Goal: Task Accomplishment & Management: Complete application form

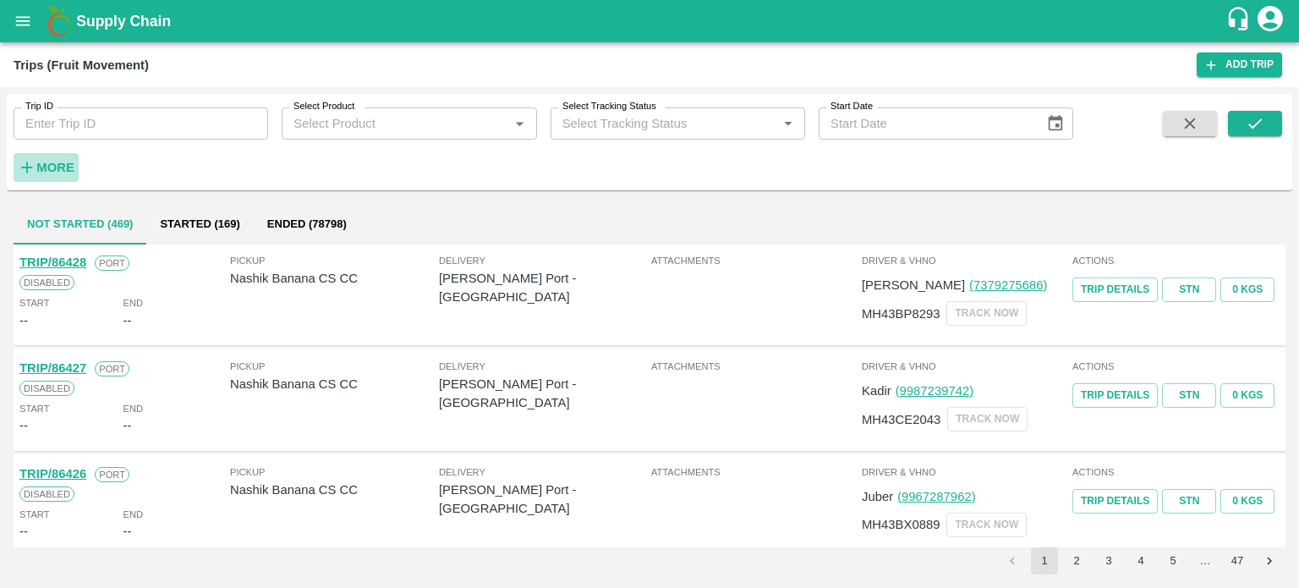
click at [54, 167] on strong "More" at bounding box center [55, 168] width 38 height 14
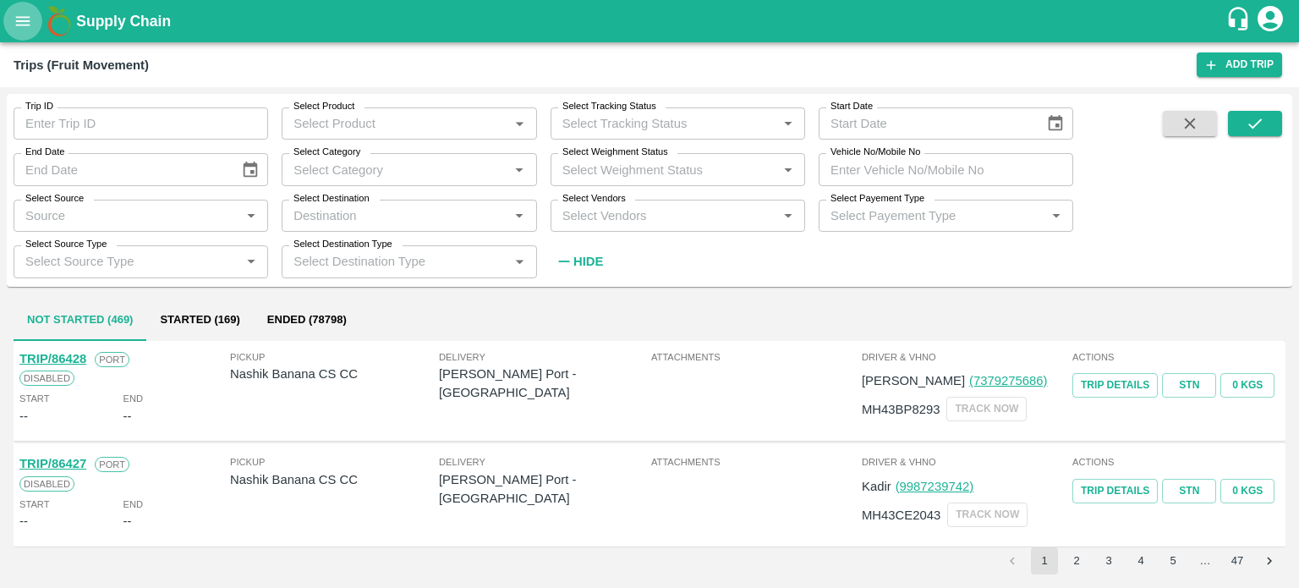
click at [28, 12] on icon "open drawer" at bounding box center [23, 21] width 19 height 19
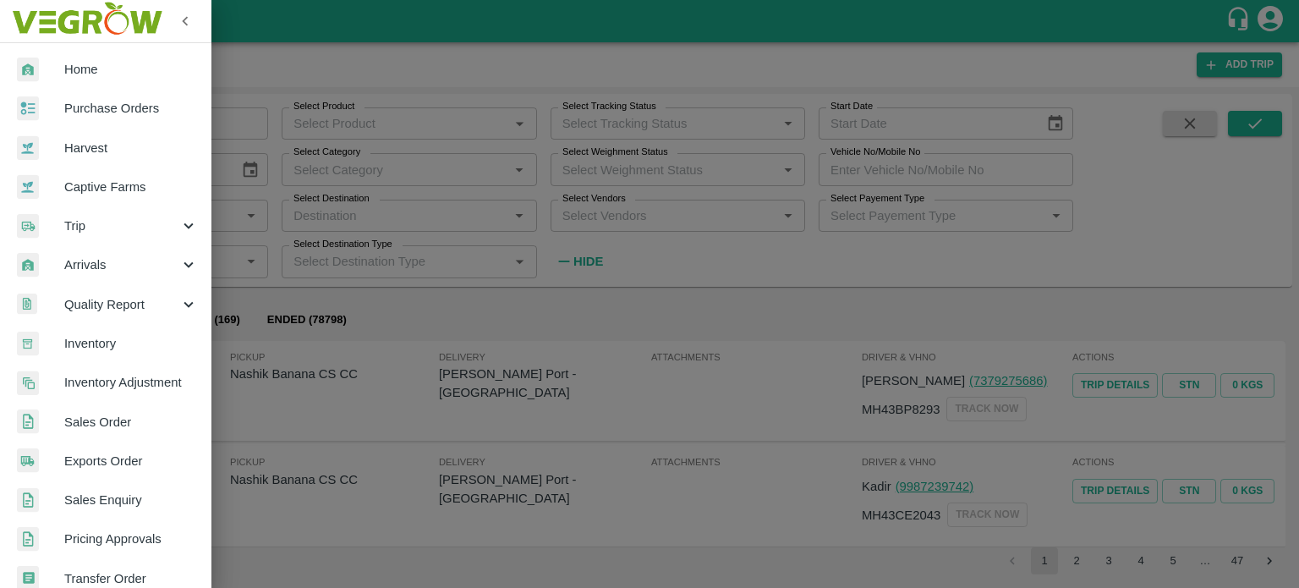
click at [80, 225] on span "Trip" at bounding box center [121, 226] width 115 height 19
click at [118, 300] on span "Material Movement" at bounding box center [138, 304] width 120 height 19
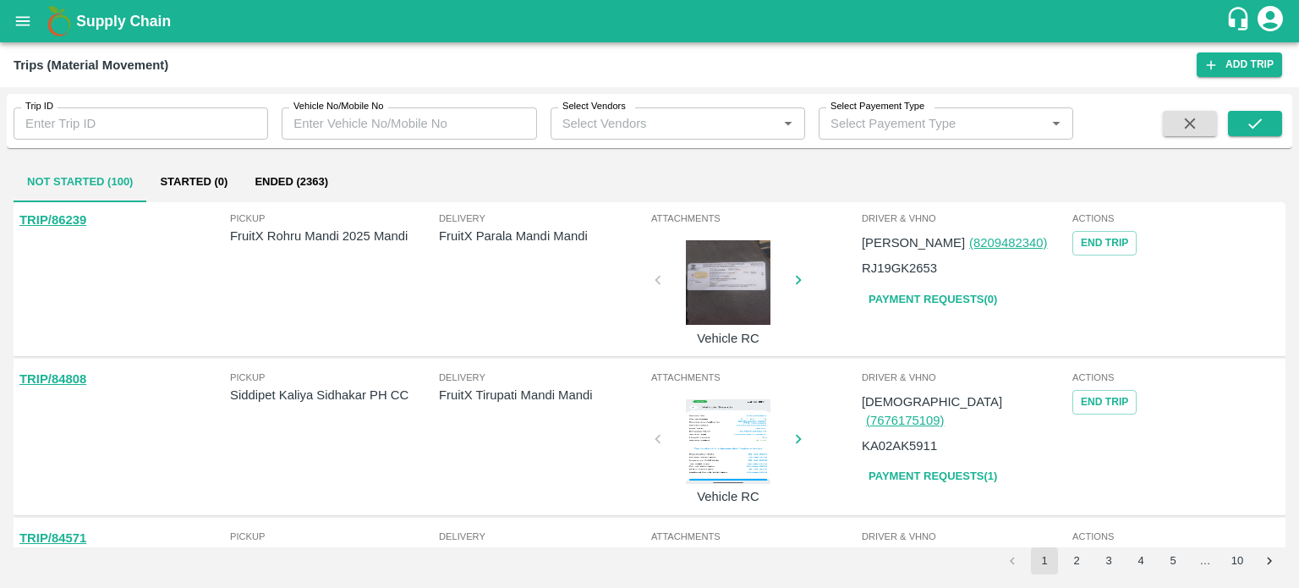
click at [396, 117] on input "Vehicle No/Mobile No" at bounding box center [409, 123] width 255 height 32
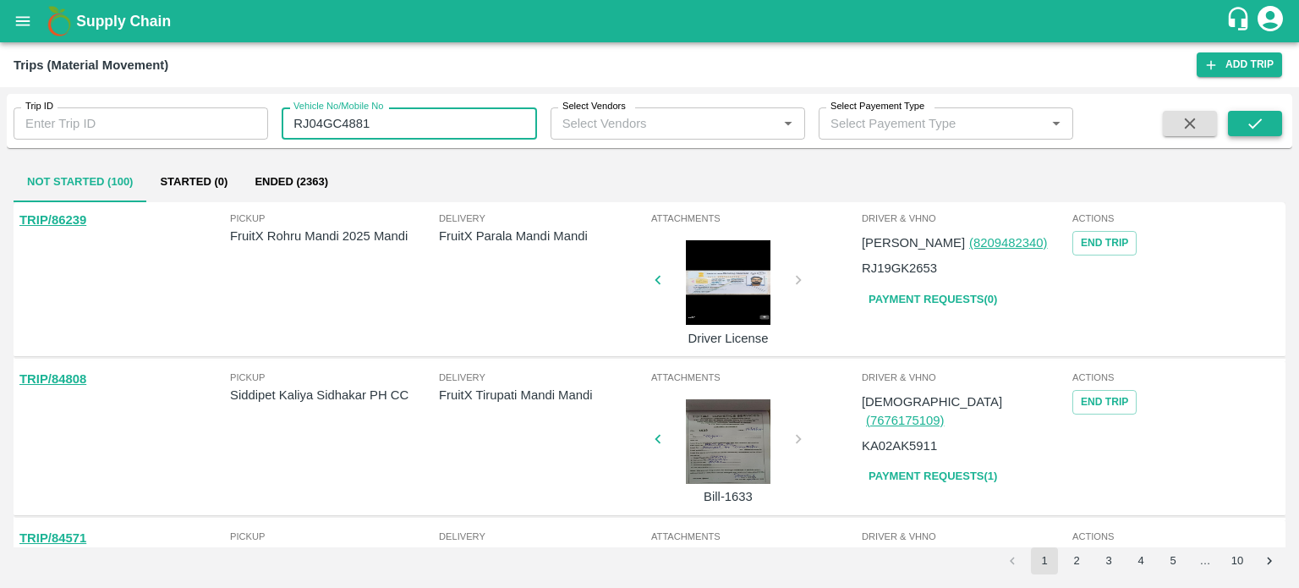
type input "RJ04GC4881"
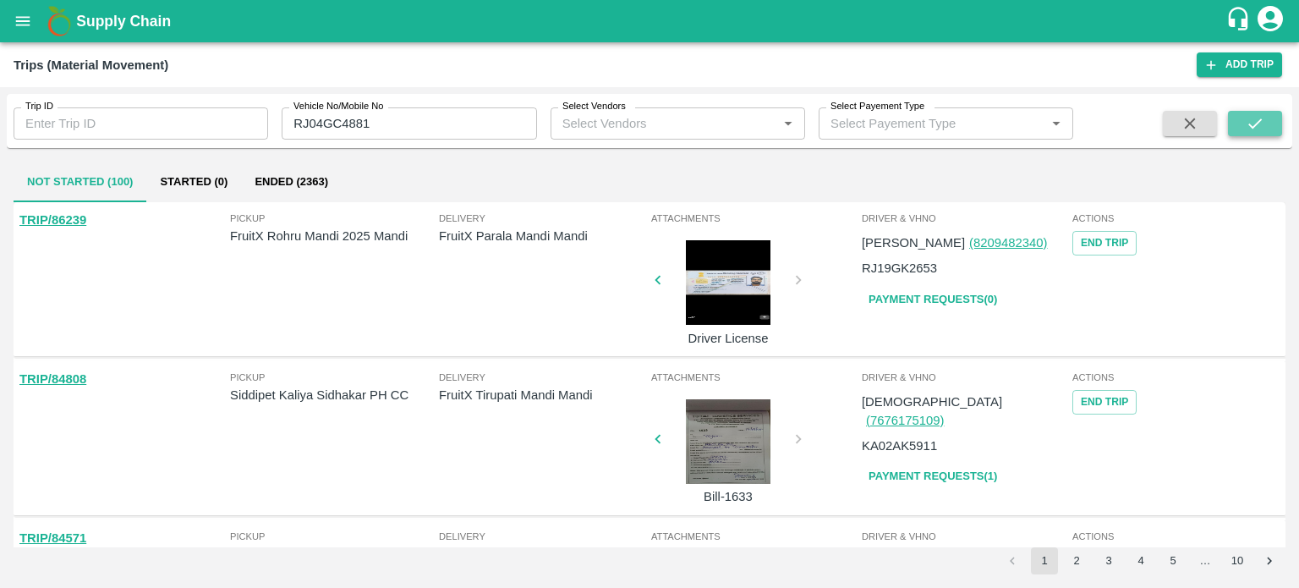
click at [1262, 119] on icon "submit" at bounding box center [1256, 123] width 14 height 10
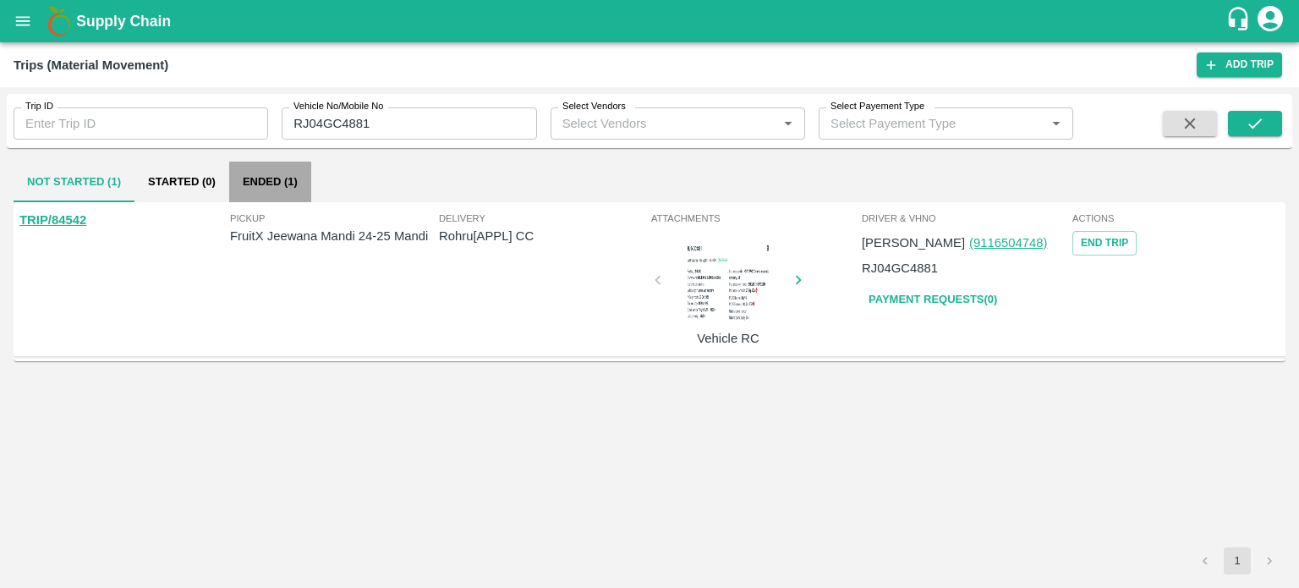
click at [285, 180] on button "Ended (1)" at bounding box center [270, 182] width 82 height 41
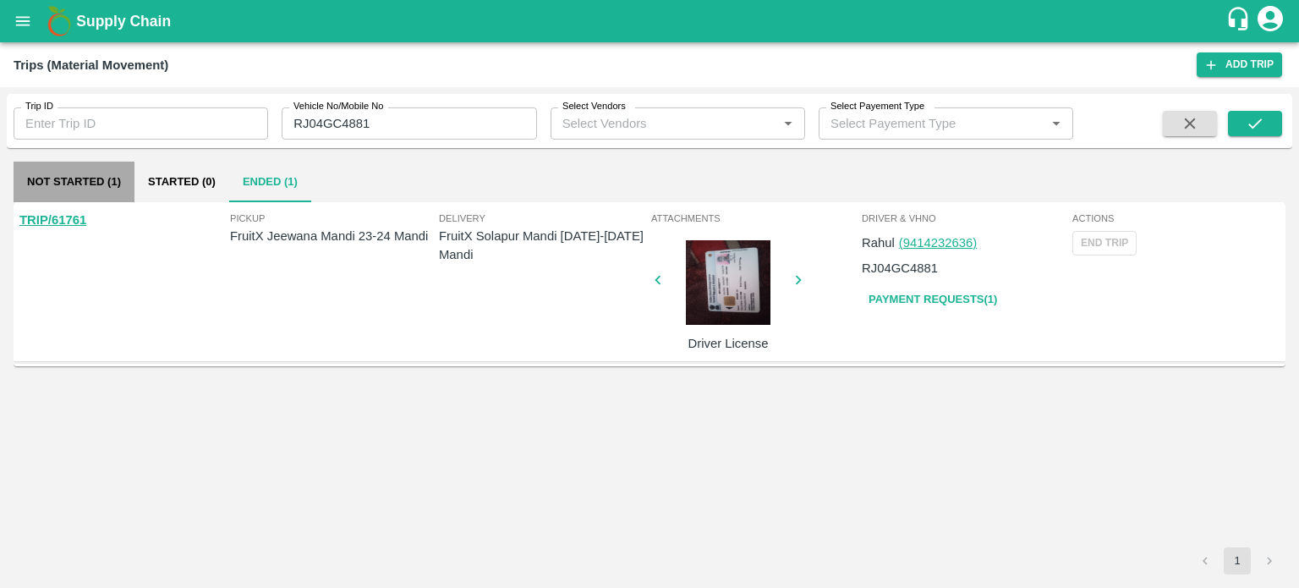
click at [95, 170] on button "Not Started (1)" at bounding box center [74, 182] width 121 height 41
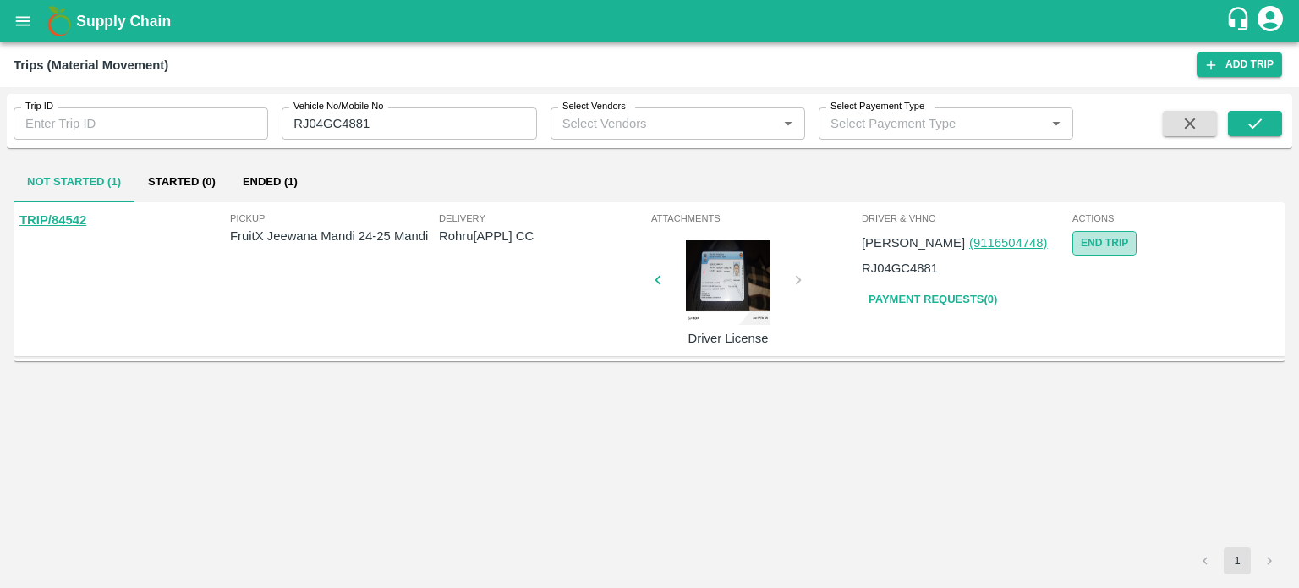
click at [1109, 239] on button "End Trip" at bounding box center [1105, 243] width 64 height 25
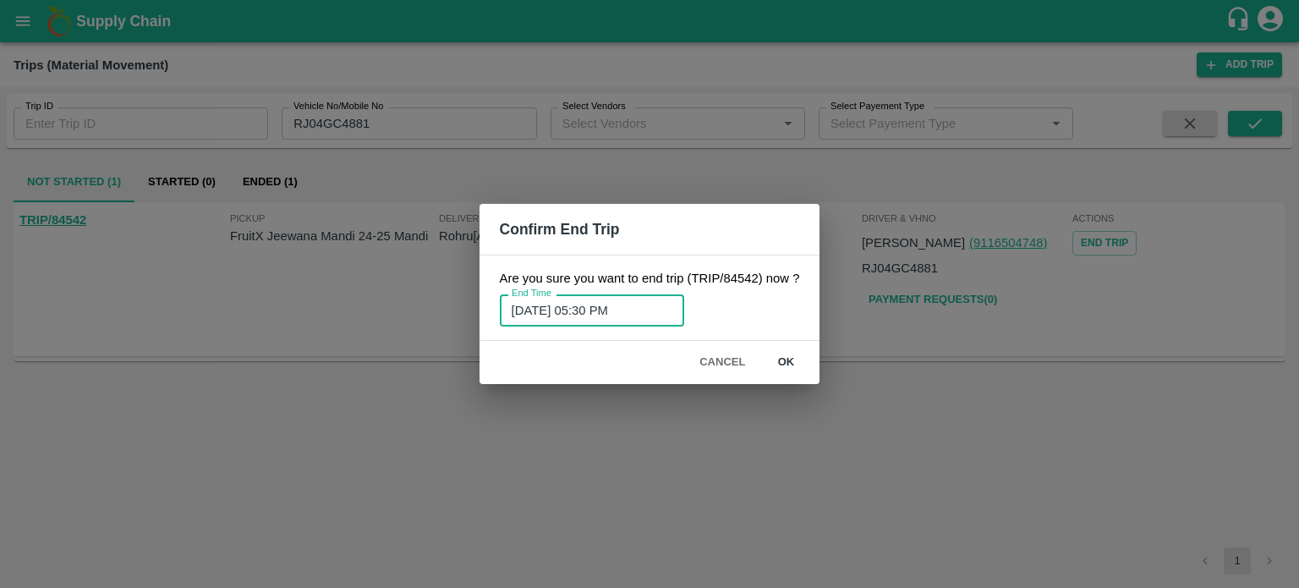
click at [637, 305] on input "16/08/2025 05:30 PM" at bounding box center [586, 310] width 173 height 32
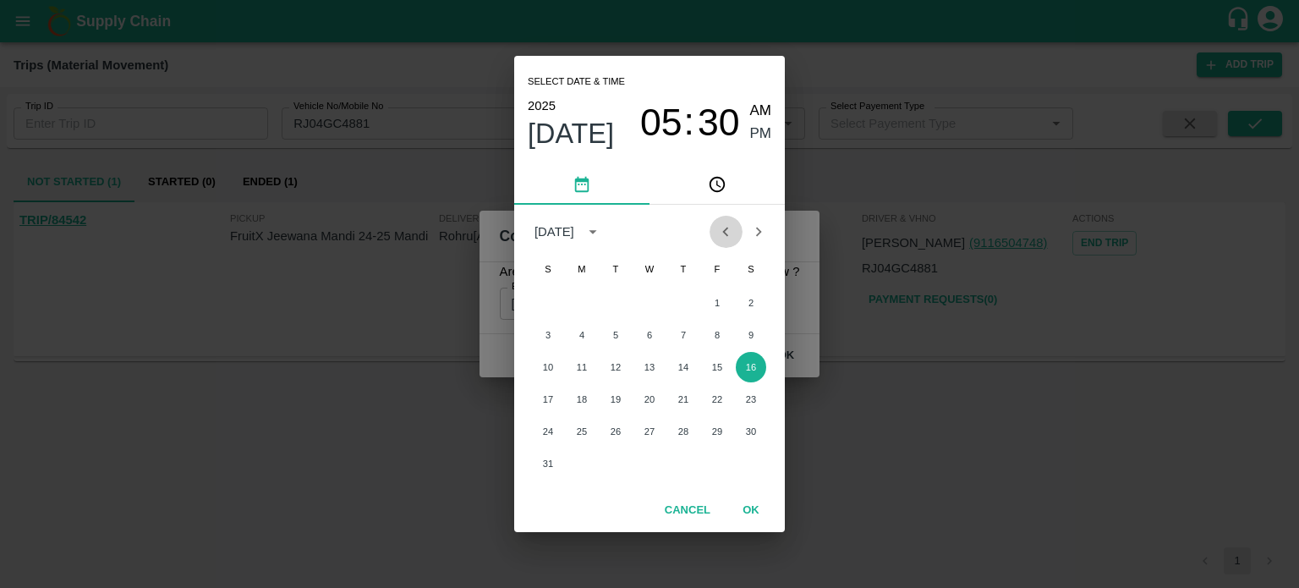
click at [723, 231] on icon "Previous month" at bounding box center [725, 231] width 19 height 19
click at [574, 368] on button "14" at bounding box center [582, 367] width 30 height 30
type input "14/07/2025 05:30 PM"
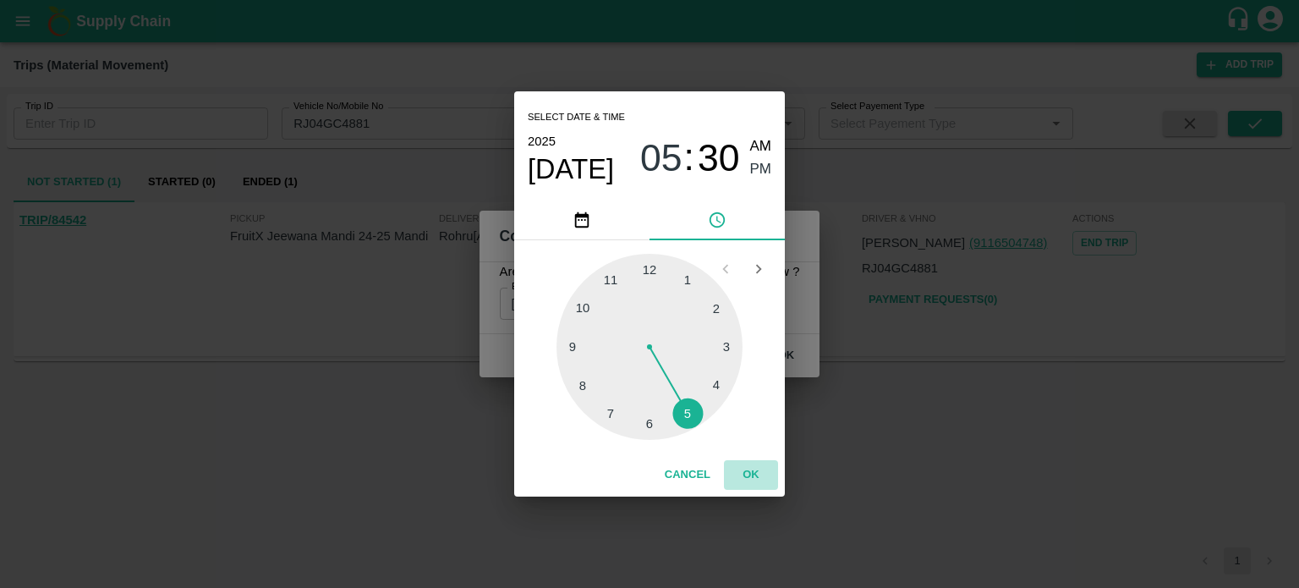
click at [762, 480] on button "OK" at bounding box center [751, 475] width 54 height 30
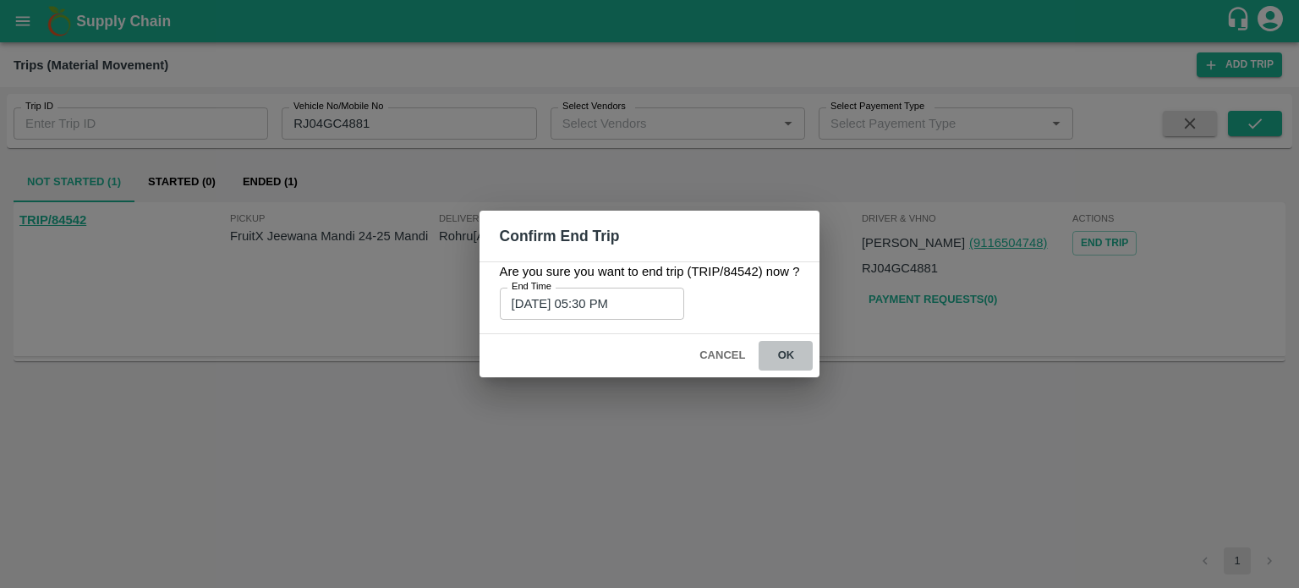
click at [781, 358] on button "ok" at bounding box center [786, 356] width 54 height 30
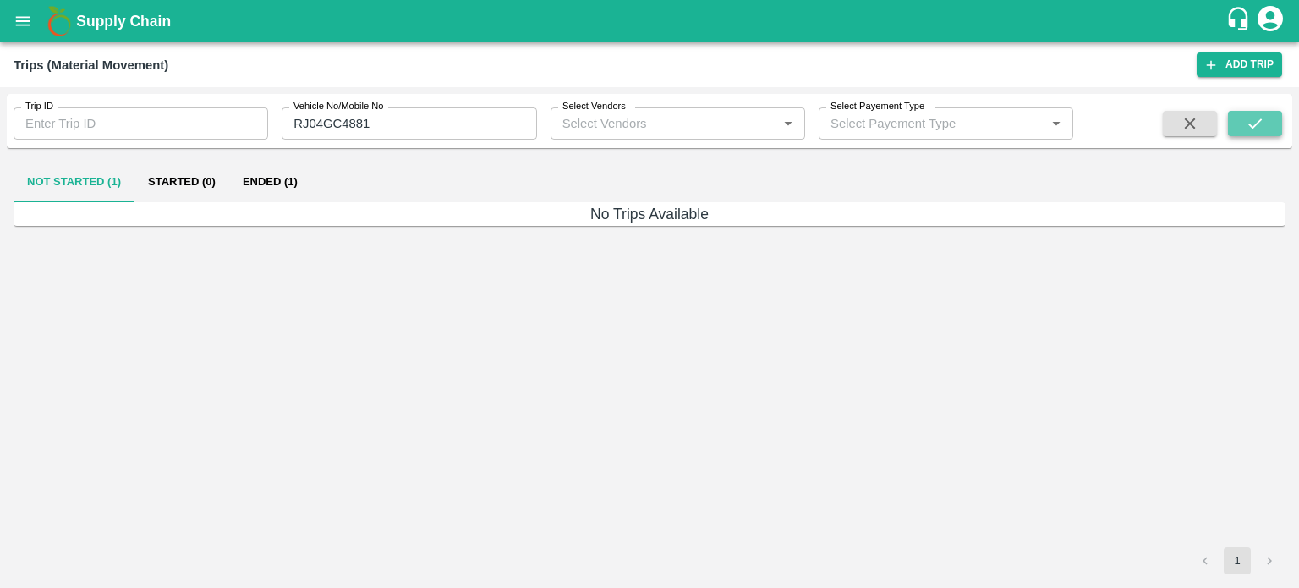
click at [1262, 118] on icon "submit" at bounding box center [1255, 123] width 19 height 19
click at [265, 184] on button "Ended (2)" at bounding box center [270, 182] width 82 height 41
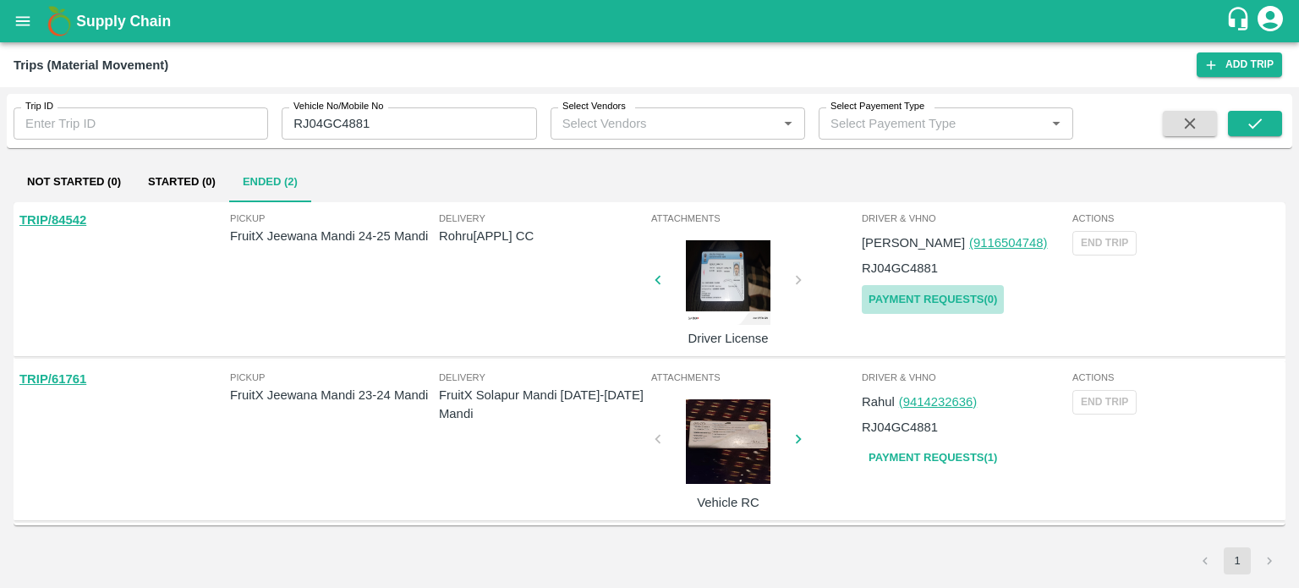
click at [937, 300] on link "Payment Requests( 0 )" at bounding box center [933, 300] width 142 height 30
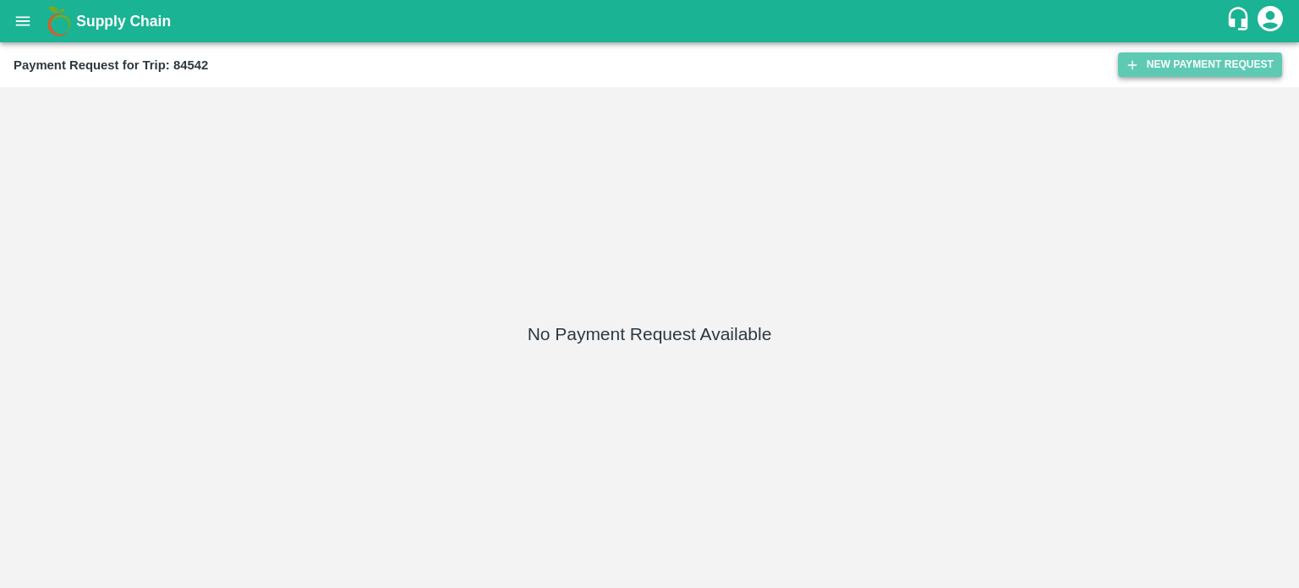
click at [1178, 64] on button "New Payment Request" at bounding box center [1200, 64] width 164 height 25
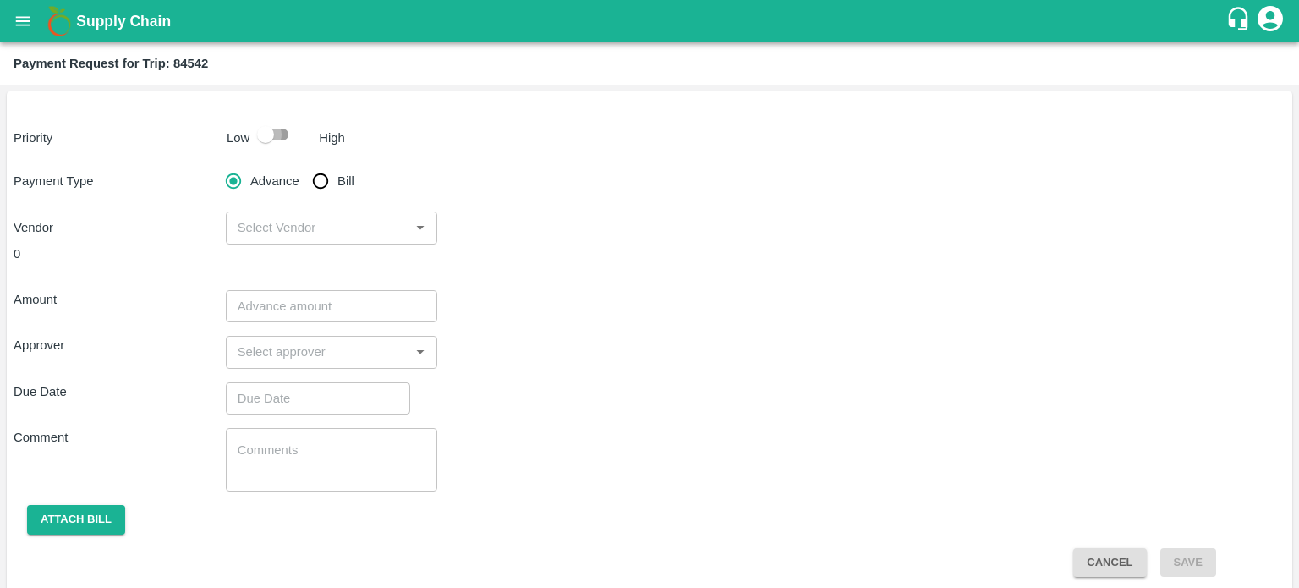
click at [273, 138] on input "checkbox" at bounding box center [265, 134] width 96 height 32
checkbox input "true"
click at [321, 184] on input "Bill" at bounding box center [321, 181] width 34 height 34
radio input "true"
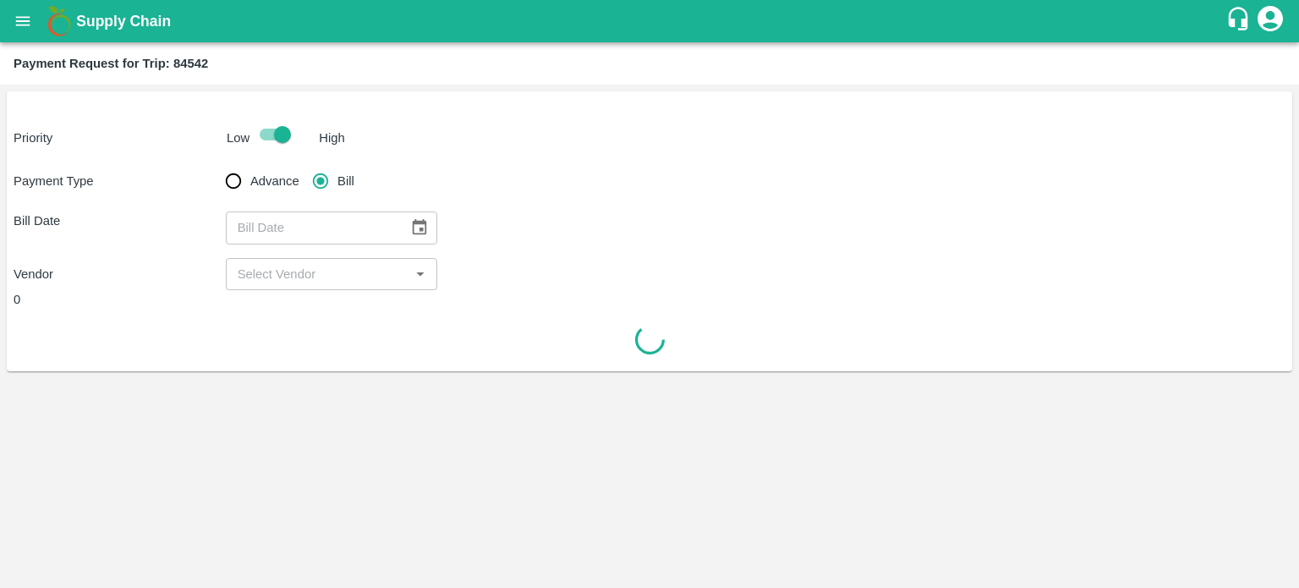
type input "DD/MM/YYYY"
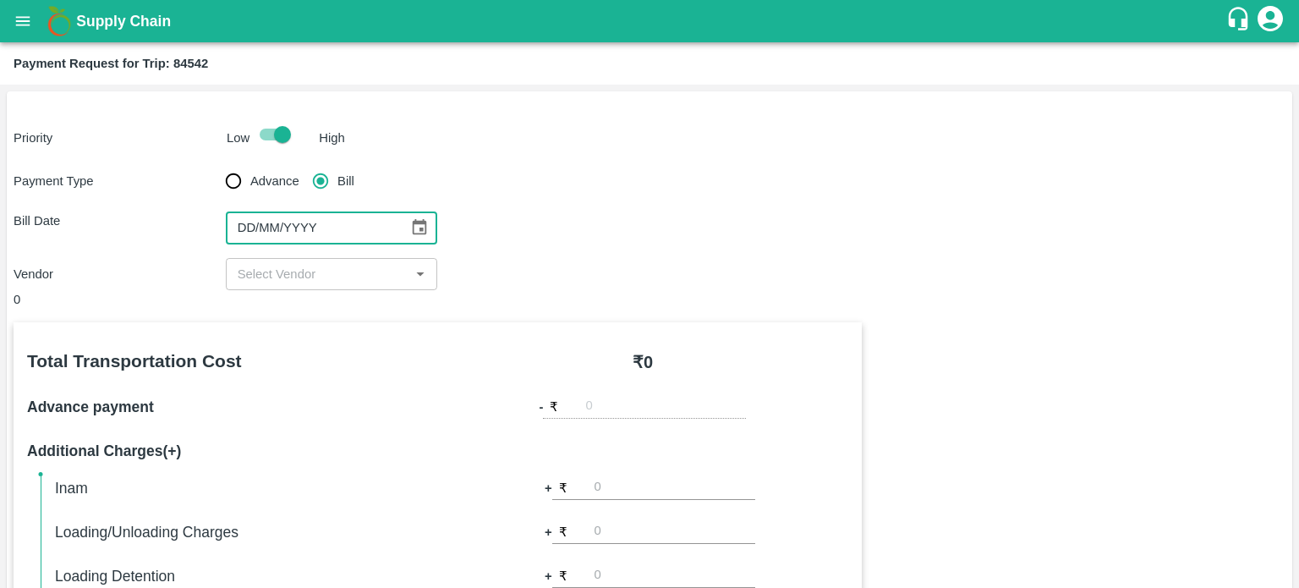
click at [345, 235] on input "DD/MM/YYYY" at bounding box center [311, 227] width 171 height 32
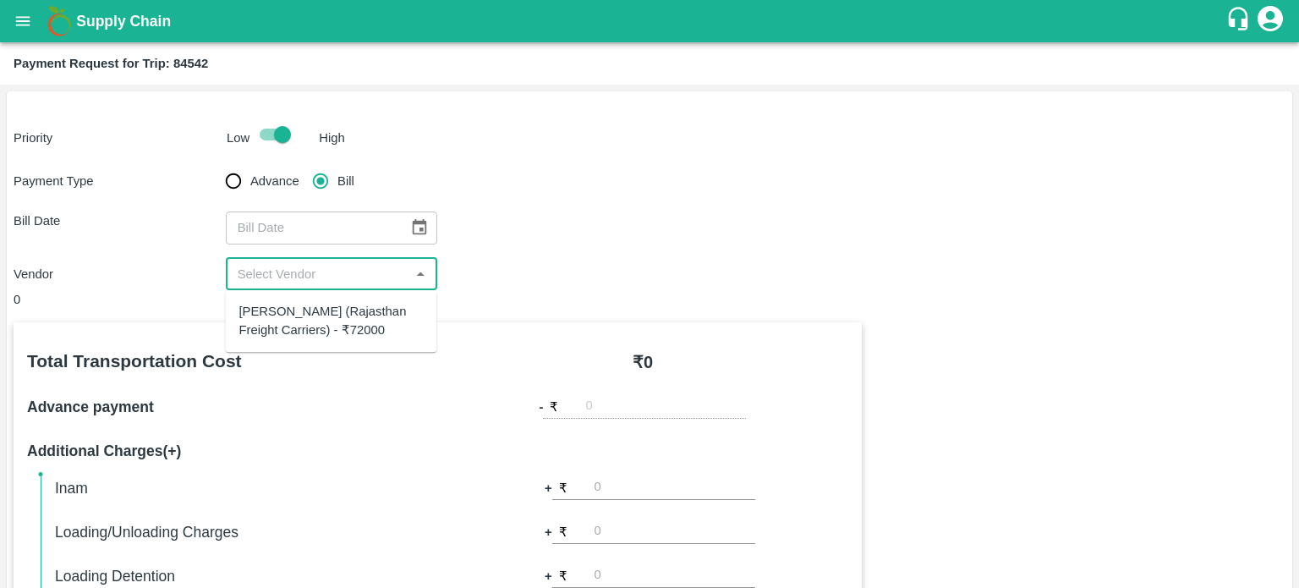
click at [377, 273] on input "input" at bounding box center [318, 274] width 174 height 22
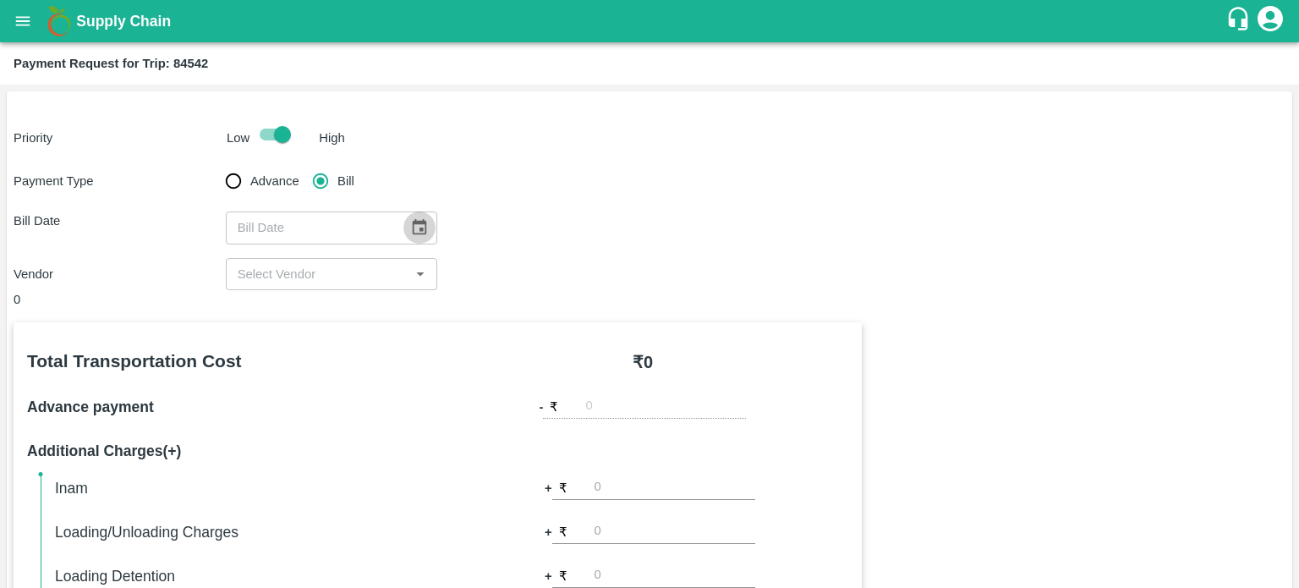
click at [413, 223] on icon "Choose date" at bounding box center [420, 227] width 14 height 16
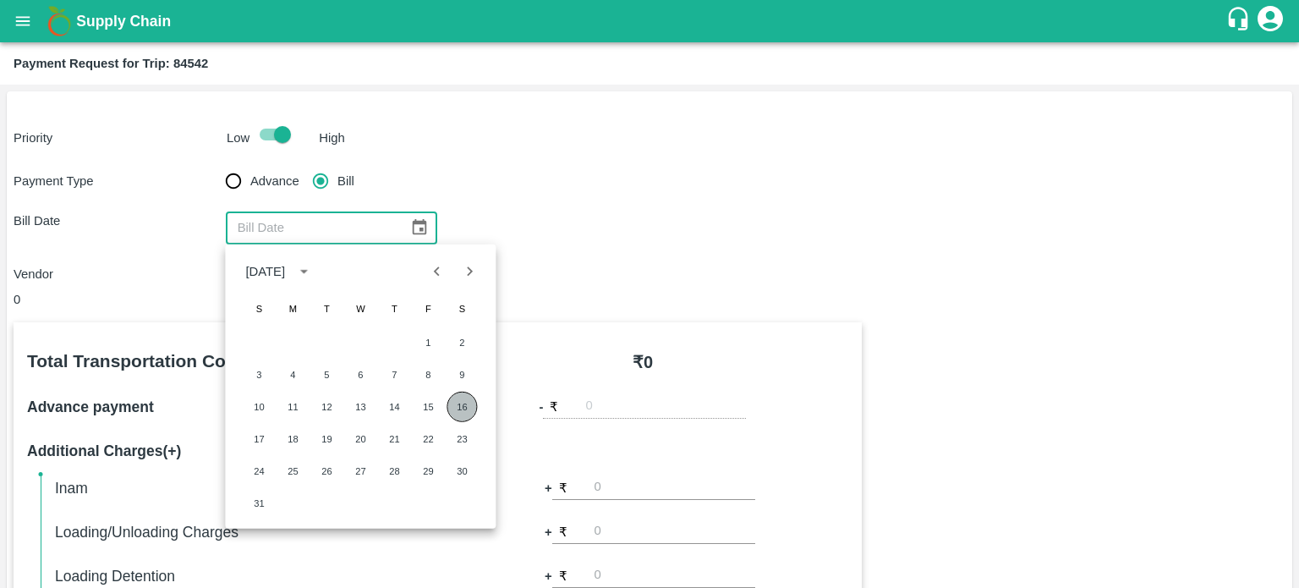
click at [458, 398] on button "16" at bounding box center [462, 407] width 30 height 30
type input "16/08/2025"
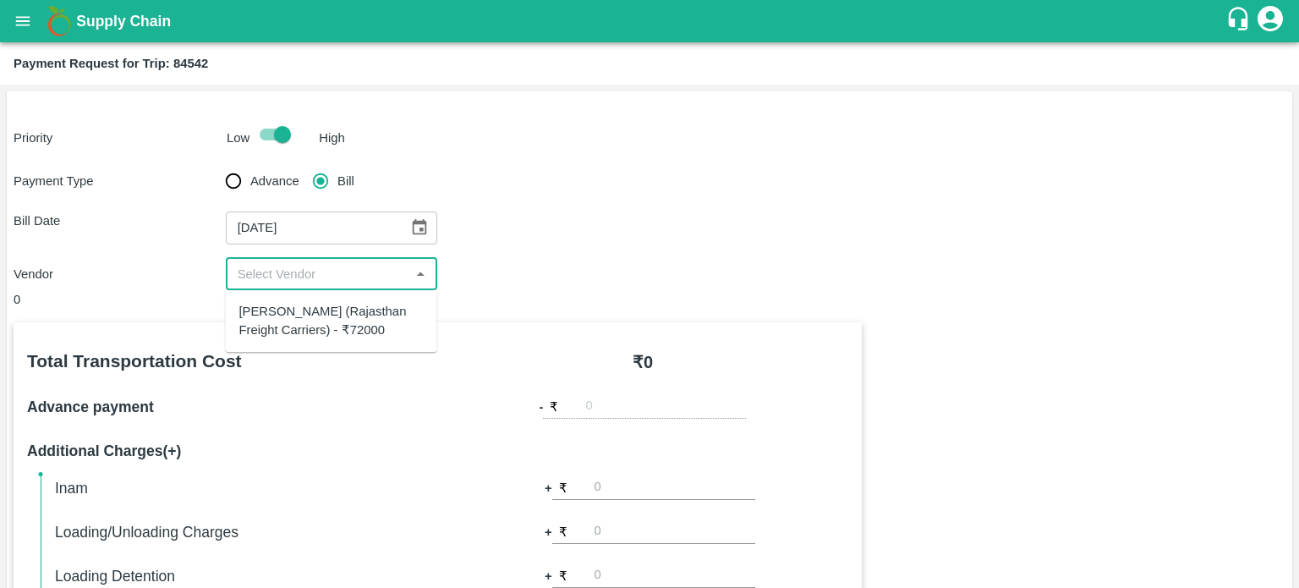
click at [302, 274] on input "input" at bounding box center [318, 274] width 174 height 22
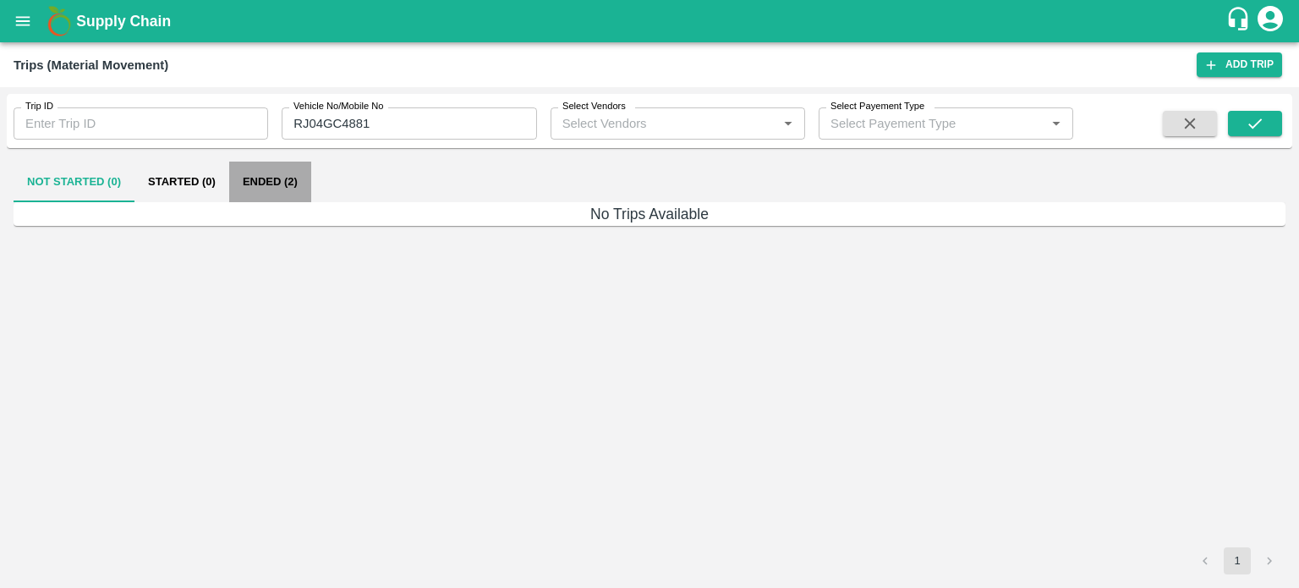
click at [281, 185] on button "Ended (2)" at bounding box center [270, 182] width 82 height 41
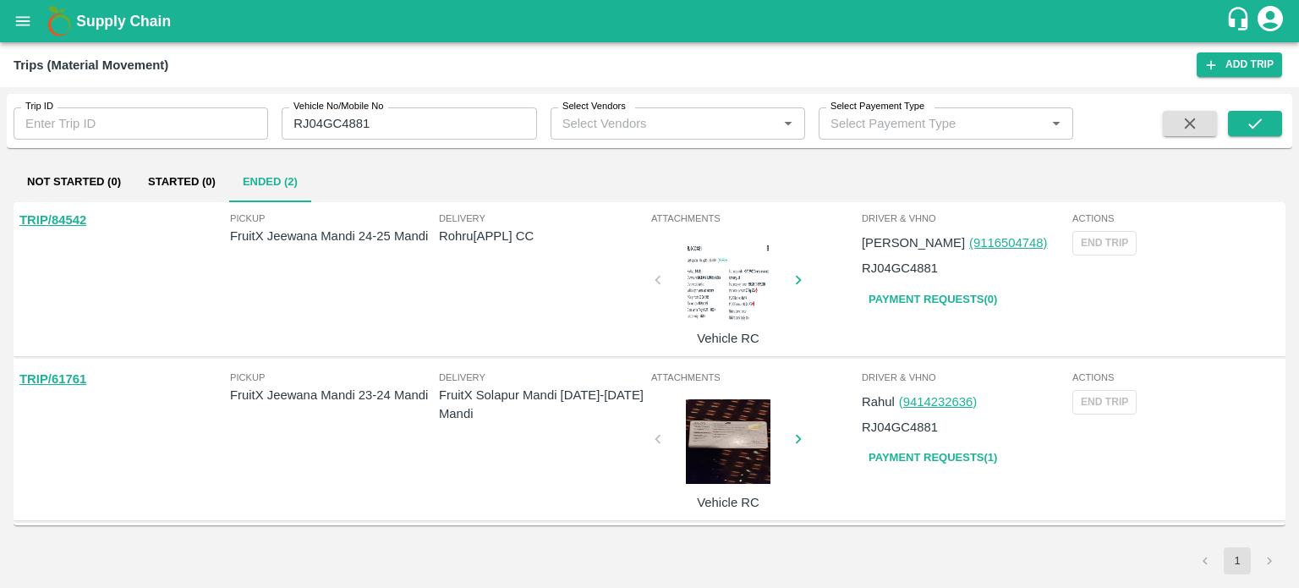
click at [72, 218] on link "TRIP/84542" at bounding box center [52, 220] width 67 height 14
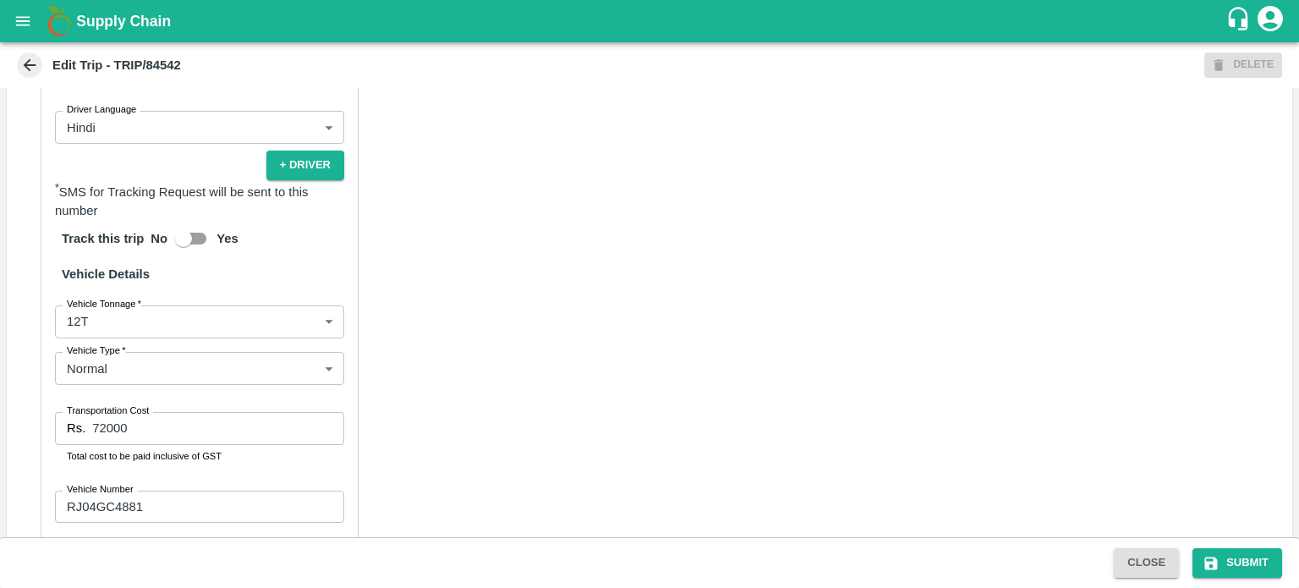
scroll to position [826, 0]
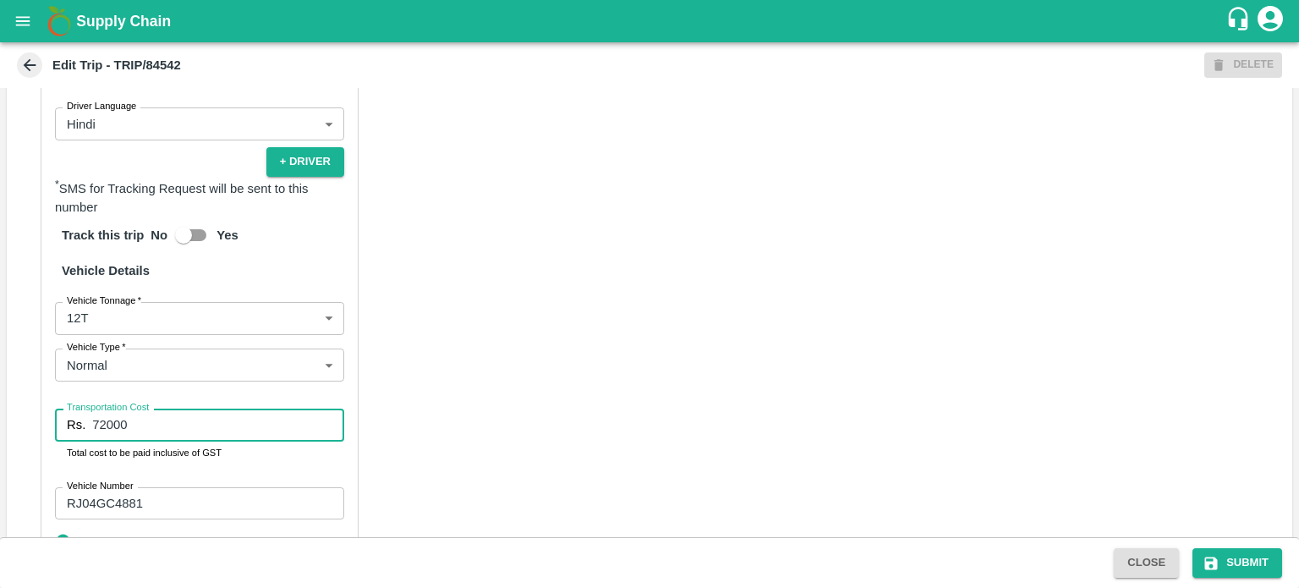
click at [144, 425] on input "72000" at bounding box center [218, 425] width 252 height 32
type input "2"
click at [144, 425] on input "2" at bounding box center [218, 425] width 252 height 32
click at [144, 425] on input "Transportation Cost" at bounding box center [218, 425] width 252 height 32
type input "70000"
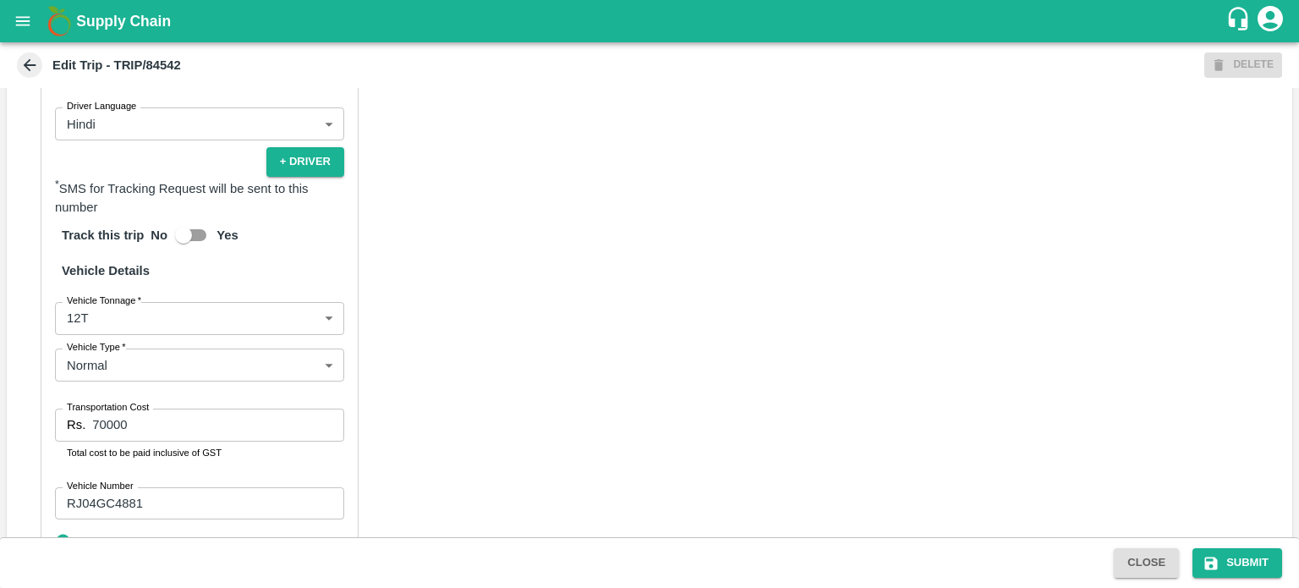
click at [595, 453] on div "Partner Details Partner   * Partner Add Transporter Driver 1 Details Driver Nam…" at bounding box center [650, 266] width 1286 height 996
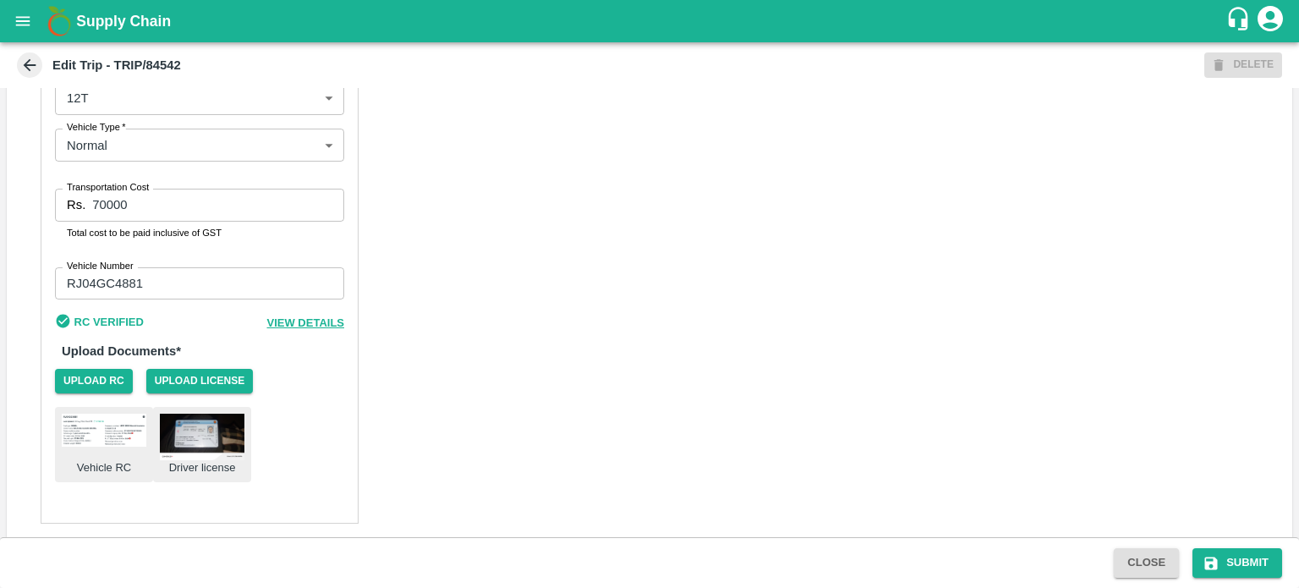
scroll to position [1048, 0]
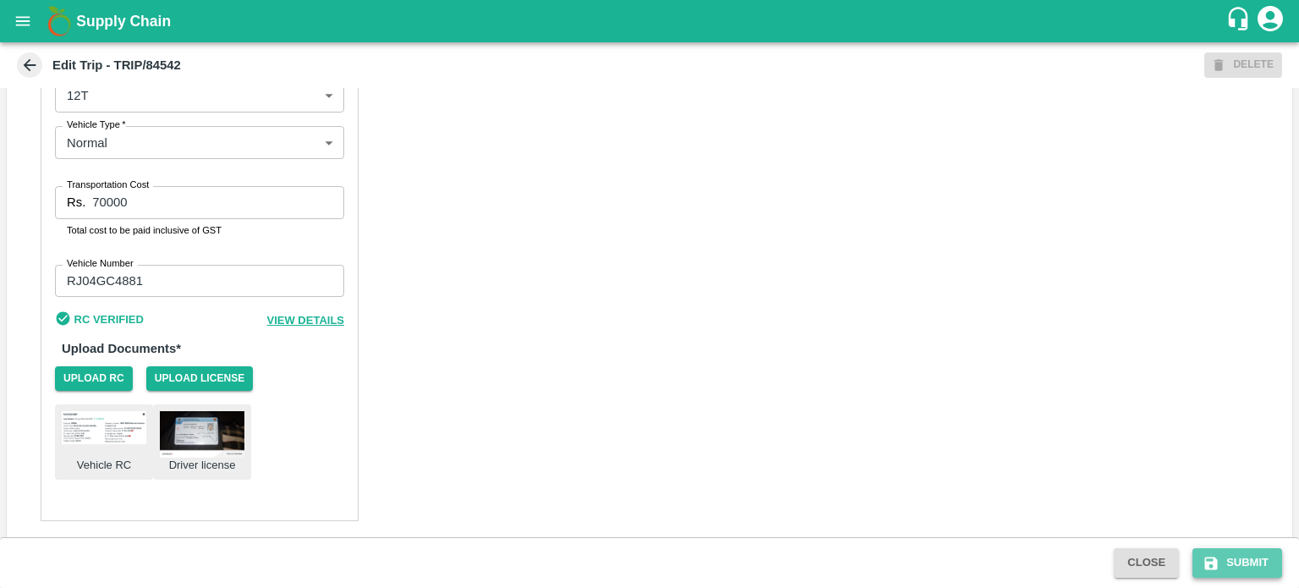
click at [1235, 561] on button "Submit" at bounding box center [1238, 563] width 90 height 30
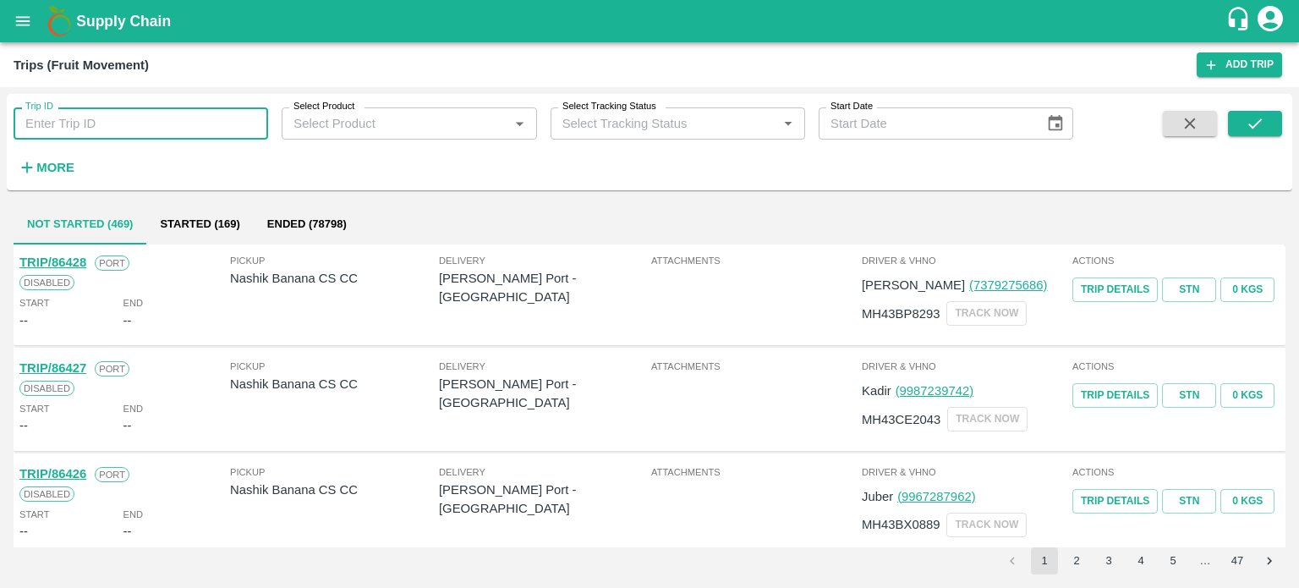
click at [111, 131] on input "Trip ID" at bounding box center [141, 123] width 255 height 32
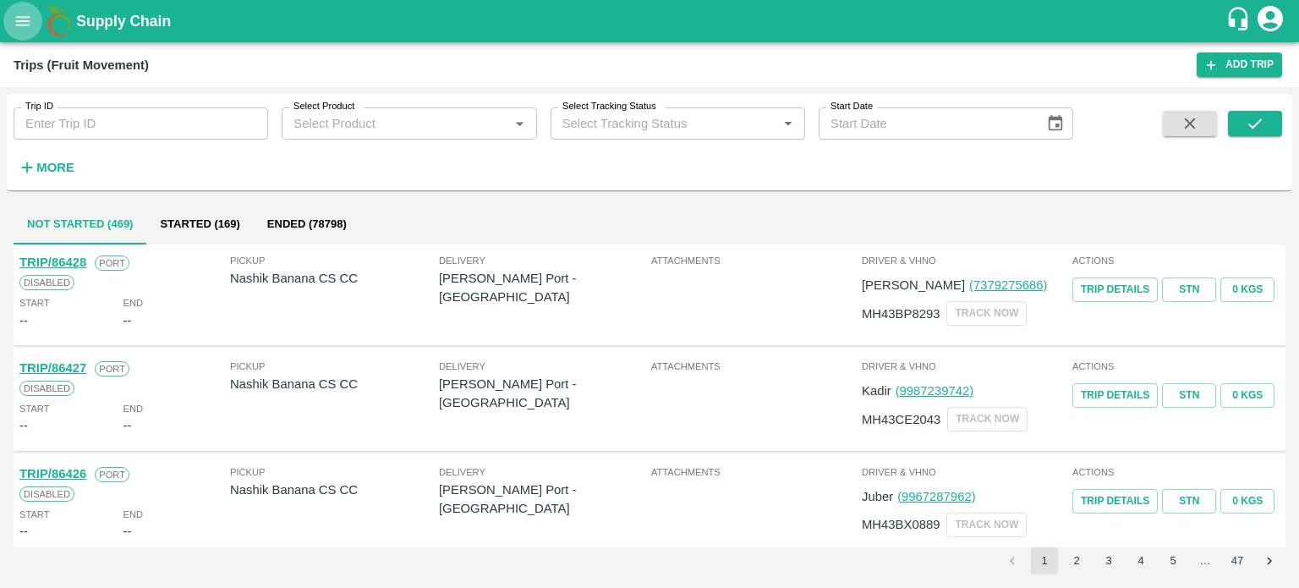
click at [14, 23] on icon "open drawer" at bounding box center [23, 21] width 19 height 19
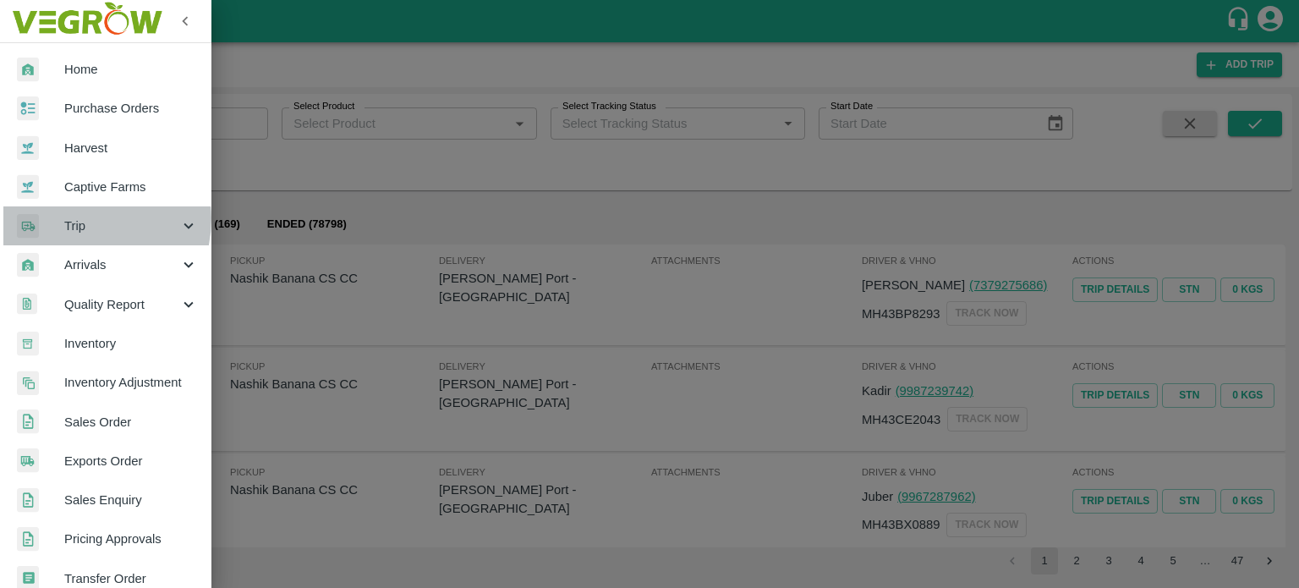
click at [78, 219] on span "Trip" at bounding box center [121, 226] width 115 height 19
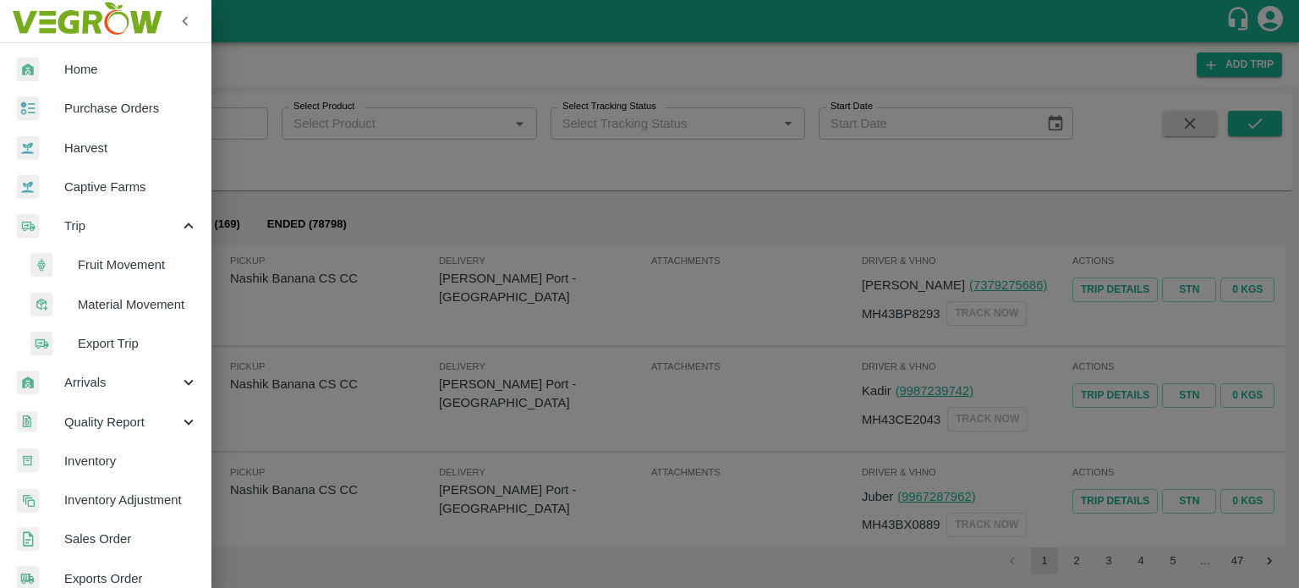
click at [113, 295] on span "Material Movement" at bounding box center [138, 304] width 120 height 19
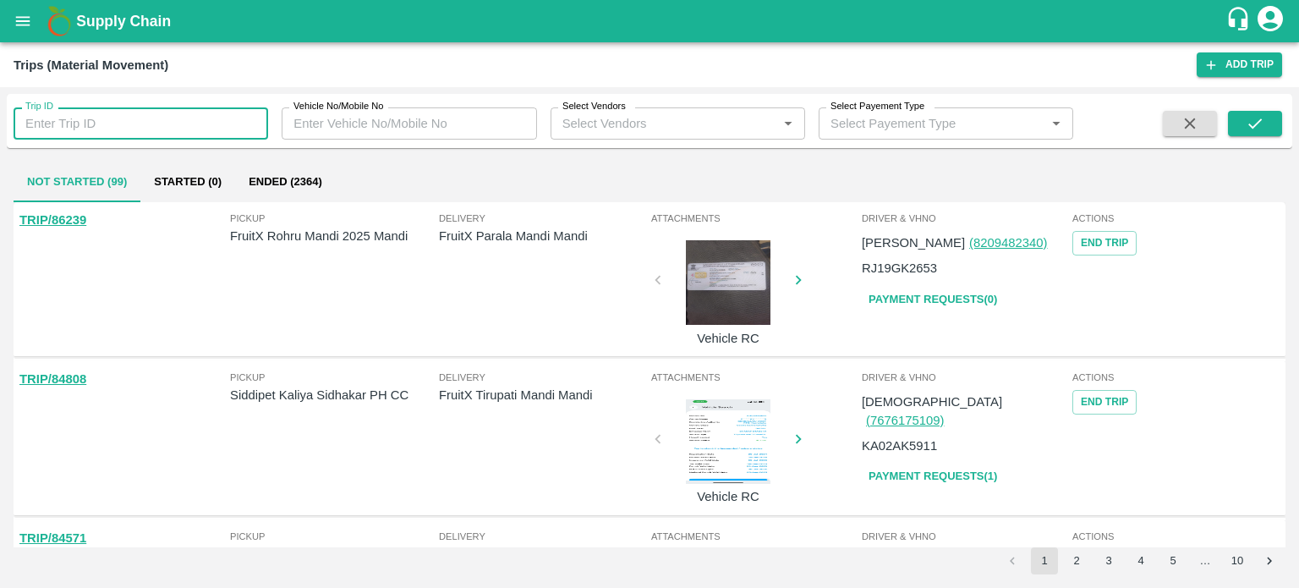
click at [108, 119] on input "Trip ID" at bounding box center [141, 123] width 255 height 32
click at [115, 128] on input "88442" at bounding box center [141, 123] width 255 height 32
click at [115, 128] on input "4" at bounding box center [141, 123] width 255 height 32
type input "4"
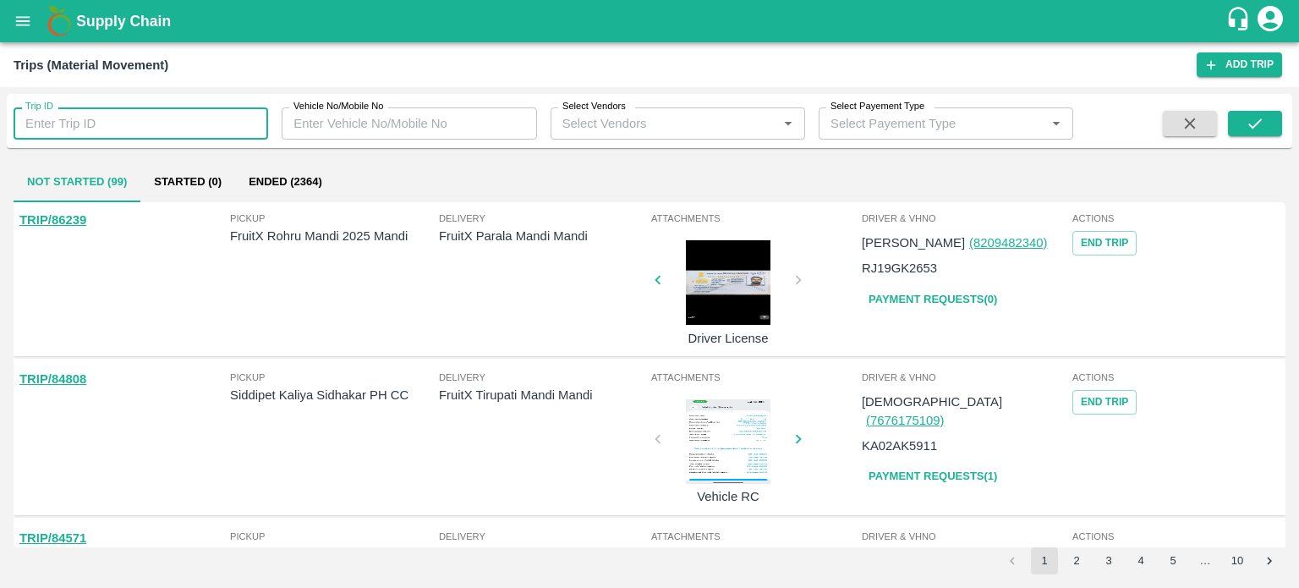
click at [115, 128] on input "Trip ID" at bounding box center [141, 123] width 255 height 32
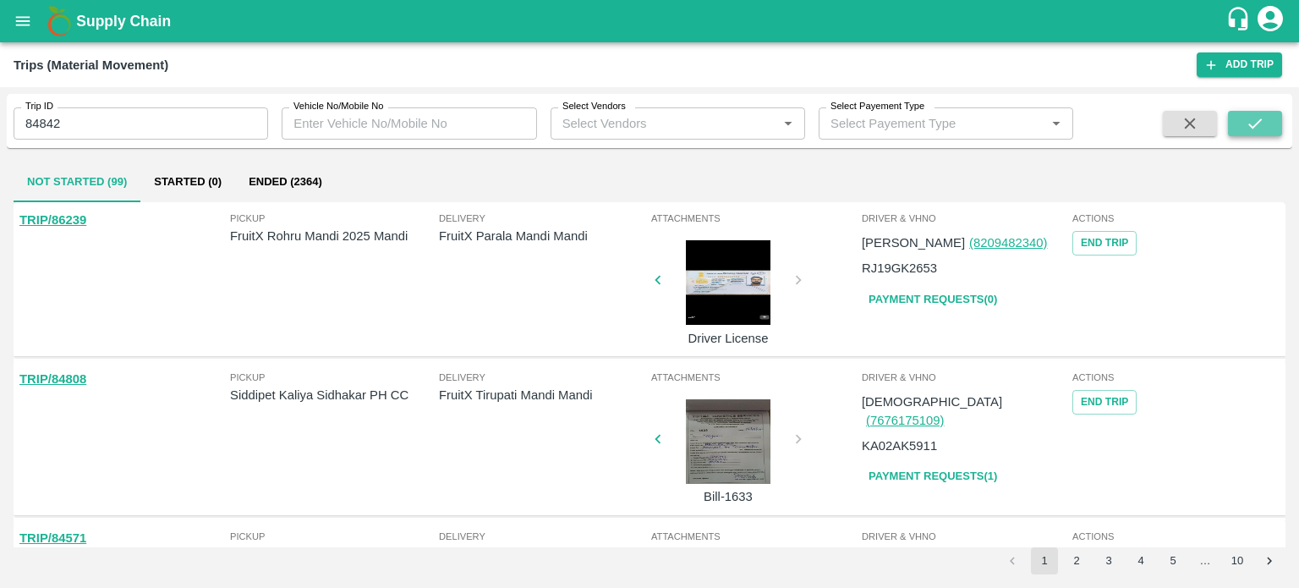
click at [1272, 121] on button "submit" at bounding box center [1255, 123] width 54 height 25
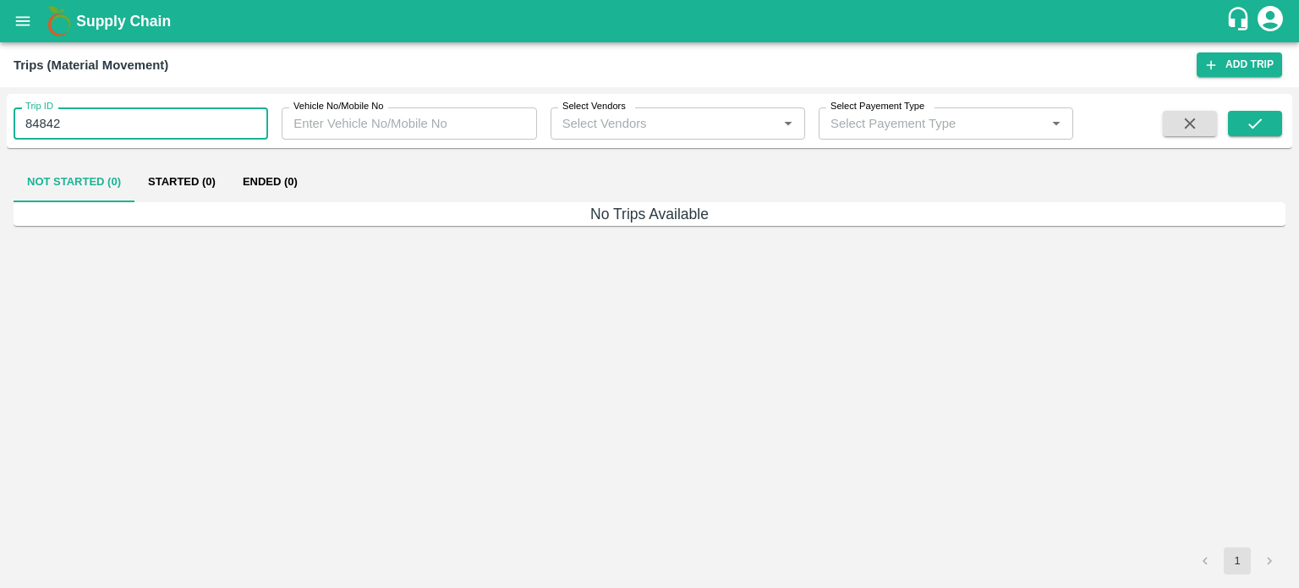
click at [93, 127] on input "84842" at bounding box center [141, 123] width 255 height 32
type input "4"
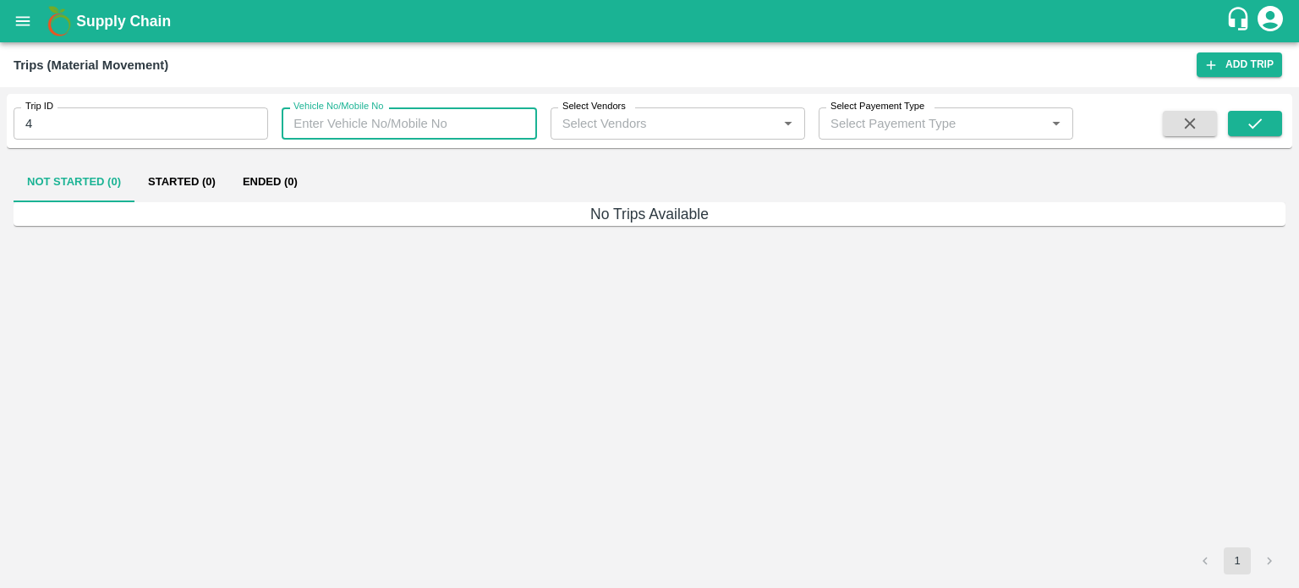
click at [398, 132] on input "Vehicle No/Mobile No" at bounding box center [409, 123] width 255 height 32
type input "4881"
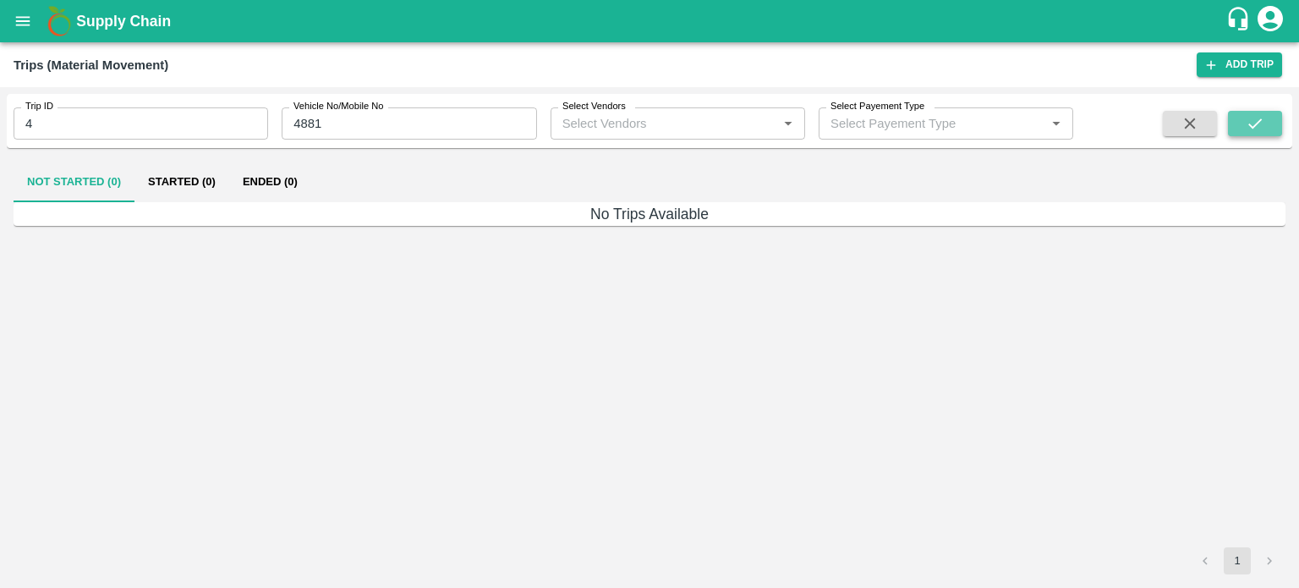
click at [1254, 121] on icon "submit" at bounding box center [1255, 123] width 19 height 19
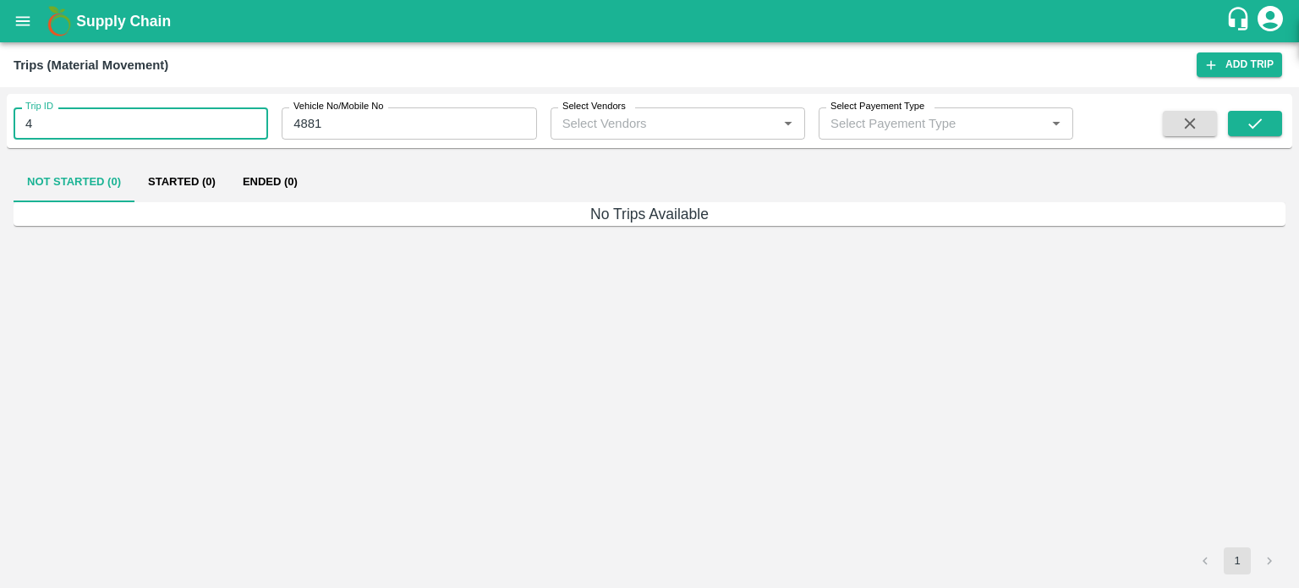
click at [88, 131] on input "4" at bounding box center [141, 123] width 255 height 32
type input "4"
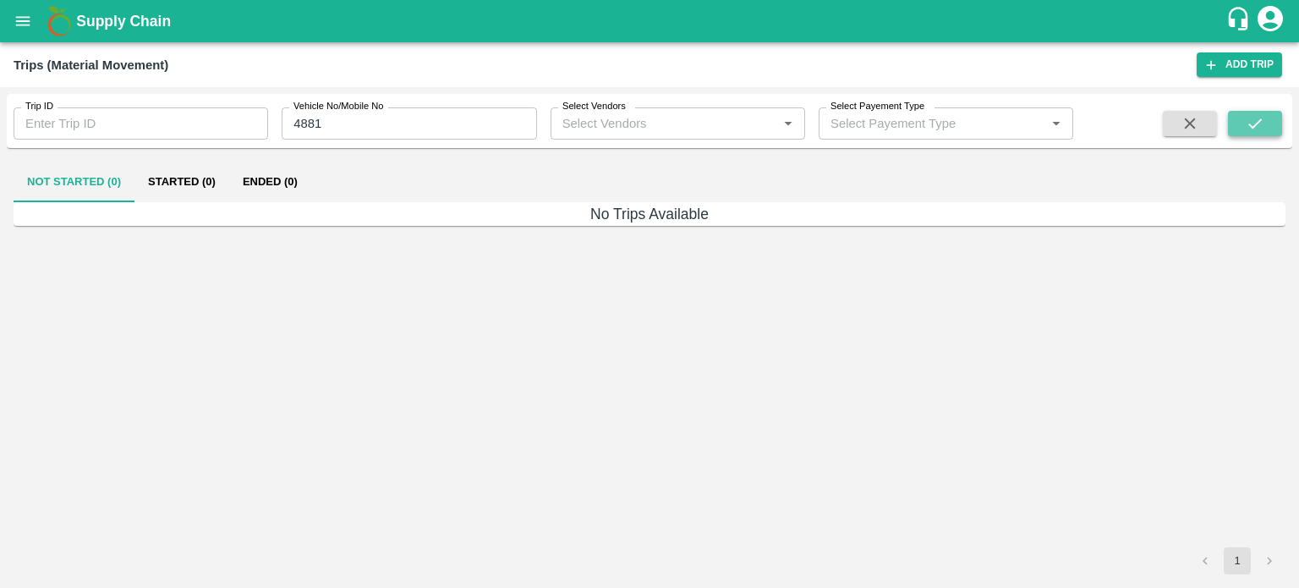
click at [1251, 134] on button "submit" at bounding box center [1255, 123] width 54 height 25
click at [242, 184] on button "Ended (2)" at bounding box center [270, 182] width 82 height 41
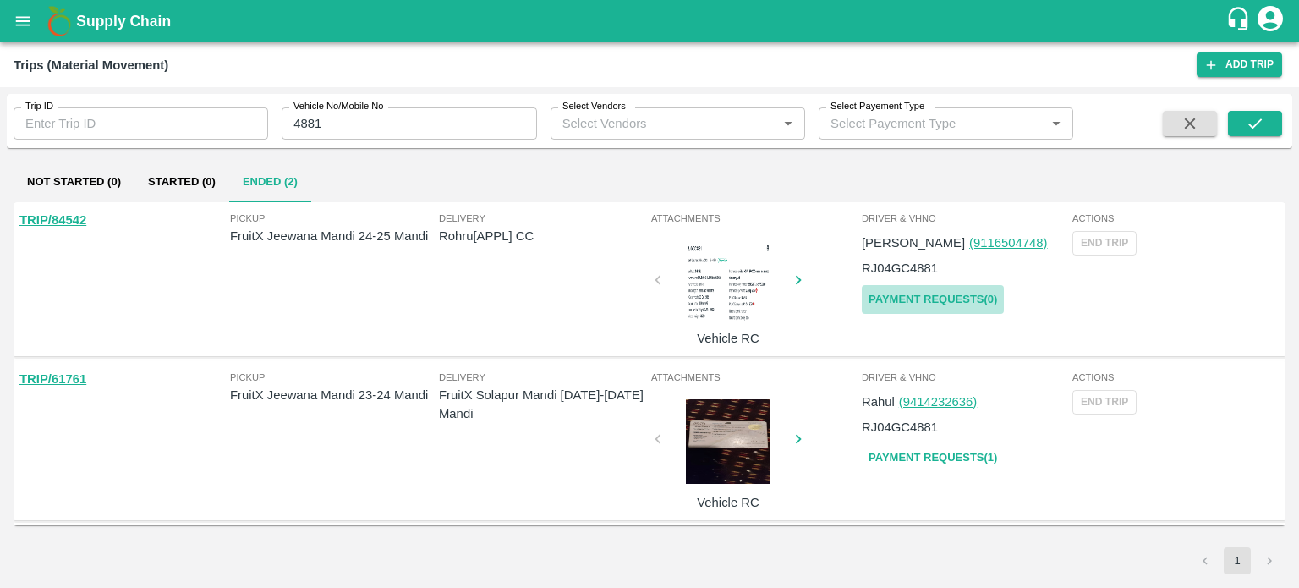
click at [952, 300] on link "Payment Requests( 0 )" at bounding box center [933, 300] width 142 height 30
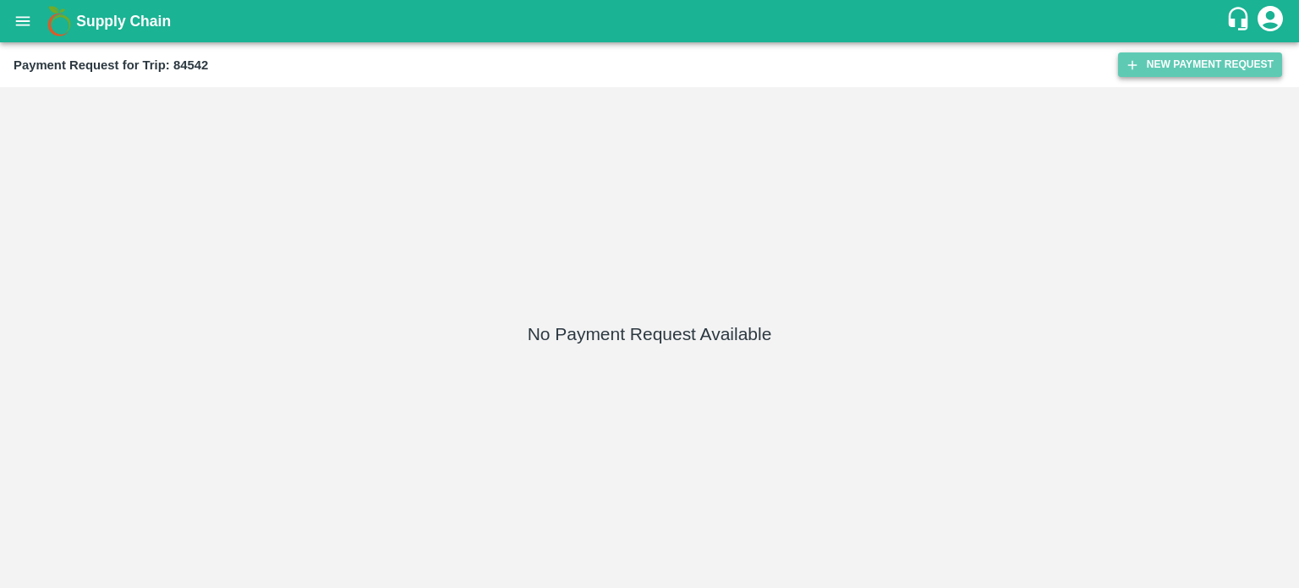
click at [1153, 66] on button "New Payment Request" at bounding box center [1200, 64] width 164 height 25
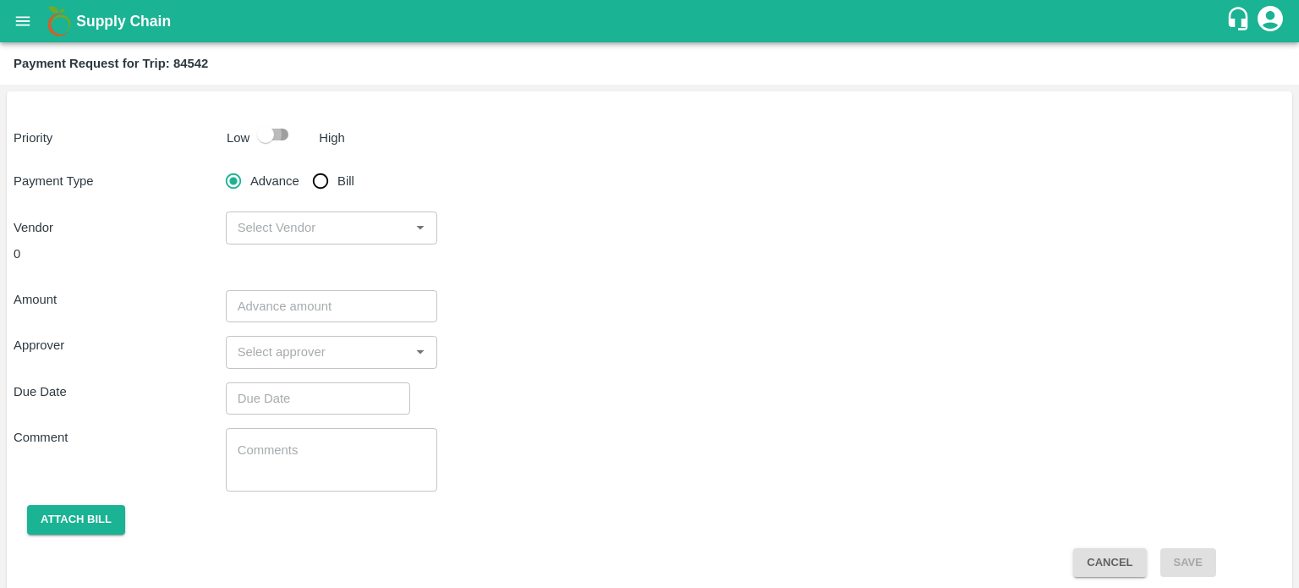
click at [262, 125] on input "checkbox" at bounding box center [265, 134] width 96 height 32
checkbox input "true"
click at [217, 164] on input "Advance" at bounding box center [234, 181] width 34 height 34
click at [304, 164] on input "Bill" at bounding box center [321, 181] width 34 height 34
radio input "true"
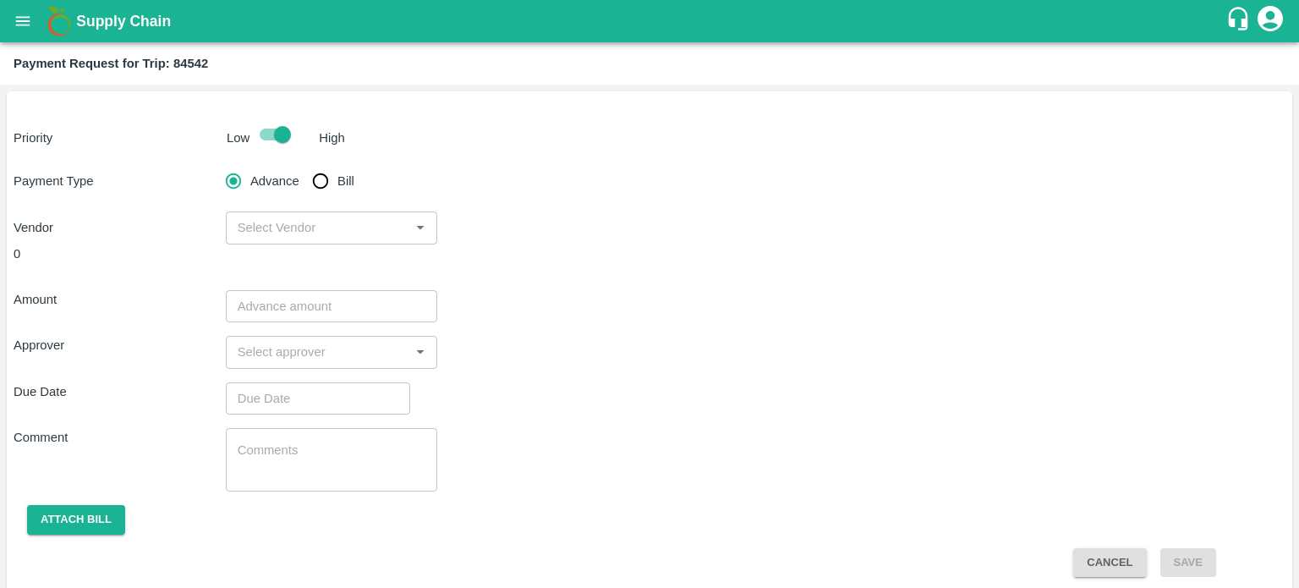
click at [217, 164] on input "Advance" at bounding box center [234, 181] width 34 height 34
radio input "true"
click at [304, 164] on input "Bill" at bounding box center [321, 181] width 34 height 34
radio input "true"
click at [217, 164] on input "Advance" at bounding box center [234, 181] width 34 height 34
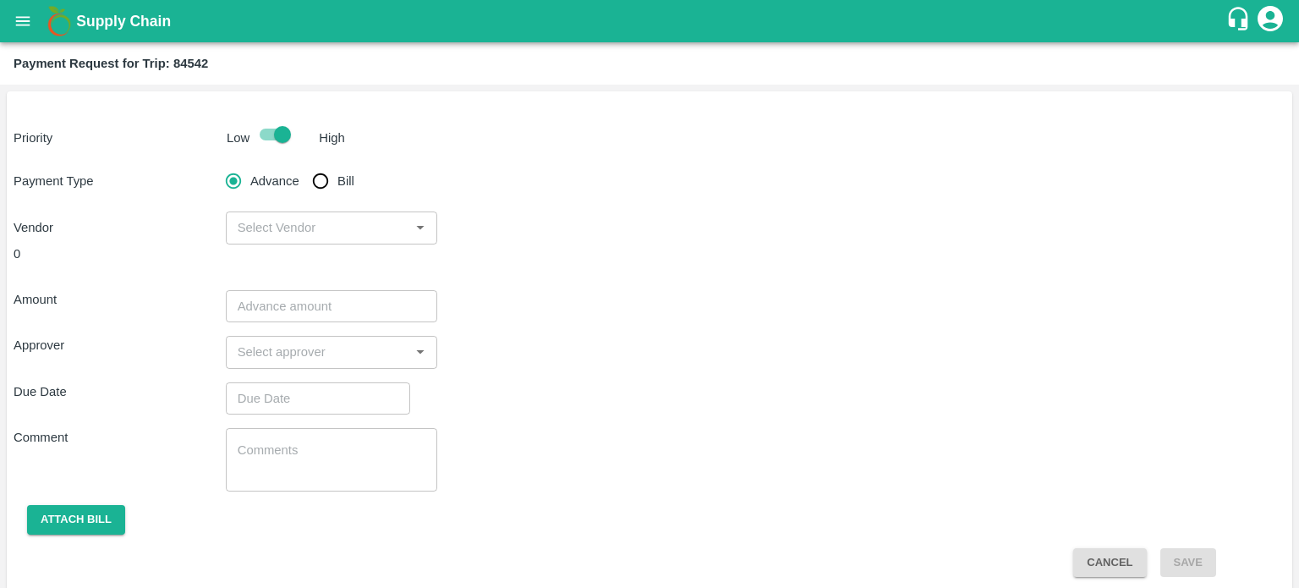
radio input "true"
click at [304, 164] on input "Bill" at bounding box center [321, 181] width 34 height 34
radio input "true"
click at [315, 172] on input "Bill" at bounding box center [321, 181] width 34 height 34
click at [217, 164] on input "Advance" at bounding box center [234, 181] width 34 height 34
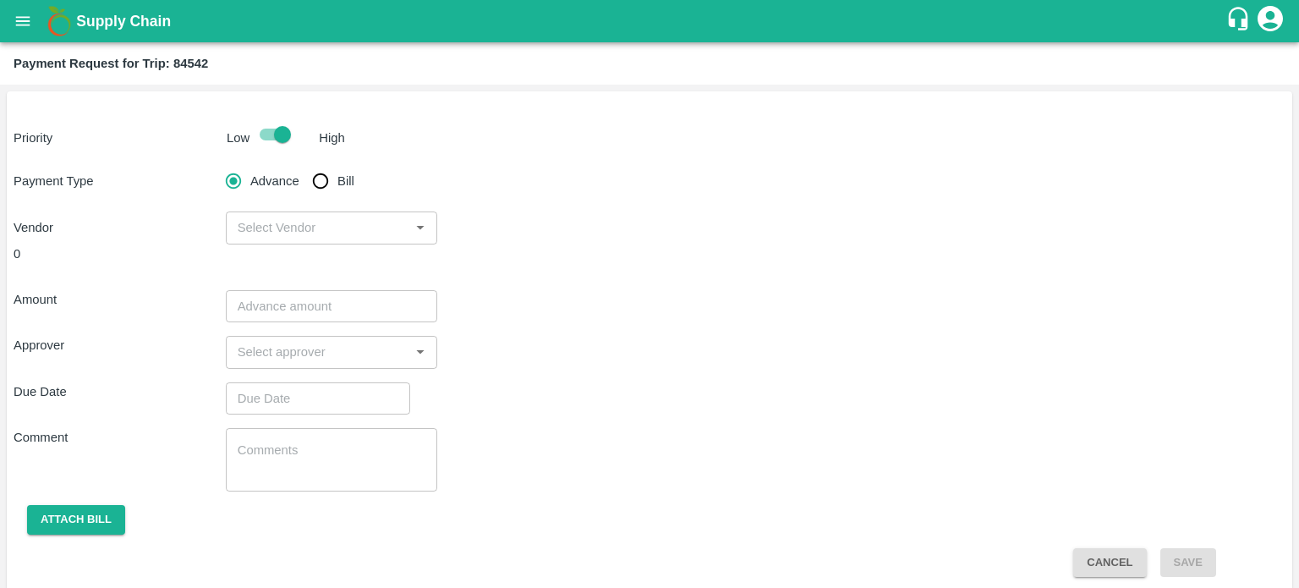
radio input "true"
click at [304, 164] on input "Bill" at bounding box center [321, 181] width 34 height 34
radio input "true"
click at [217, 164] on input "Advance" at bounding box center [234, 181] width 34 height 34
radio input "true"
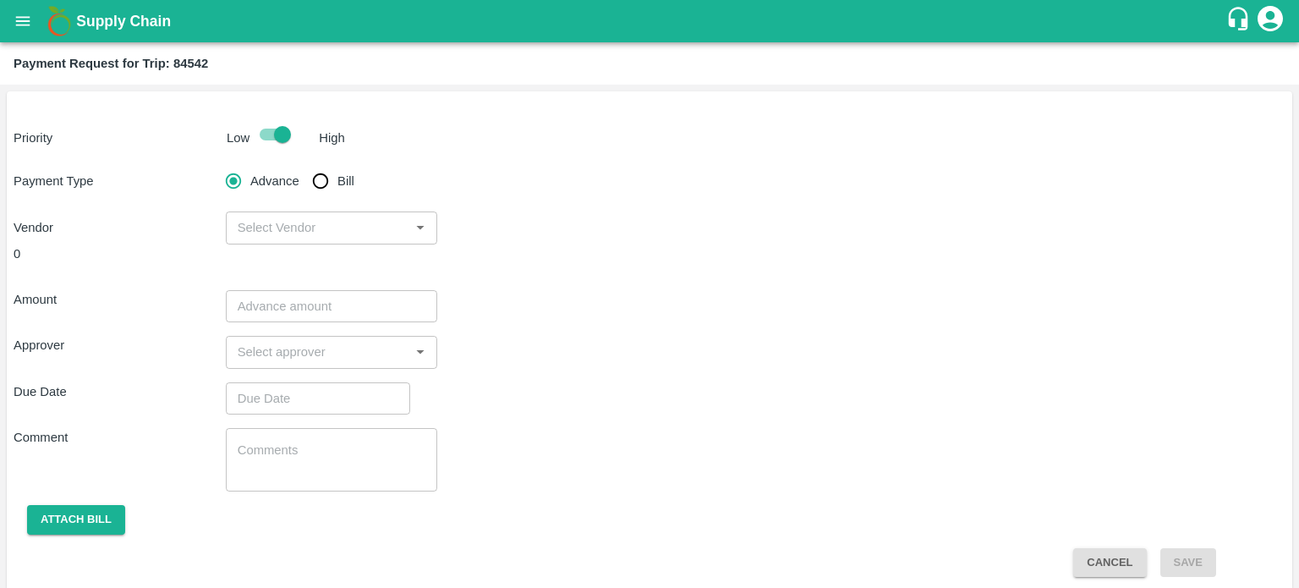
click at [304, 164] on input "Bill" at bounding box center [321, 181] width 34 height 34
radio input "true"
click at [217, 164] on input "Advance" at bounding box center [234, 181] width 34 height 34
radio input "true"
click at [304, 164] on input "Bill" at bounding box center [321, 181] width 34 height 34
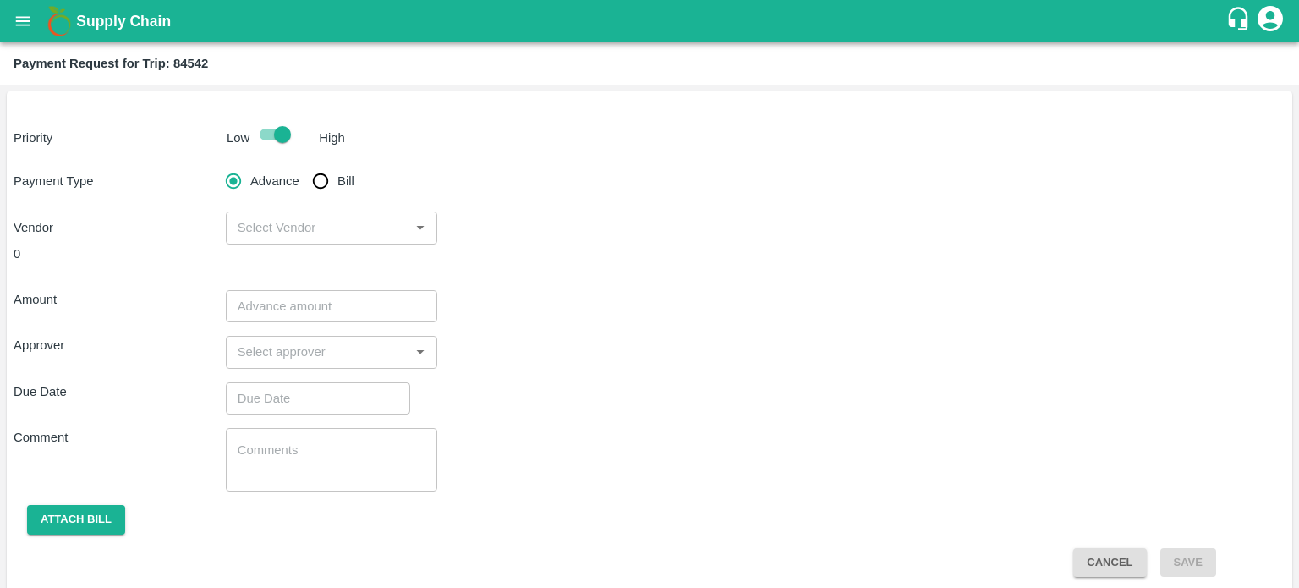
radio input "true"
click at [217, 164] on input "Advance" at bounding box center [234, 181] width 34 height 34
radio input "true"
click at [304, 164] on input "Bill" at bounding box center [321, 181] width 34 height 34
radio input "true"
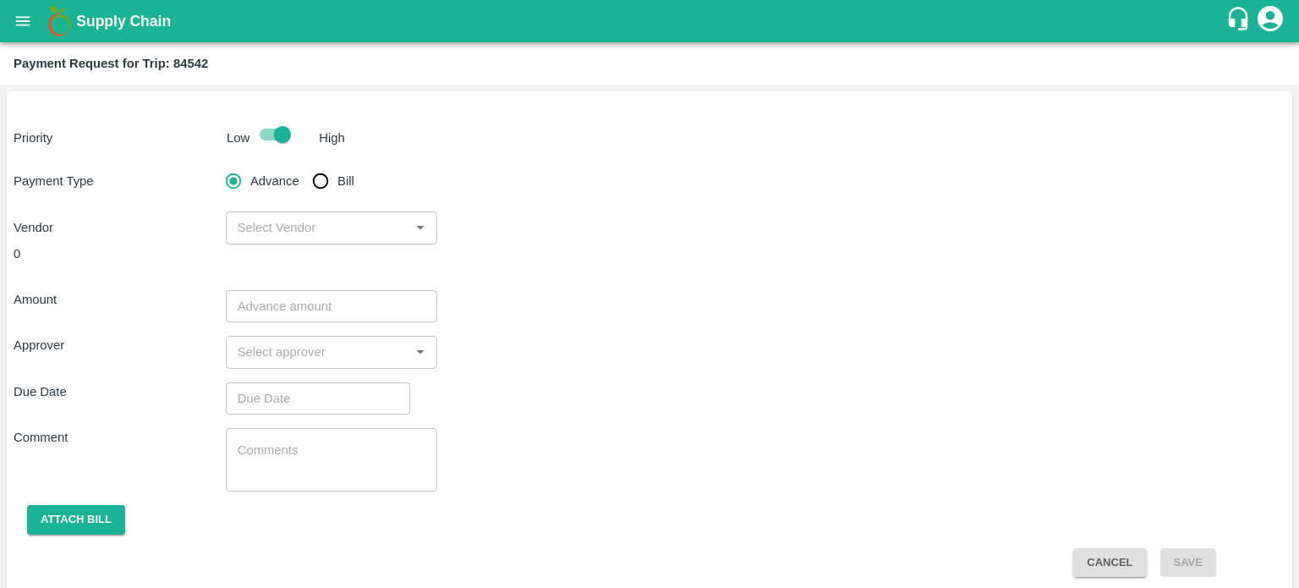
click at [217, 164] on input "Advance" at bounding box center [234, 181] width 34 height 34
radio input "true"
click at [304, 164] on input "Bill" at bounding box center [321, 181] width 34 height 34
radio input "true"
click at [217, 164] on input "Advance" at bounding box center [234, 181] width 34 height 34
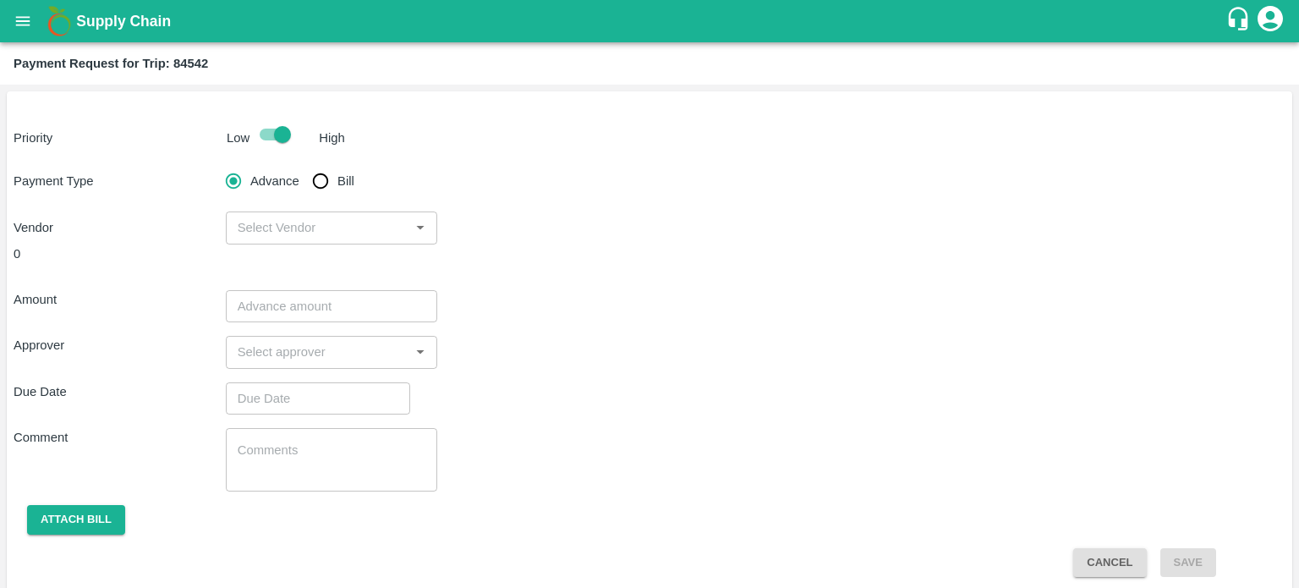
radio input "true"
click at [304, 164] on input "Bill" at bounding box center [321, 181] width 34 height 34
radio input "true"
click at [217, 164] on input "Advance" at bounding box center [234, 181] width 34 height 34
radio input "true"
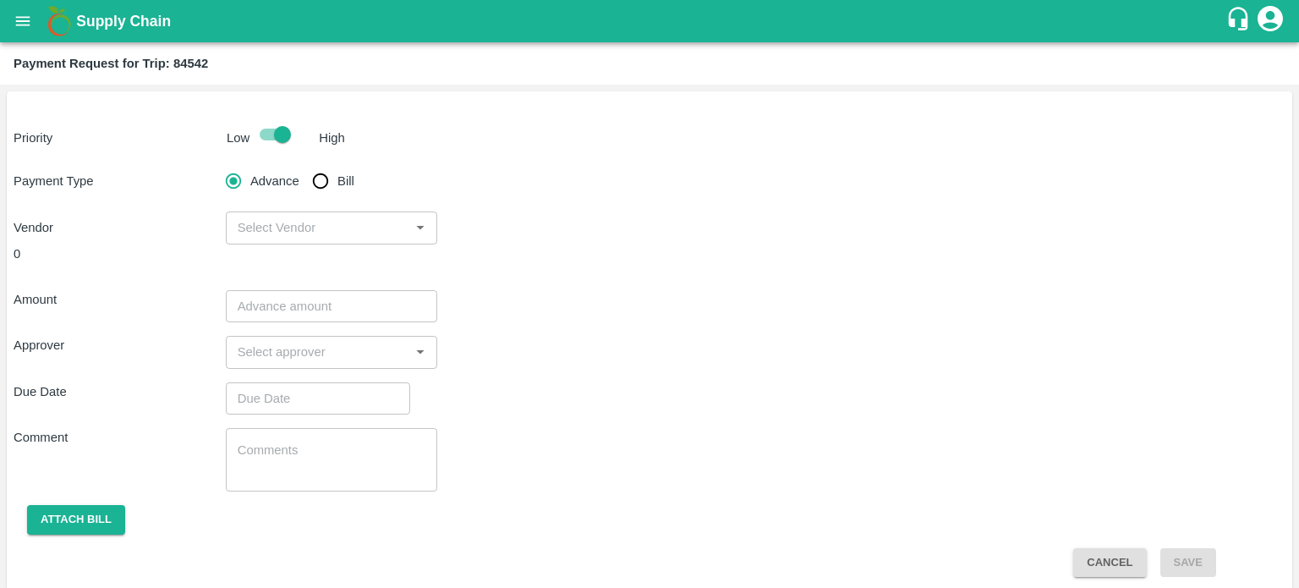
click at [304, 164] on input "Bill" at bounding box center [321, 181] width 34 height 34
radio input "true"
click at [217, 164] on input "Advance" at bounding box center [234, 181] width 34 height 34
radio input "true"
click at [304, 164] on input "Bill" at bounding box center [321, 181] width 34 height 34
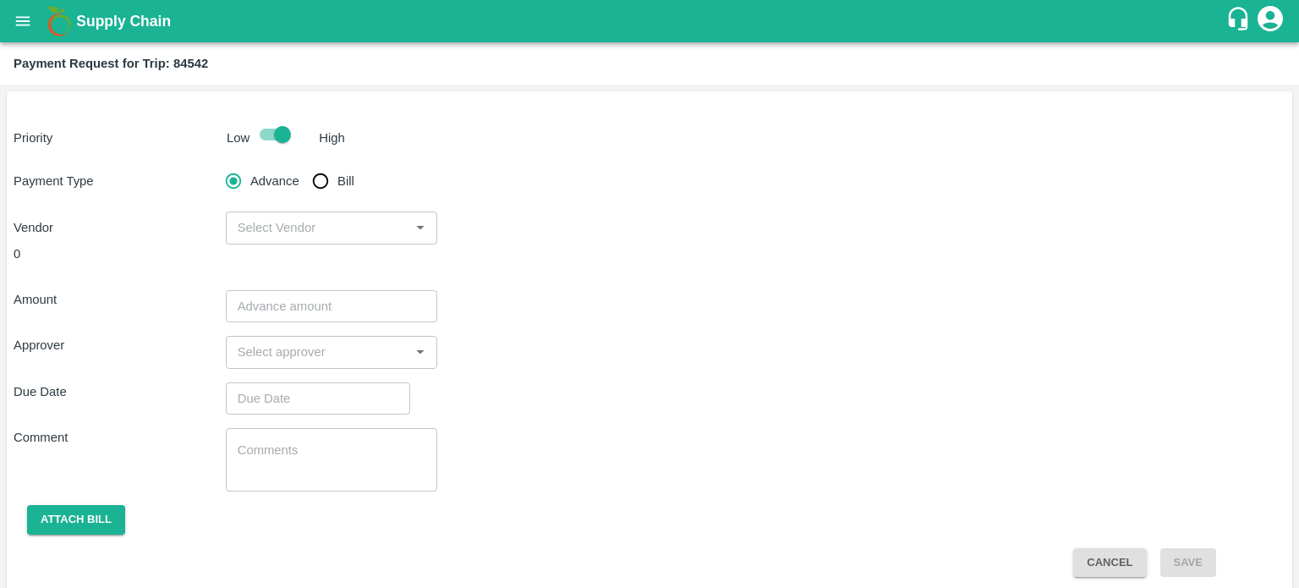
radio input "true"
click at [217, 164] on input "Advance" at bounding box center [234, 181] width 34 height 34
radio input "true"
click at [304, 164] on input "Bill" at bounding box center [321, 181] width 34 height 34
radio input "true"
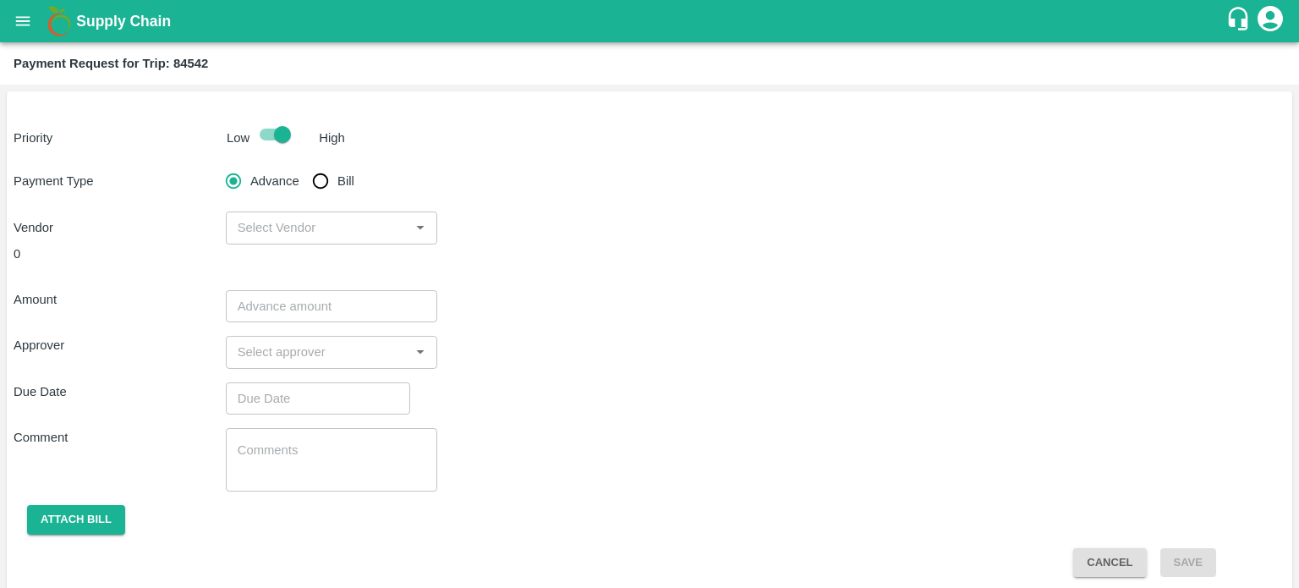
click at [217, 164] on input "Advance" at bounding box center [234, 181] width 34 height 34
radio input "true"
click at [304, 164] on input "Bill" at bounding box center [321, 181] width 34 height 34
radio input "true"
click at [217, 164] on input "Advance" at bounding box center [234, 181] width 34 height 34
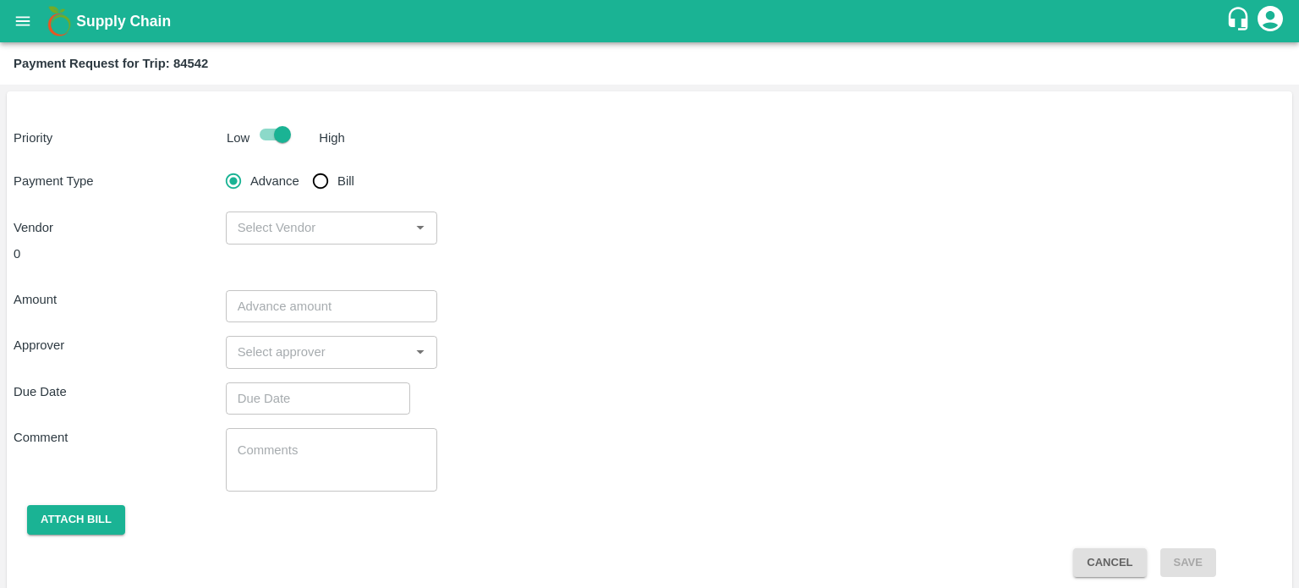
radio input "true"
click at [304, 164] on input "Bill" at bounding box center [321, 181] width 34 height 34
radio input "true"
click at [217, 164] on input "Advance" at bounding box center [234, 181] width 34 height 34
radio input "true"
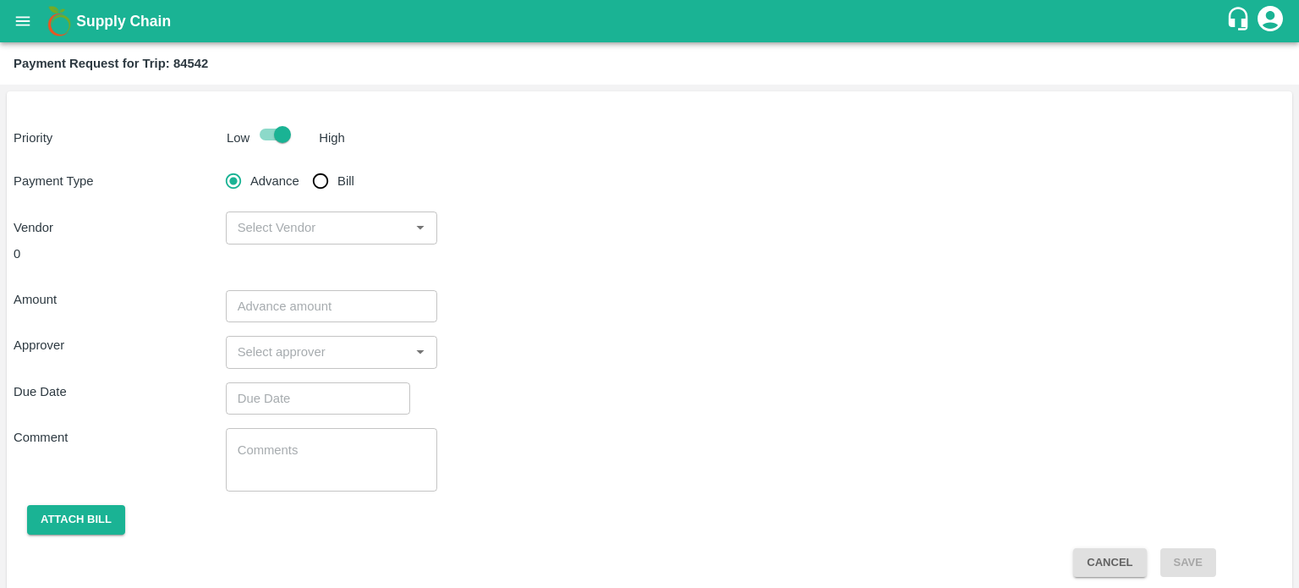
click at [304, 164] on input "Bill" at bounding box center [321, 181] width 34 height 34
radio input "true"
click at [217, 164] on input "Advance" at bounding box center [234, 181] width 34 height 34
radio input "true"
click at [304, 164] on input "Bill" at bounding box center [321, 181] width 34 height 34
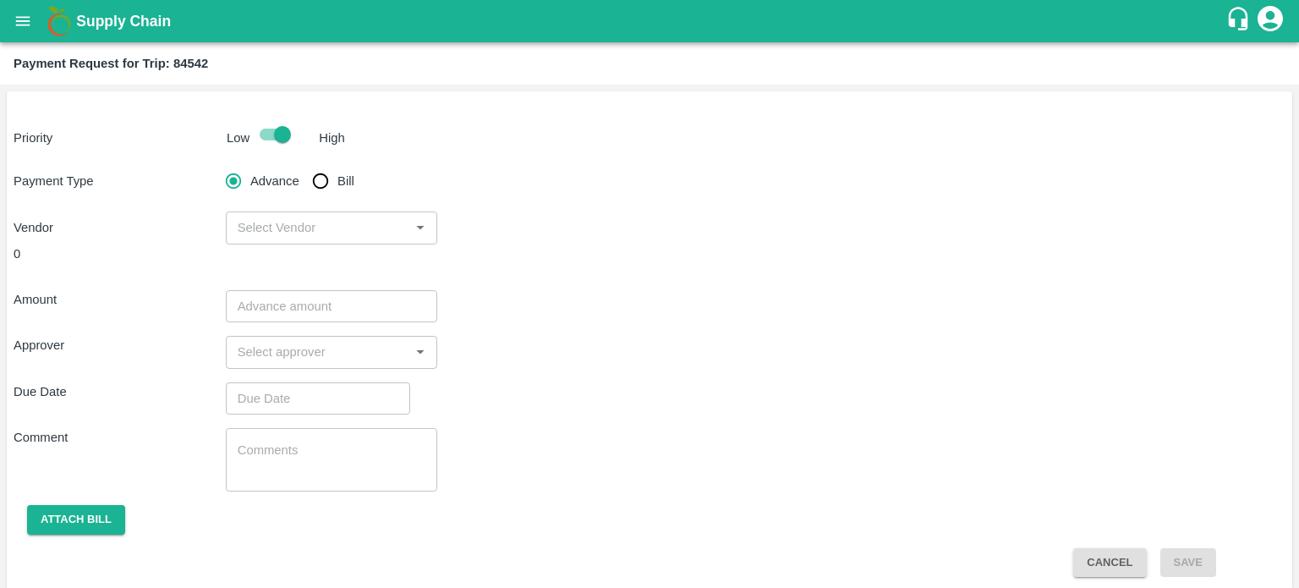
radio input "true"
click at [217, 164] on input "Advance" at bounding box center [234, 181] width 34 height 34
radio input "true"
click at [304, 164] on input "Bill" at bounding box center [321, 181] width 34 height 34
radio input "true"
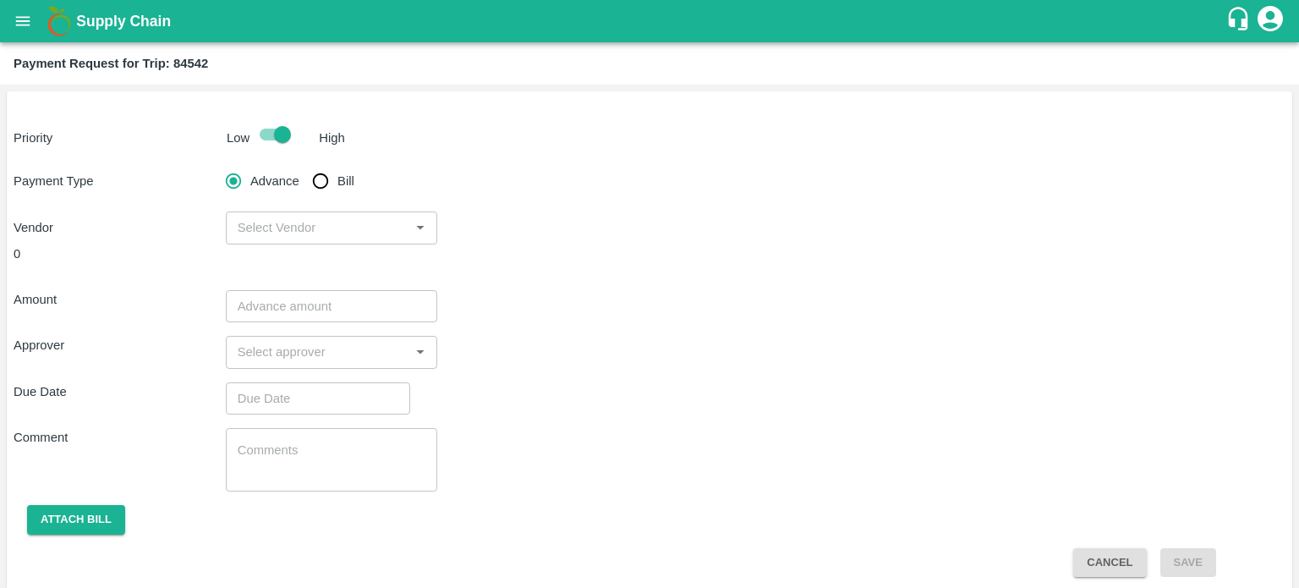
click at [217, 164] on input "Advance" at bounding box center [234, 181] width 34 height 34
radio input "true"
click at [304, 164] on input "Bill" at bounding box center [321, 181] width 34 height 34
radio input "true"
click at [217, 164] on input "Advance" at bounding box center [234, 181] width 34 height 34
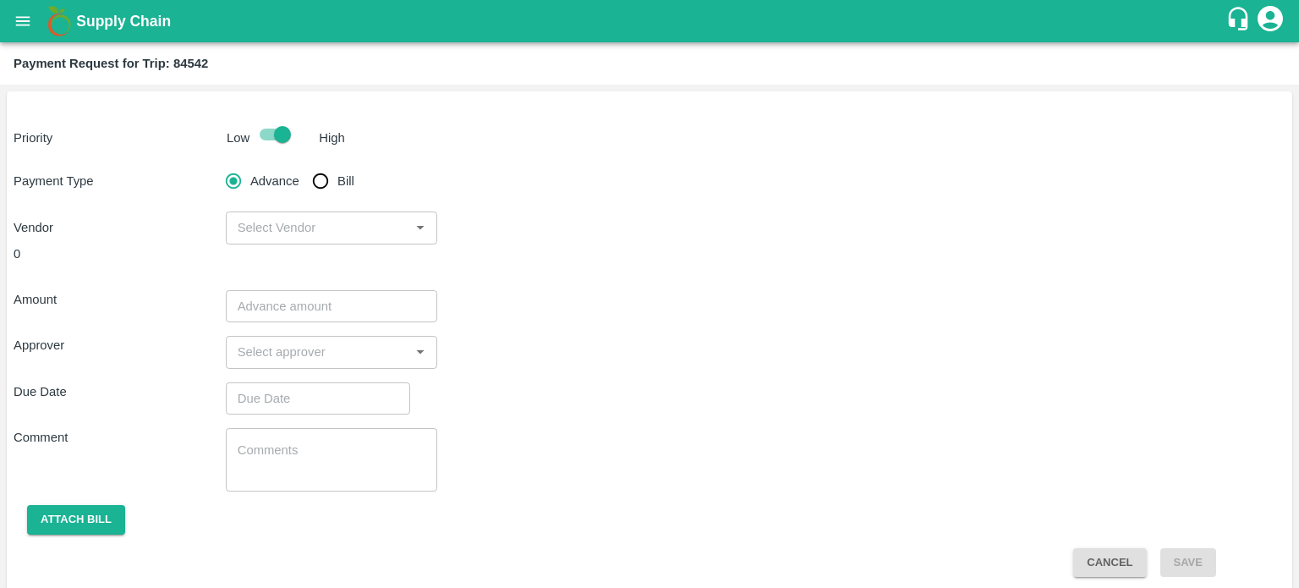
radio input "true"
click at [304, 164] on input "Bill" at bounding box center [321, 181] width 34 height 34
radio input "true"
click at [217, 164] on input "Advance" at bounding box center [234, 181] width 34 height 34
radio input "true"
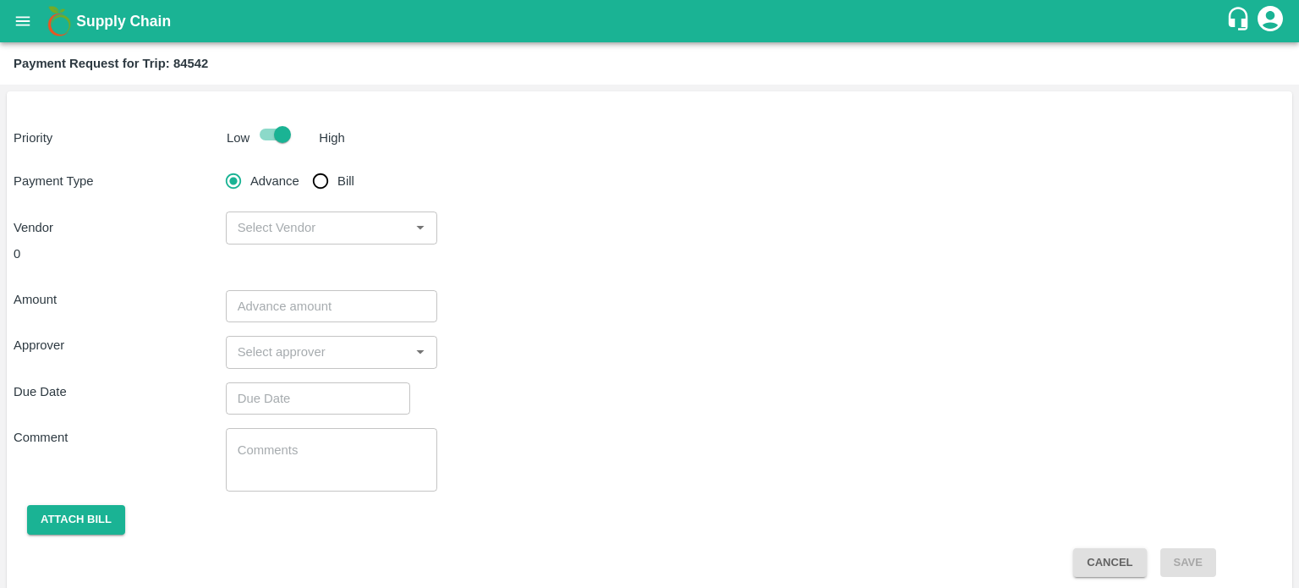
click at [304, 164] on input "Bill" at bounding box center [321, 181] width 34 height 34
radio input "true"
click at [217, 164] on input "Advance" at bounding box center [234, 181] width 34 height 34
radio input "true"
click at [304, 164] on input "Bill" at bounding box center [321, 181] width 34 height 34
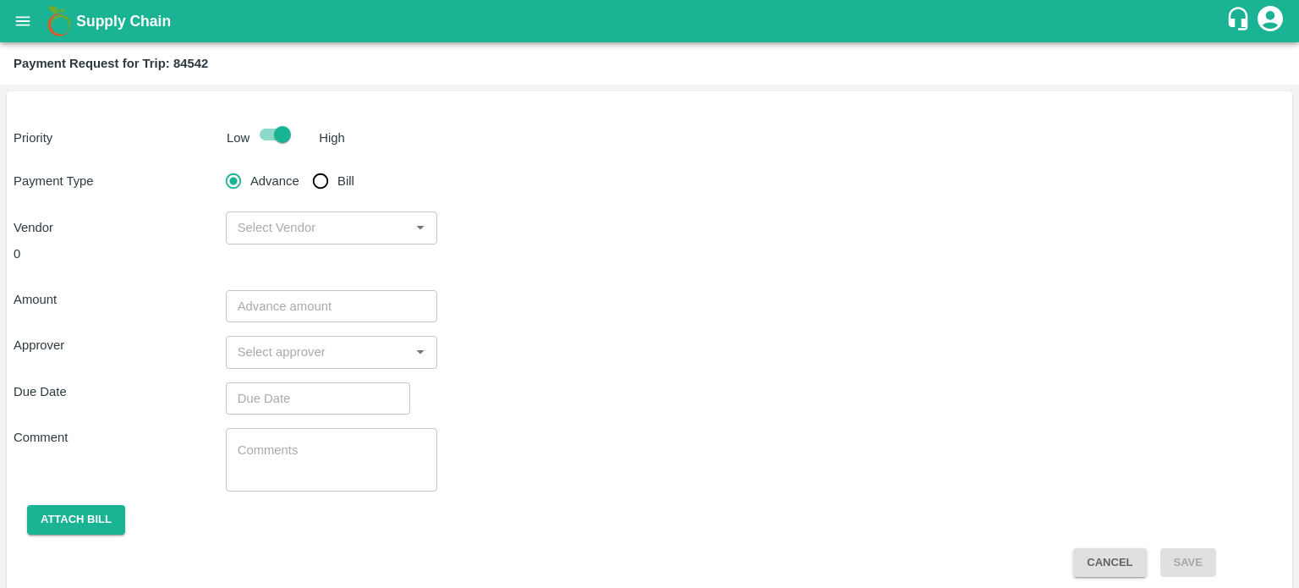
radio input "true"
click at [217, 164] on input "Advance" at bounding box center [234, 181] width 34 height 34
radio input "true"
click at [304, 164] on input "Bill" at bounding box center [321, 181] width 34 height 34
radio input "true"
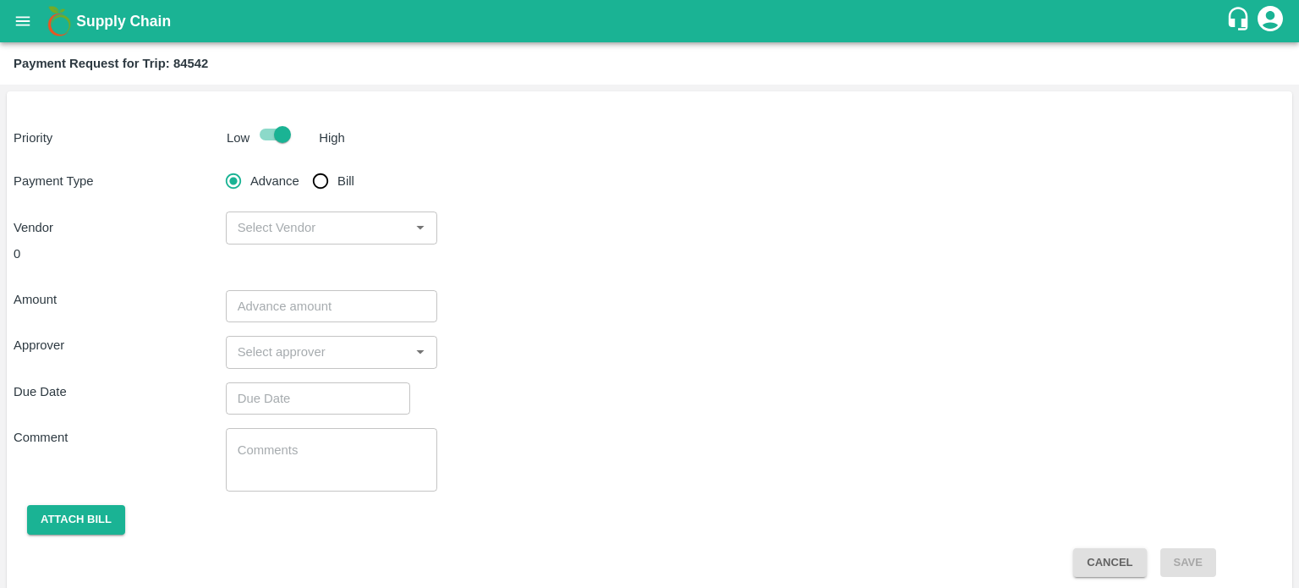
click at [217, 164] on input "Advance" at bounding box center [234, 181] width 34 height 34
radio input "true"
click at [304, 164] on input "Bill" at bounding box center [321, 181] width 34 height 34
radio input "true"
click at [217, 164] on input "Advance" at bounding box center [234, 181] width 34 height 34
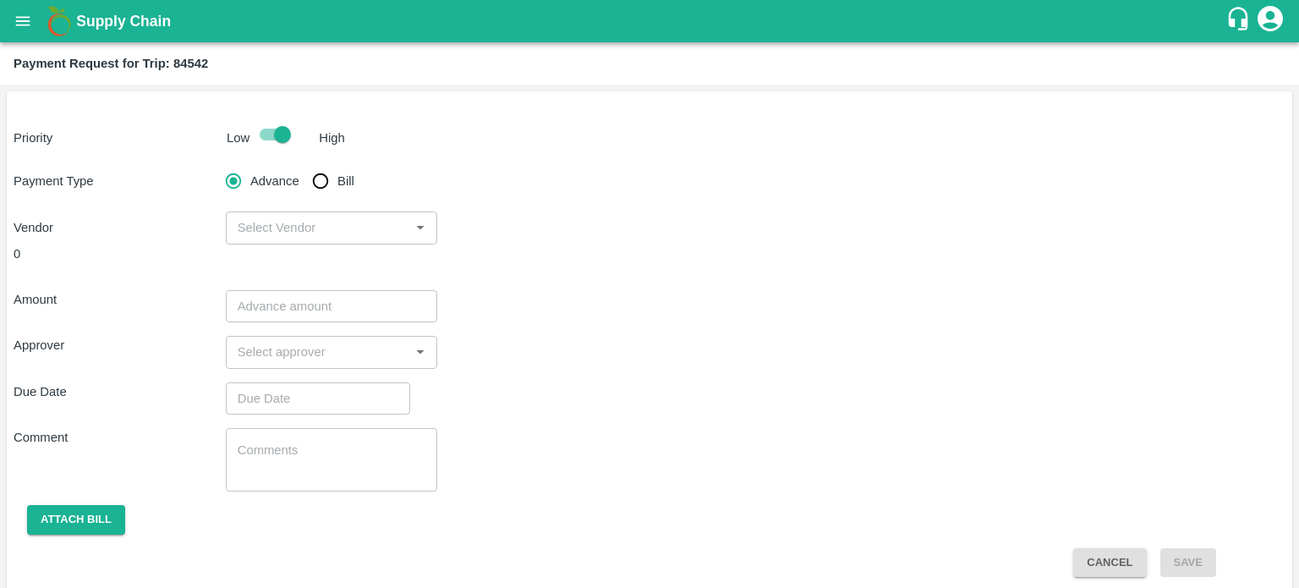
radio input "true"
click at [304, 164] on input "Bill" at bounding box center [321, 181] width 34 height 34
radio input "true"
click at [217, 164] on input "Advance" at bounding box center [234, 181] width 34 height 34
radio input "true"
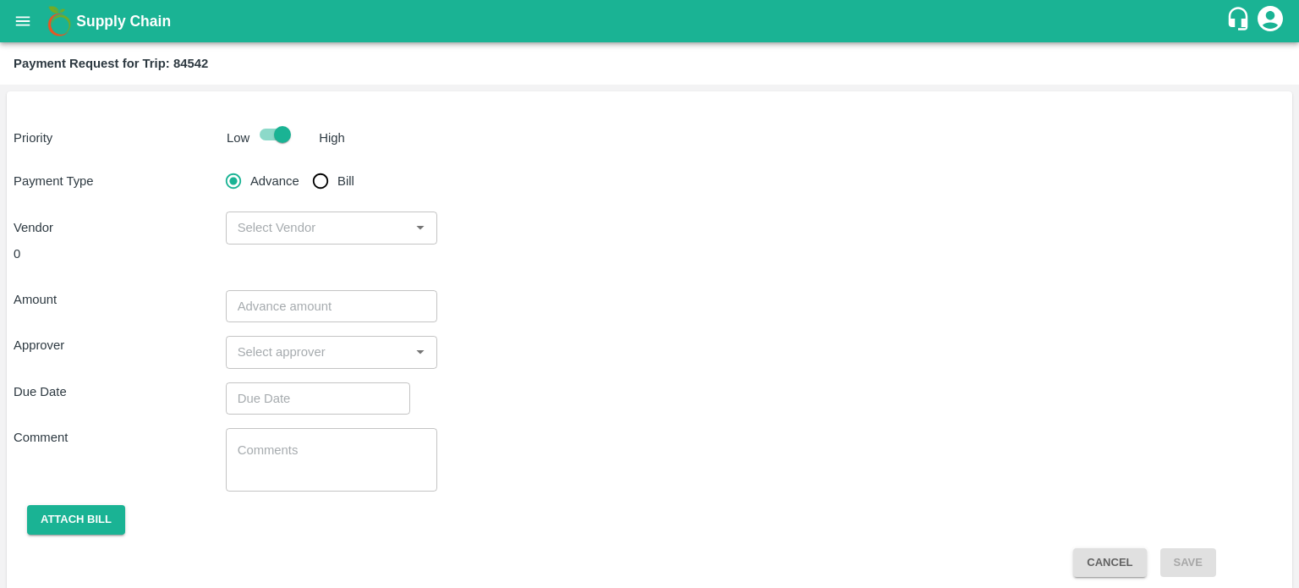
click at [304, 164] on input "Bill" at bounding box center [321, 181] width 34 height 34
radio input "true"
click at [217, 164] on input "Advance" at bounding box center [234, 181] width 34 height 34
radio input "true"
click at [304, 164] on input "Bill" at bounding box center [321, 181] width 34 height 34
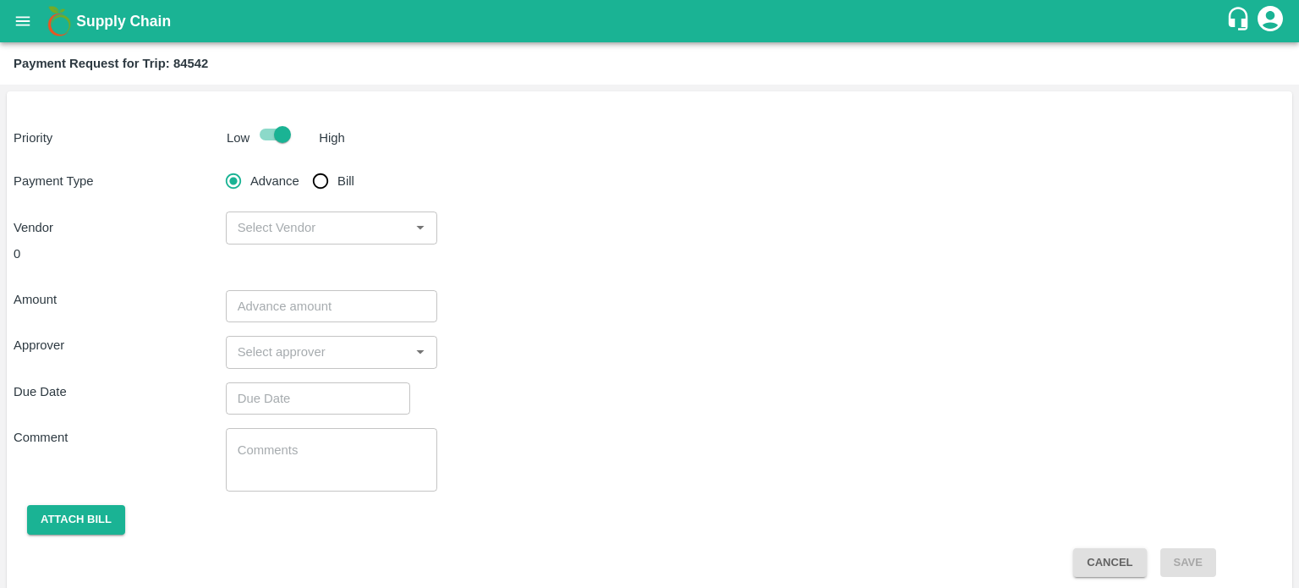
radio input "true"
click at [217, 164] on input "Advance" at bounding box center [234, 181] width 34 height 34
radio input "true"
click at [304, 164] on input "Bill" at bounding box center [321, 181] width 34 height 34
radio input "true"
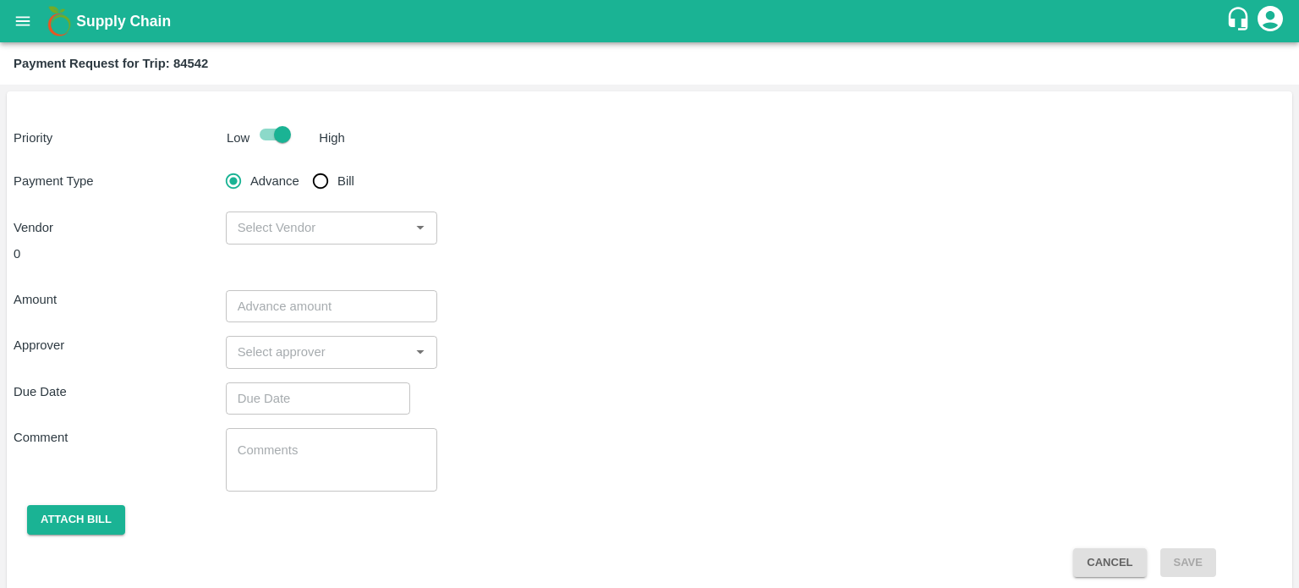
click at [217, 164] on input "Advance" at bounding box center [234, 181] width 34 height 34
radio input "true"
click at [304, 164] on input "Bill" at bounding box center [321, 181] width 34 height 34
radio input "true"
click at [217, 164] on input "Advance" at bounding box center [234, 181] width 34 height 34
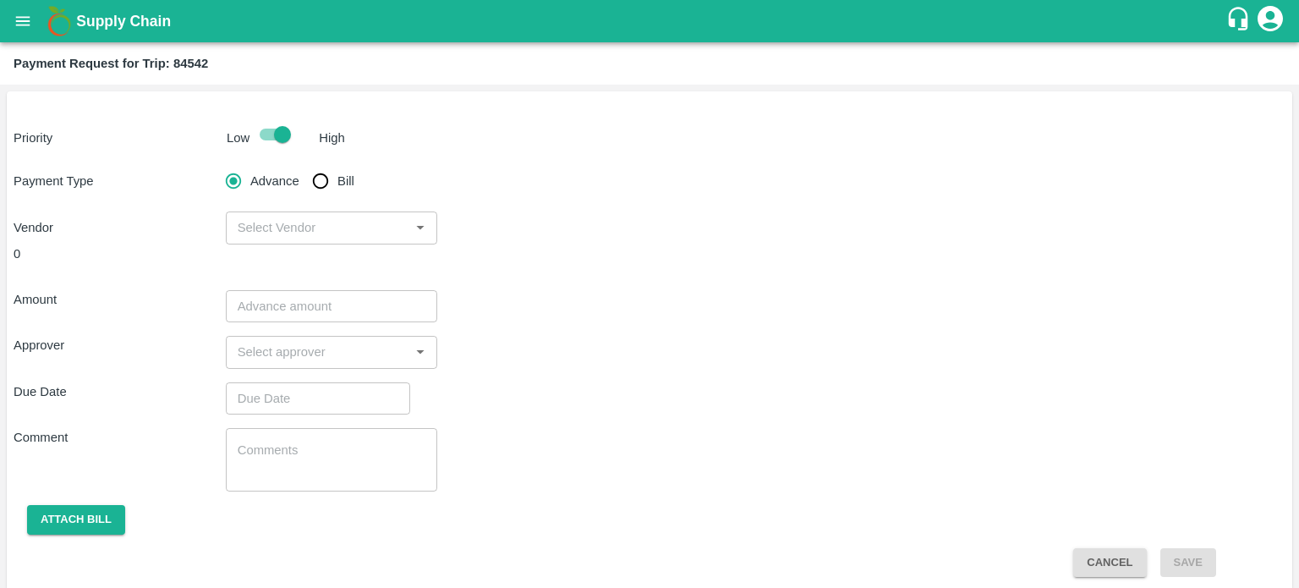
radio input "true"
click at [304, 164] on input "Bill" at bounding box center [321, 181] width 34 height 34
radio input "true"
click at [217, 164] on input "Advance" at bounding box center [234, 181] width 34 height 34
radio input "true"
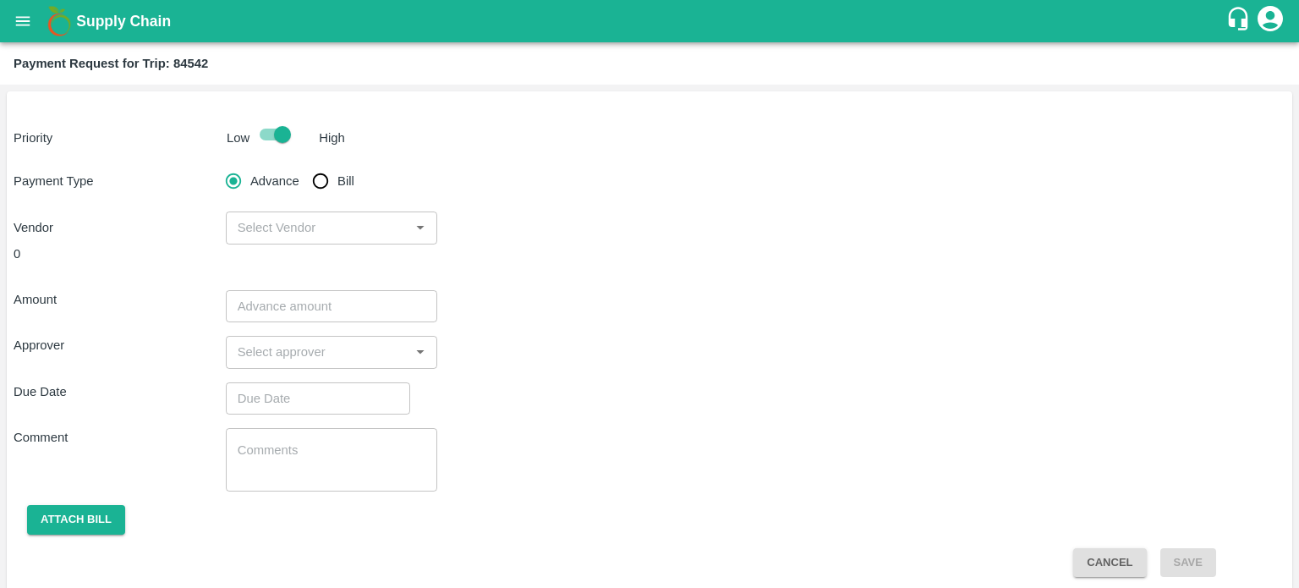
click at [304, 164] on input "Bill" at bounding box center [321, 181] width 34 height 34
radio input "true"
click at [217, 164] on input "Advance" at bounding box center [234, 181] width 34 height 34
radio input "true"
click at [304, 164] on input "Bill" at bounding box center [321, 181] width 34 height 34
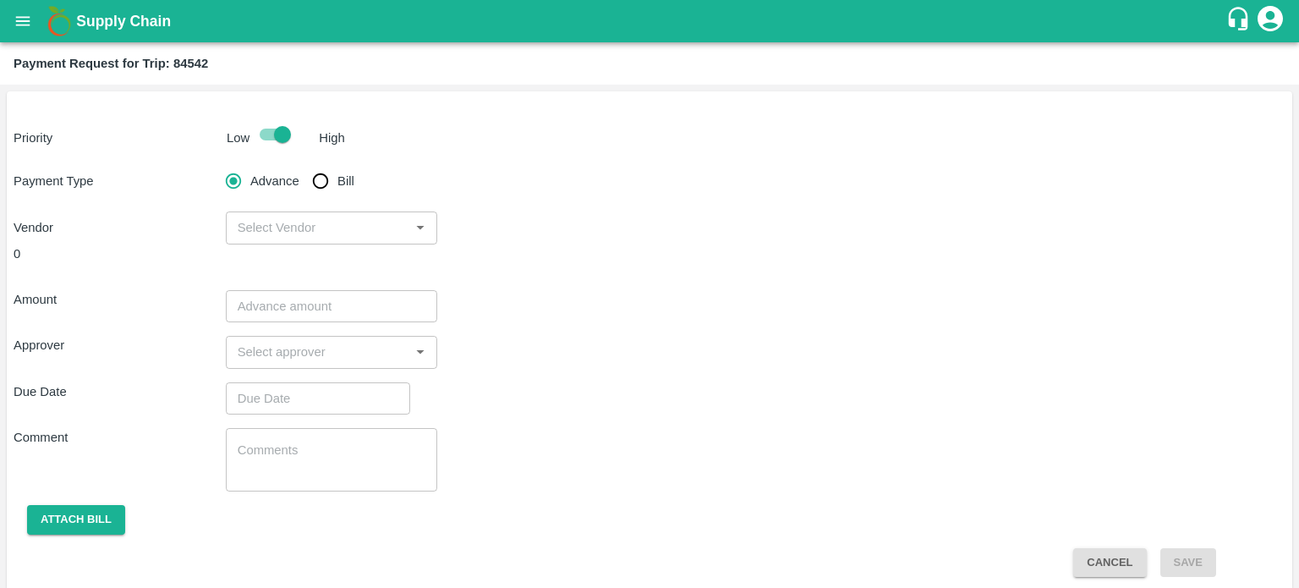
radio input "true"
click at [217, 164] on input "Advance" at bounding box center [234, 181] width 34 height 34
radio input "true"
click at [304, 164] on input "Bill" at bounding box center [321, 181] width 34 height 34
radio input "true"
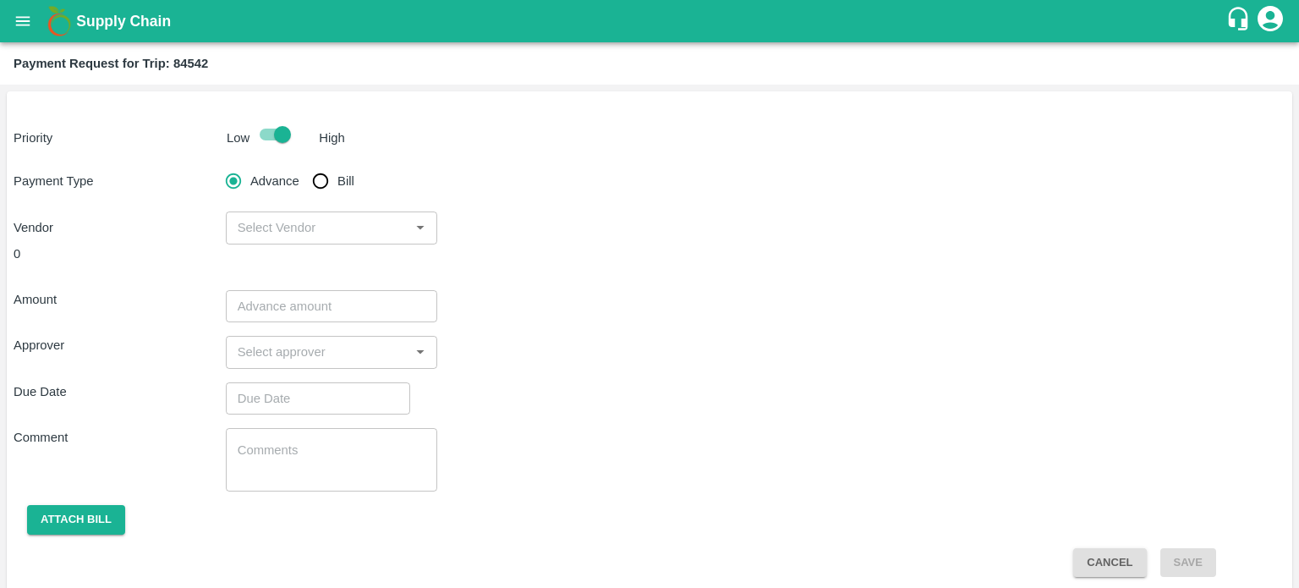
click at [217, 164] on input "Advance" at bounding box center [234, 181] width 34 height 34
radio input "true"
click at [304, 164] on input "Bill" at bounding box center [321, 181] width 34 height 34
radio input "true"
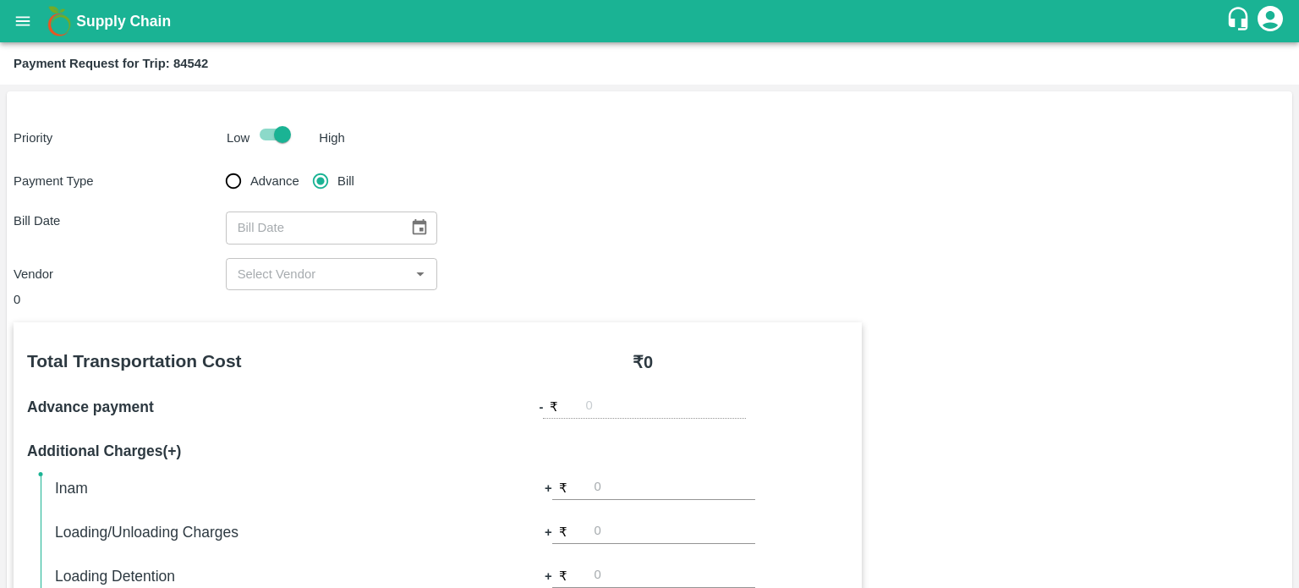
click at [217, 164] on input "Advance" at bounding box center [234, 181] width 34 height 34
radio input "true"
click at [304, 164] on input "Bill" at bounding box center [321, 181] width 34 height 34
radio input "true"
click at [217, 164] on input "Advance" at bounding box center [234, 181] width 34 height 34
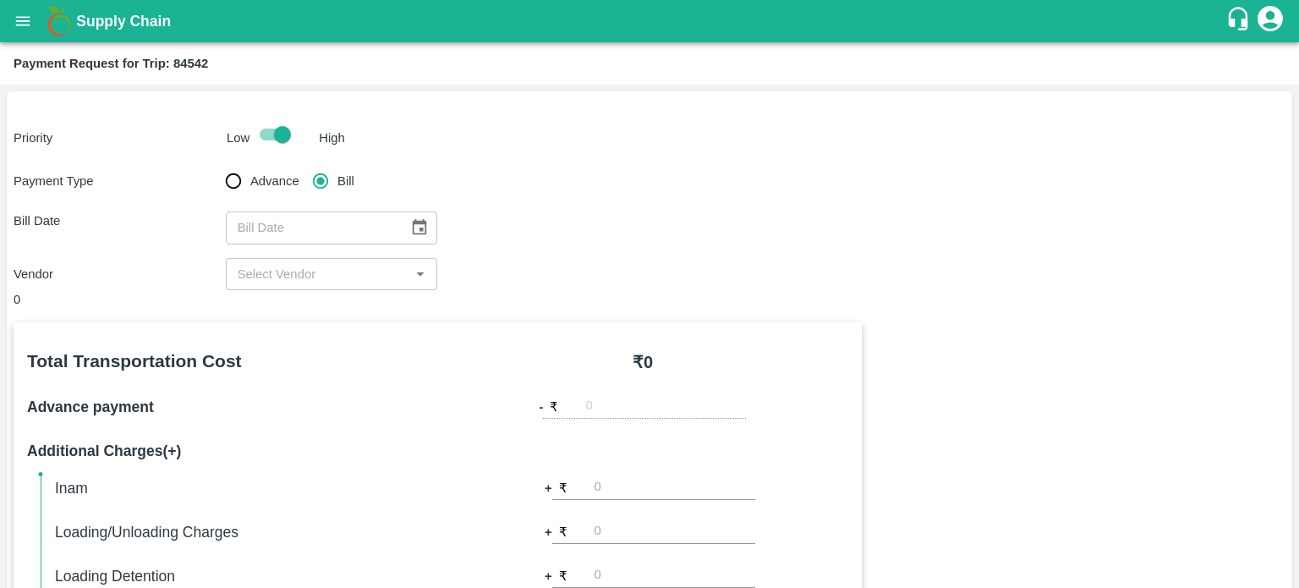
radio input "true"
click at [217, 164] on input "Advance" at bounding box center [234, 181] width 34 height 34
click at [304, 164] on input "Bill" at bounding box center [321, 181] width 34 height 34
radio input "true"
click at [217, 164] on input "Advance" at bounding box center [234, 181] width 34 height 34
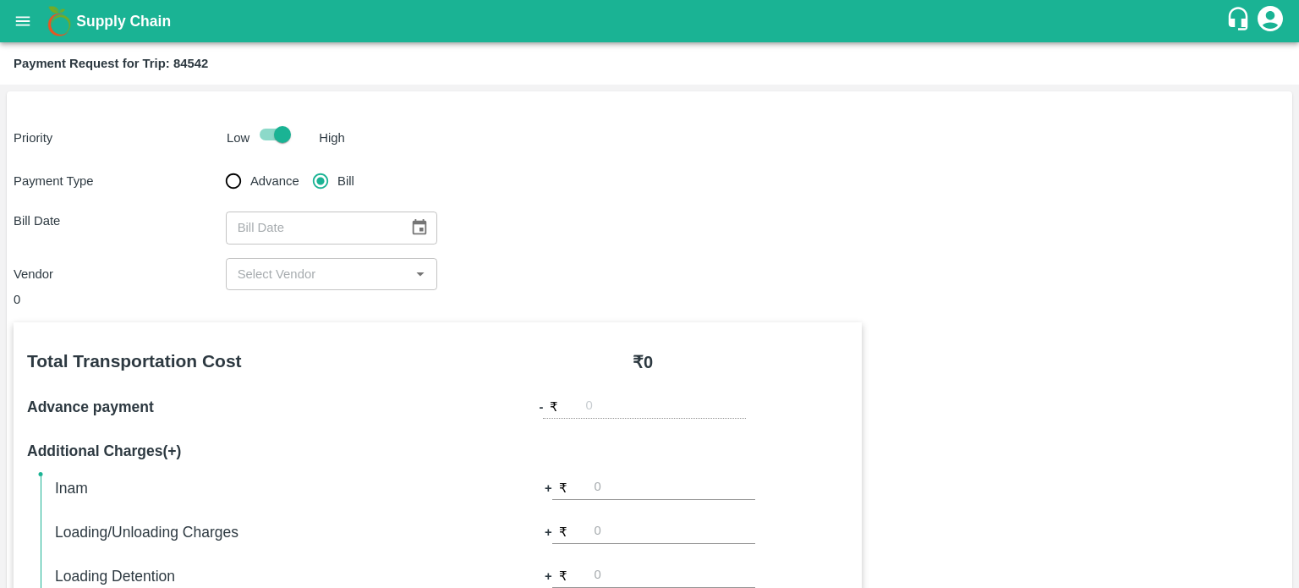
radio input "true"
click at [304, 164] on input "Bill" at bounding box center [321, 181] width 34 height 34
radio input "true"
click at [217, 164] on input "Advance" at bounding box center [234, 181] width 34 height 34
radio input "true"
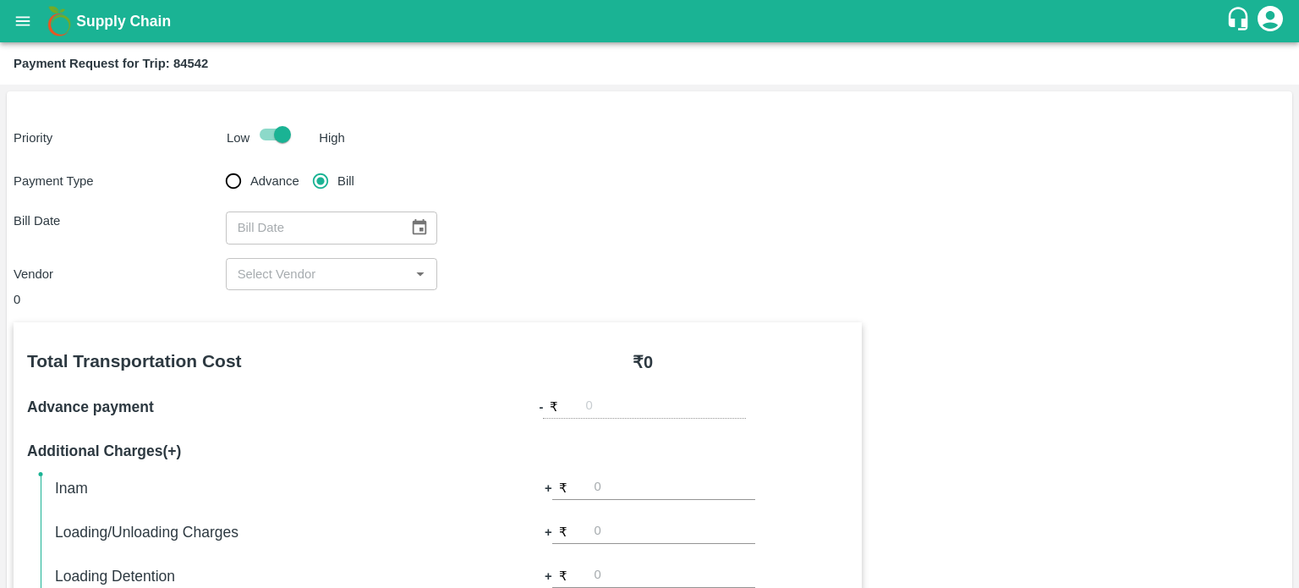
click at [326, 183] on input "Bill" at bounding box center [321, 181] width 34 height 34
radio input "true"
click at [304, 164] on input "Bill" at bounding box center [321, 181] width 34 height 34
click at [217, 164] on input "Advance" at bounding box center [234, 181] width 34 height 34
radio input "true"
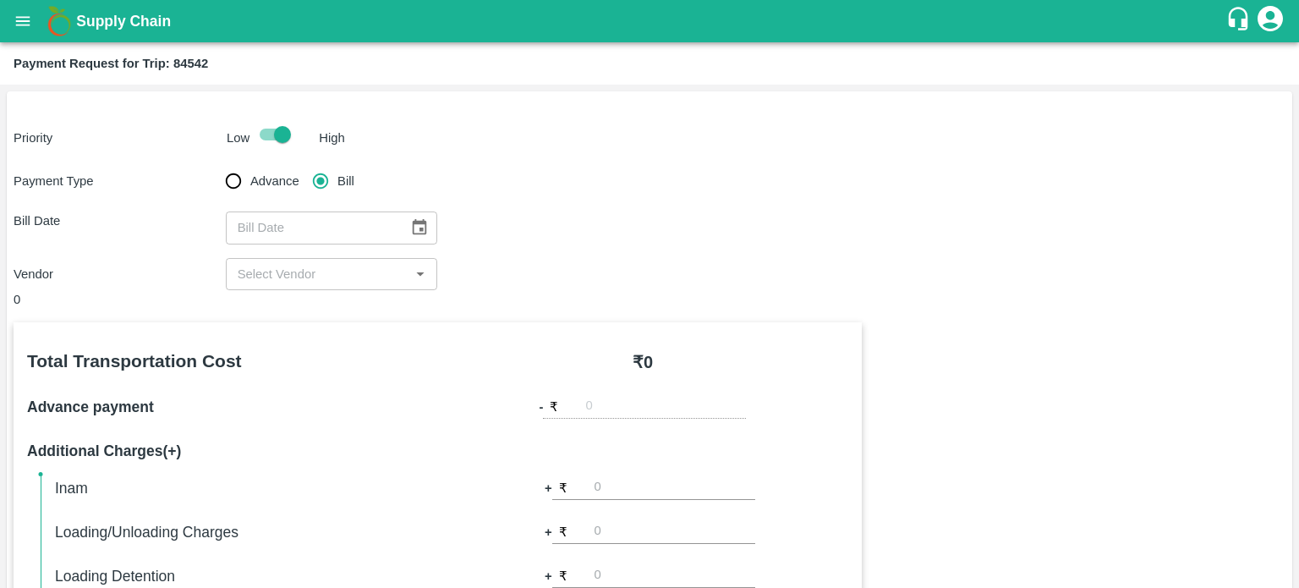
click at [304, 164] on input "Bill" at bounding box center [321, 181] width 34 height 34
radio input "true"
click at [217, 164] on input "Advance" at bounding box center [234, 181] width 34 height 34
radio input "true"
click at [304, 164] on input "Bill" at bounding box center [321, 181] width 34 height 34
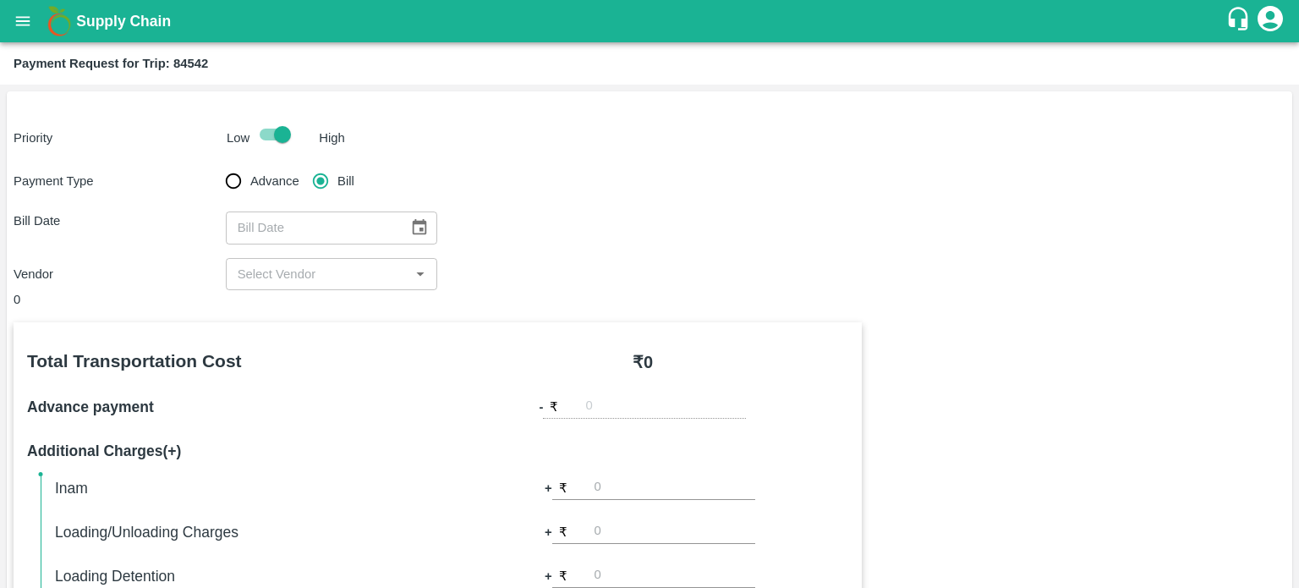
radio input "true"
click at [217, 164] on input "Advance" at bounding box center [234, 181] width 34 height 34
radio input "true"
click at [304, 164] on input "Bill" at bounding box center [321, 181] width 34 height 34
radio input "true"
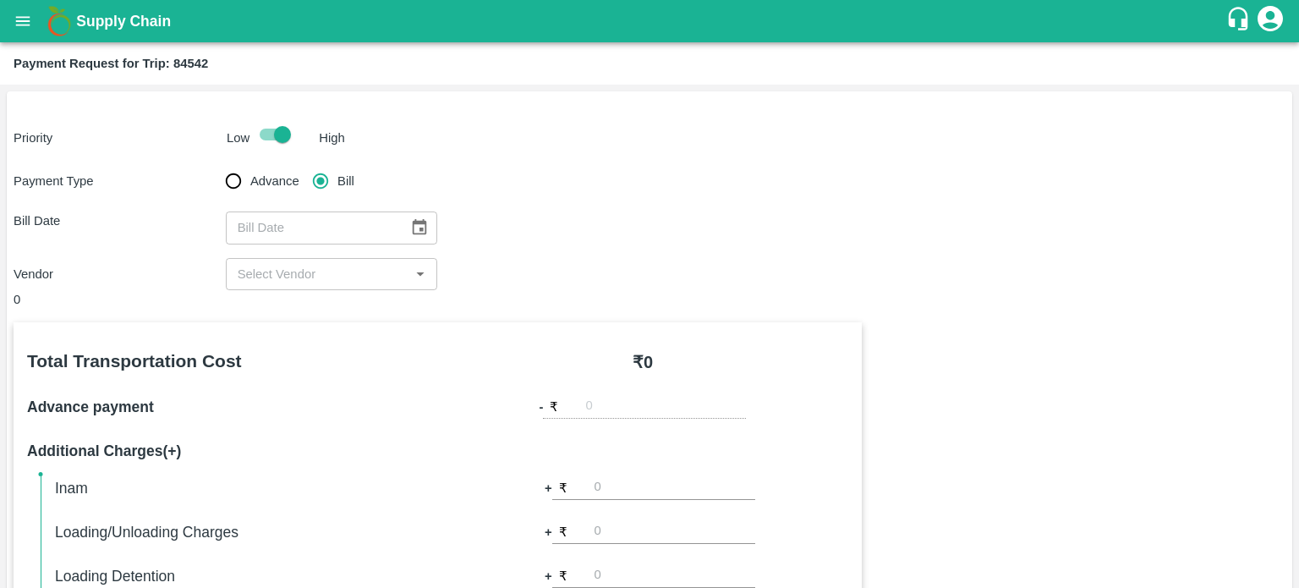
click at [217, 164] on input "Advance" at bounding box center [234, 181] width 34 height 34
radio input "true"
click at [304, 164] on input "Bill" at bounding box center [321, 181] width 34 height 34
radio input "true"
click at [217, 164] on input "Advance" at bounding box center [234, 181] width 34 height 34
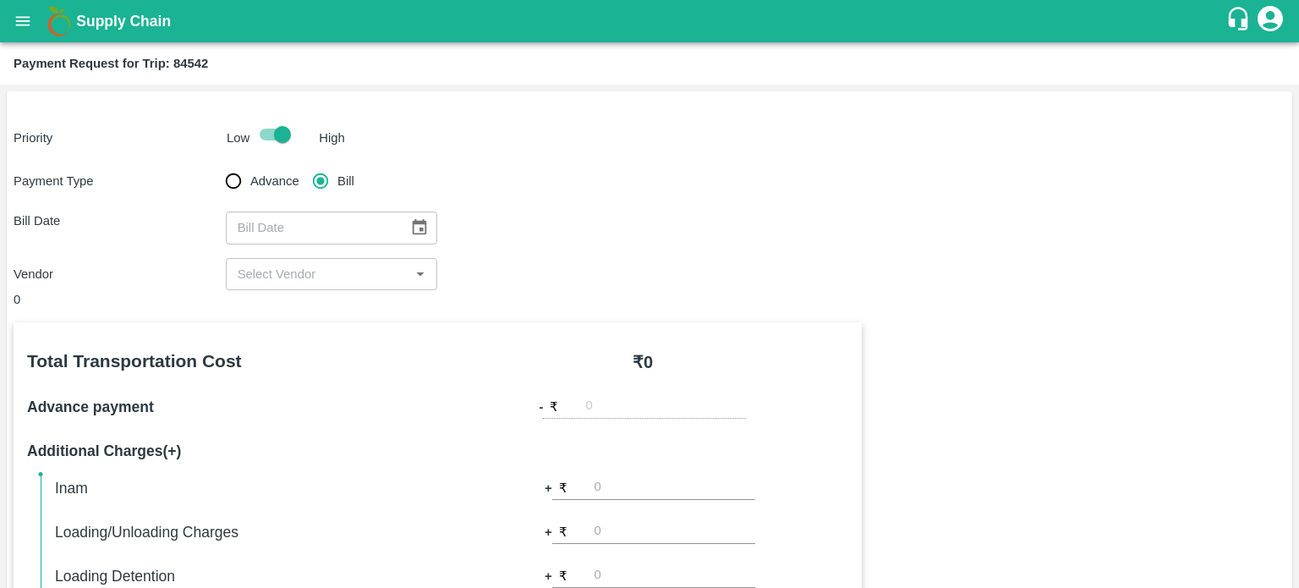
radio input "true"
click at [304, 164] on input "Bill" at bounding box center [321, 181] width 34 height 34
radio input "true"
click at [217, 164] on input "Advance" at bounding box center [234, 181] width 34 height 34
radio input "true"
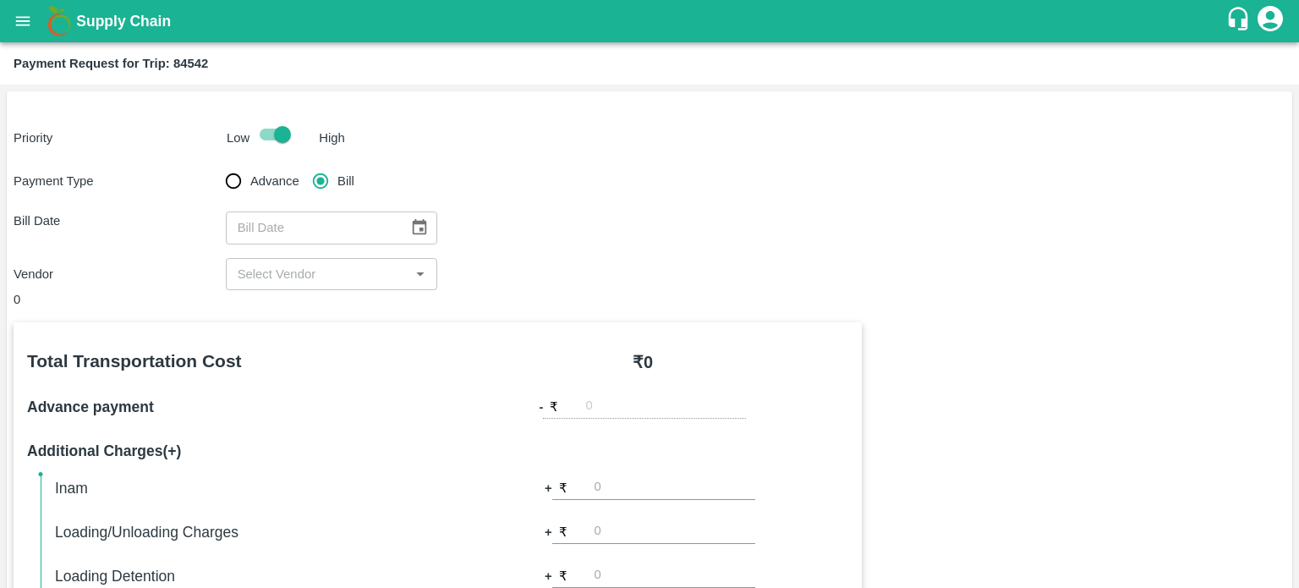
click at [304, 164] on input "Bill" at bounding box center [321, 181] width 34 height 34
radio input "true"
click at [217, 164] on input "Advance" at bounding box center [234, 181] width 34 height 34
radio input "true"
click at [304, 164] on input "Bill" at bounding box center [321, 181] width 34 height 34
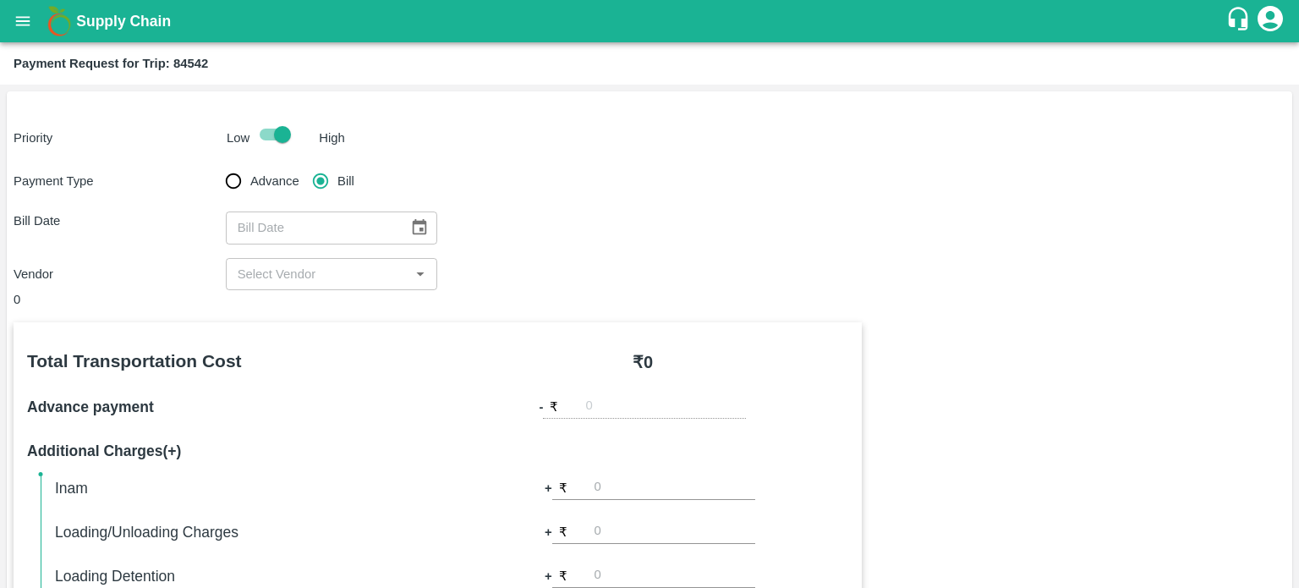
radio input "true"
click at [217, 164] on input "Advance" at bounding box center [234, 181] width 34 height 34
radio input "true"
click at [304, 164] on input "Bill" at bounding box center [321, 181] width 34 height 34
radio input "true"
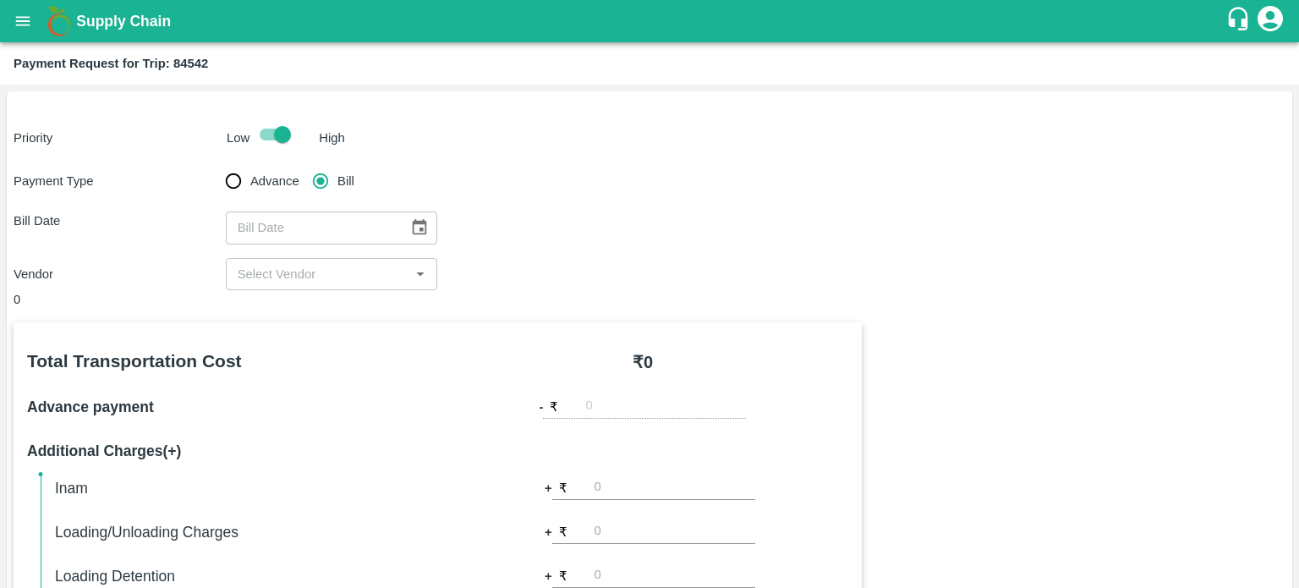
click at [217, 164] on input "Advance" at bounding box center [234, 181] width 34 height 34
radio input "true"
click at [304, 164] on input "Bill" at bounding box center [321, 181] width 34 height 34
radio input "true"
click at [217, 164] on input "Advance" at bounding box center [234, 181] width 34 height 34
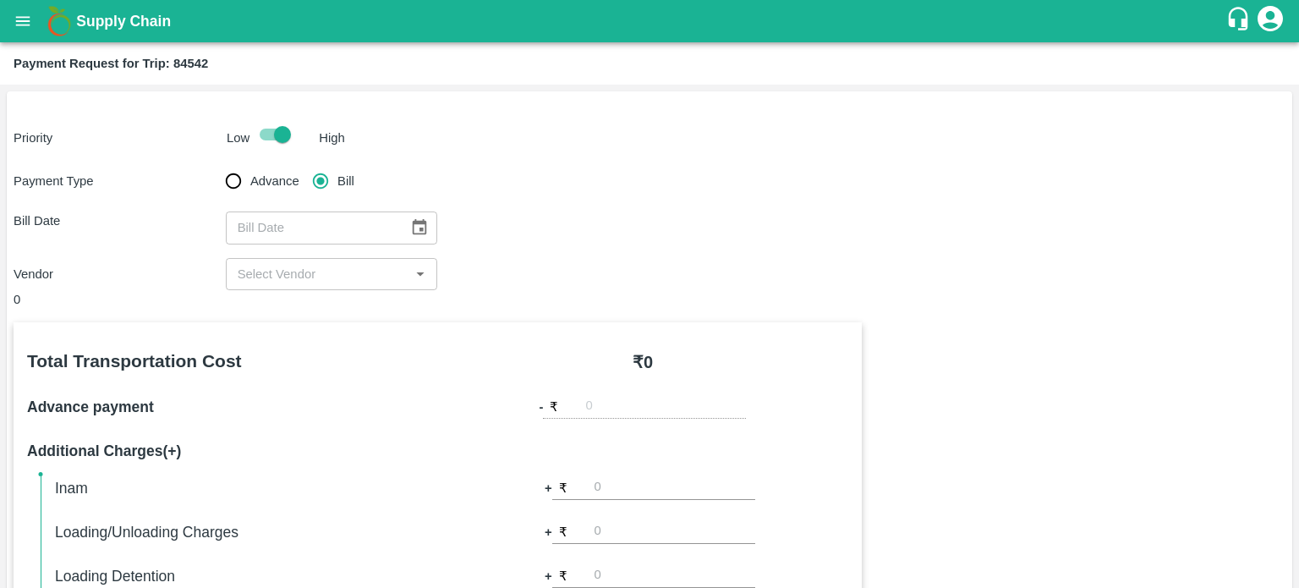
radio input "true"
click at [304, 164] on input "Bill" at bounding box center [321, 181] width 34 height 34
radio input "true"
click at [217, 164] on input "Advance" at bounding box center [234, 181] width 34 height 34
radio input "true"
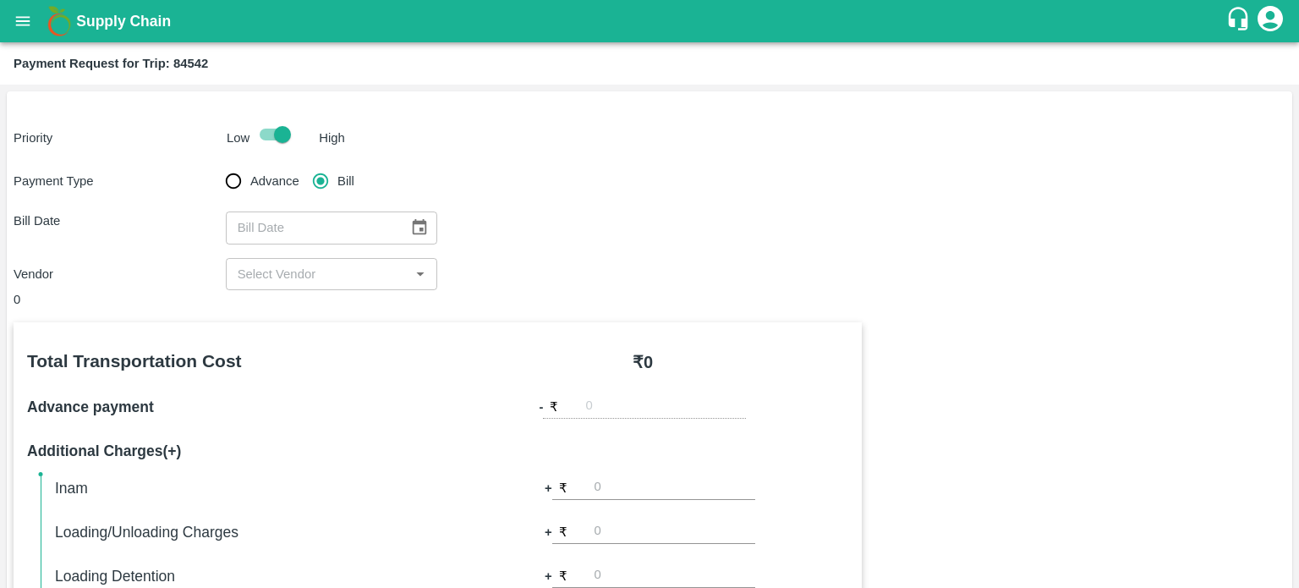
click at [304, 164] on input "Bill" at bounding box center [321, 181] width 34 height 34
radio input "true"
click at [217, 164] on input "Advance" at bounding box center [234, 181] width 34 height 34
radio input "true"
click at [304, 164] on input "Bill" at bounding box center [321, 181] width 34 height 34
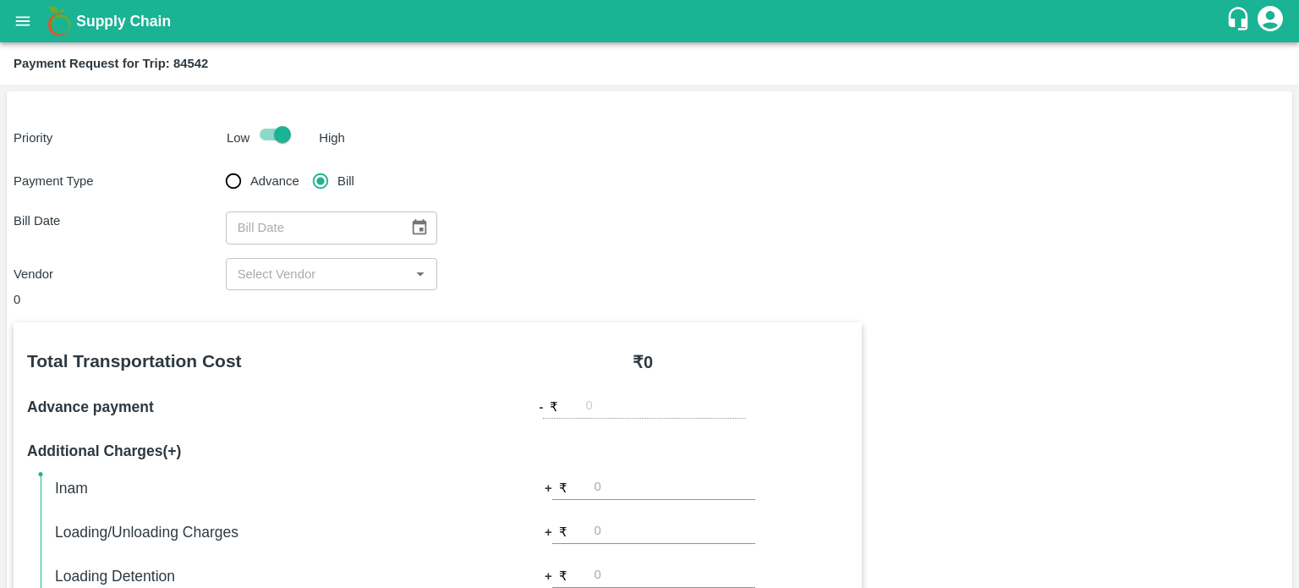
radio input "true"
click at [217, 164] on input "Advance" at bounding box center [234, 181] width 34 height 34
radio input "true"
click at [304, 164] on input "Bill" at bounding box center [321, 181] width 34 height 34
radio input "true"
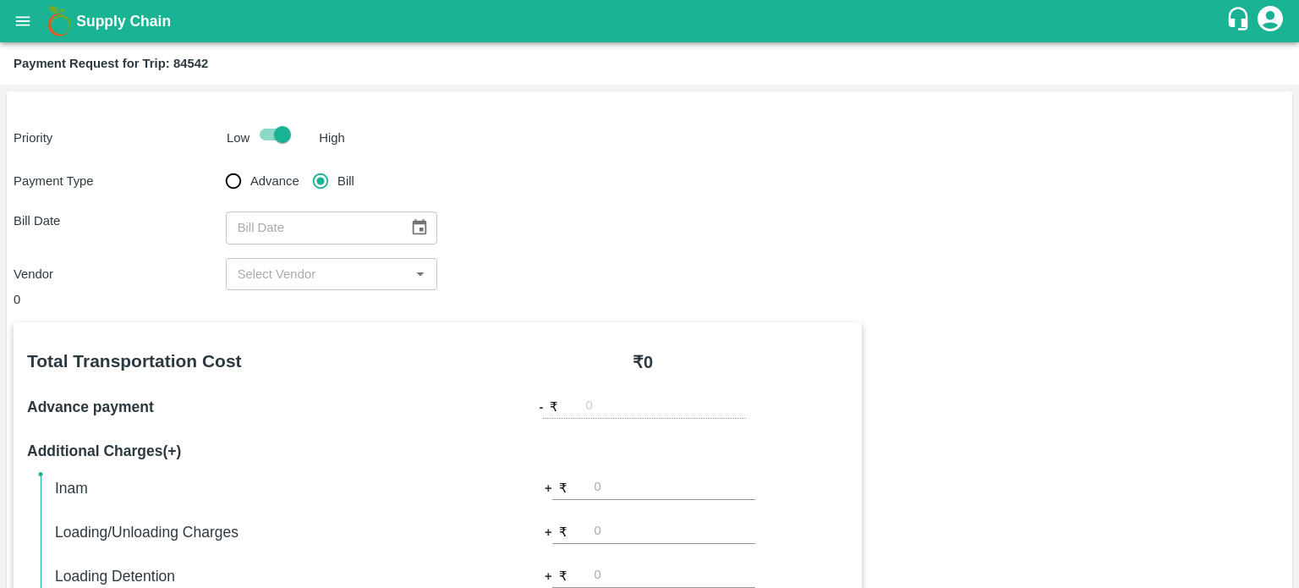
click at [217, 164] on input "Advance" at bounding box center [234, 181] width 34 height 34
radio input "true"
click at [304, 164] on input "Bill" at bounding box center [321, 181] width 34 height 34
radio input "true"
click at [217, 164] on input "Advance" at bounding box center [234, 181] width 34 height 34
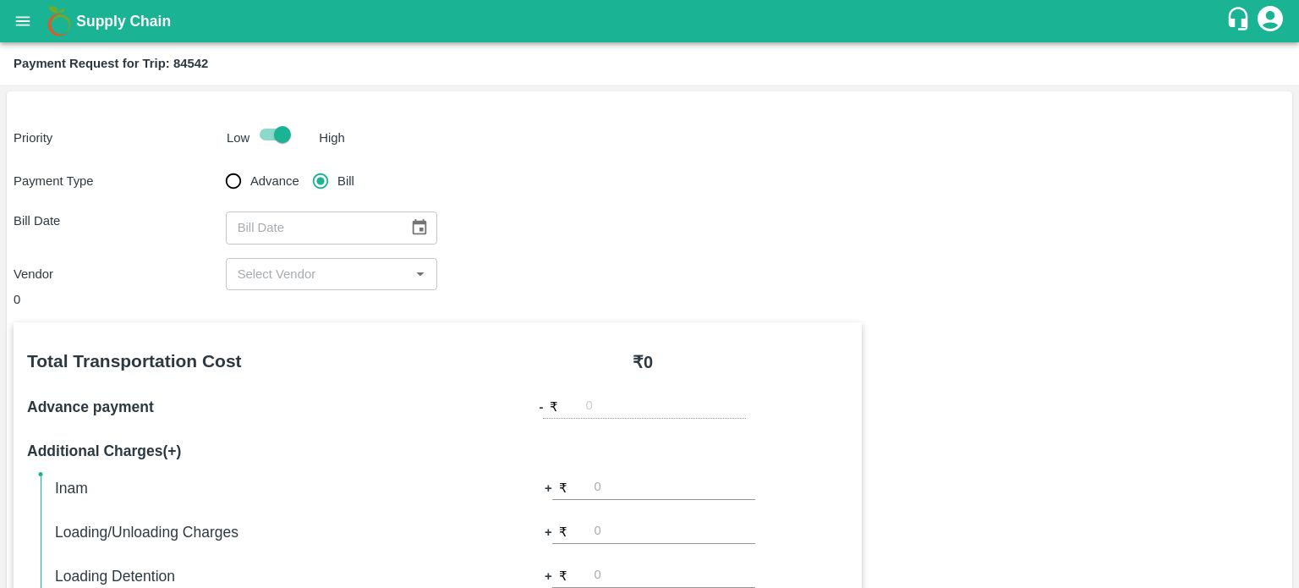
radio input "true"
click at [304, 164] on input "Bill" at bounding box center [321, 181] width 34 height 34
radio input "true"
click at [217, 164] on input "Advance" at bounding box center [234, 181] width 34 height 34
radio input "true"
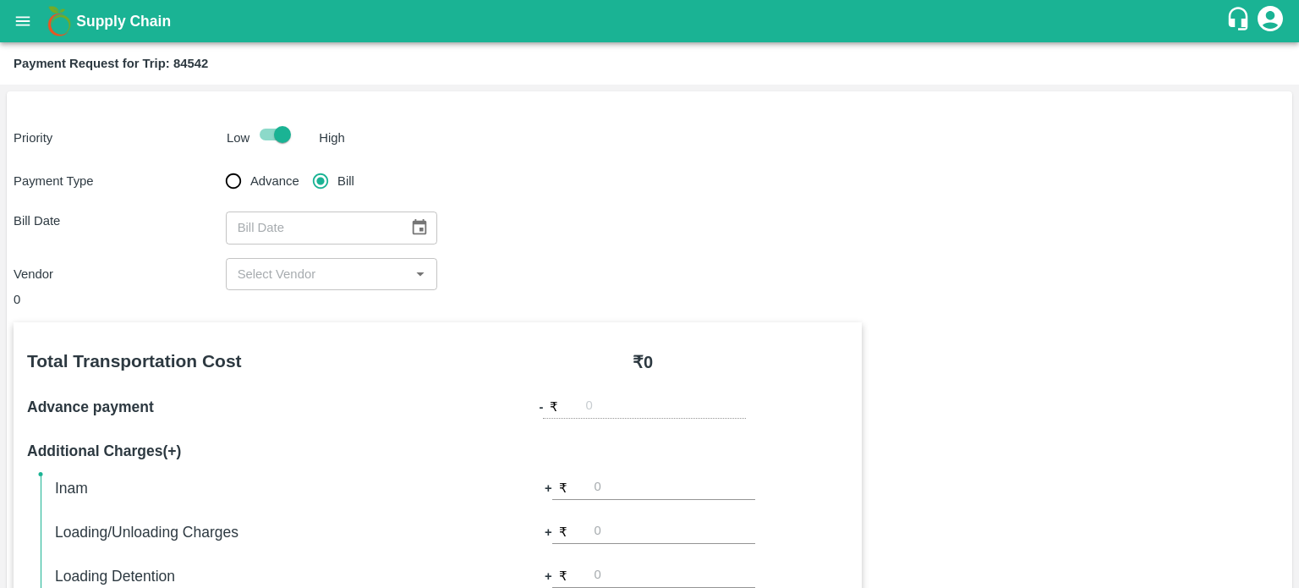
click at [304, 164] on input "Bill" at bounding box center [321, 181] width 34 height 34
radio input "true"
click at [217, 164] on input "Advance" at bounding box center [234, 181] width 34 height 34
radio input "true"
click at [304, 164] on input "Bill" at bounding box center [321, 181] width 34 height 34
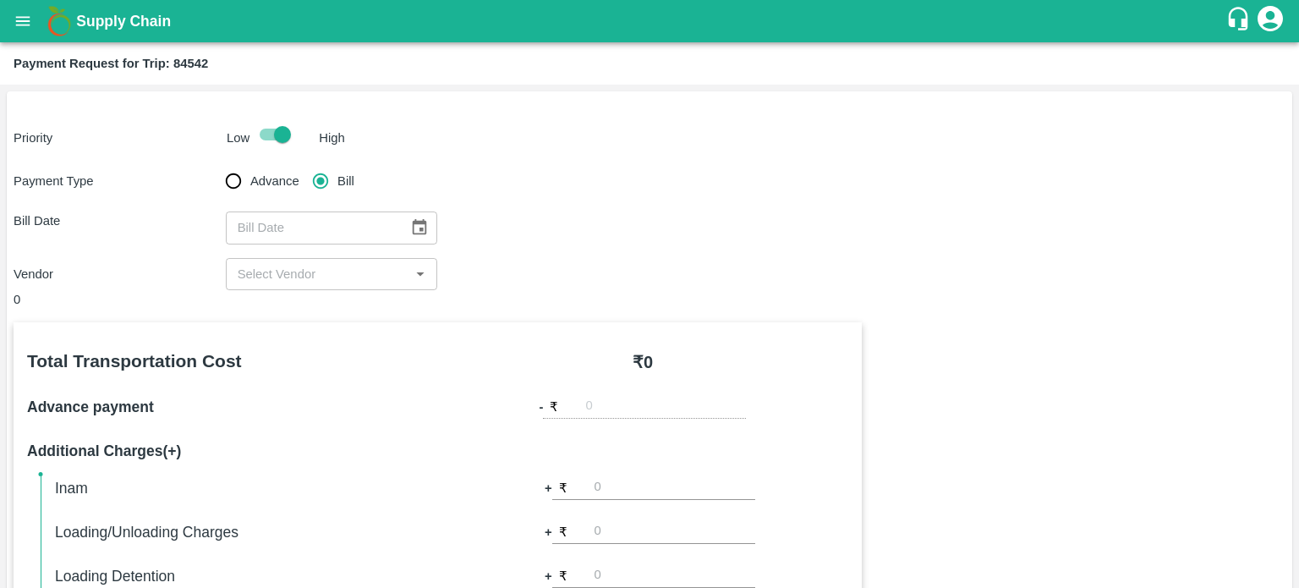
radio input "true"
click at [217, 164] on input "Advance" at bounding box center [234, 181] width 34 height 34
radio input "true"
click at [304, 164] on input "Bill" at bounding box center [321, 181] width 34 height 34
radio input "true"
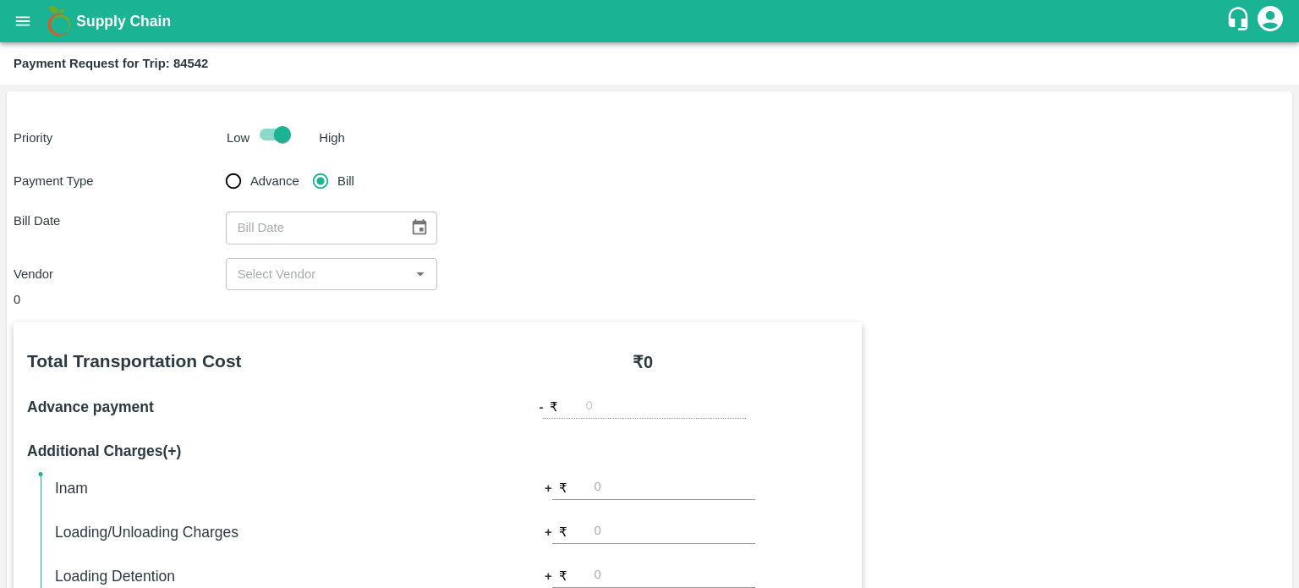
click at [217, 164] on input "Advance" at bounding box center [234, 181] width 34 height 34
radio input "true"
click at [304, 164] on input "Bill" at bounding box center [321, 181] width 34 height 34
radio input "true"
click at [217, 164] on input "Advance" at bounding box center [234, 181] width 34 height 34
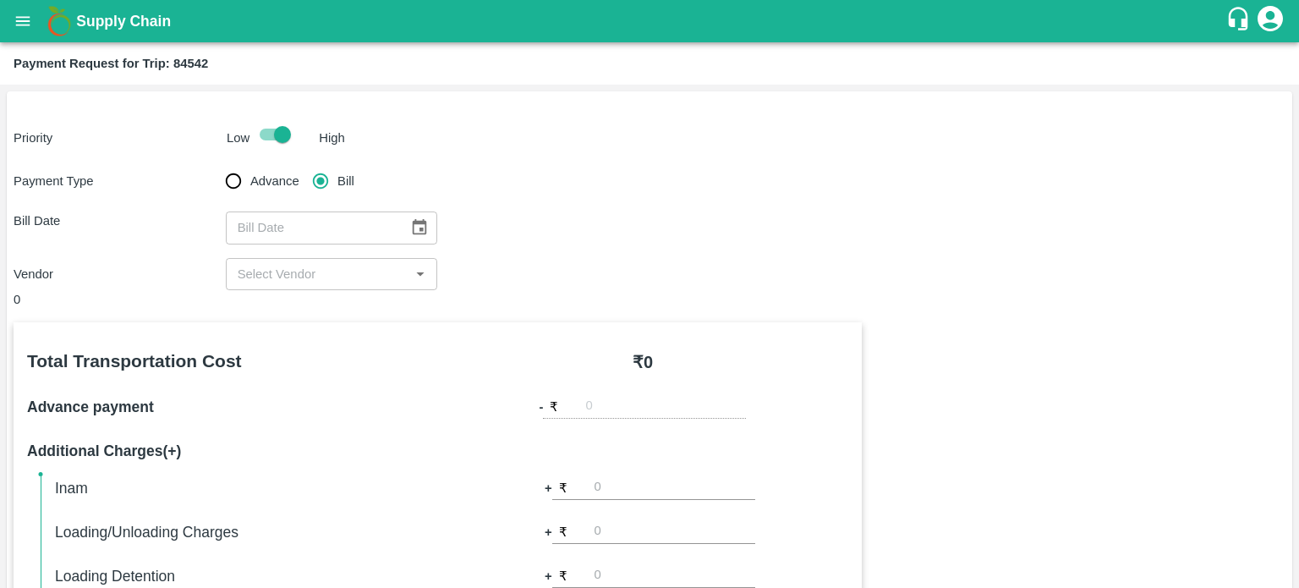
radio input "true"
click at [304, 164] on input "Bill" at bounding box center [321, 181] width 34 height 34
radio input "true"
click at [217, 164] on input "Advance" at bounding box center [234, 181] width 34 height 34
radio input "true"
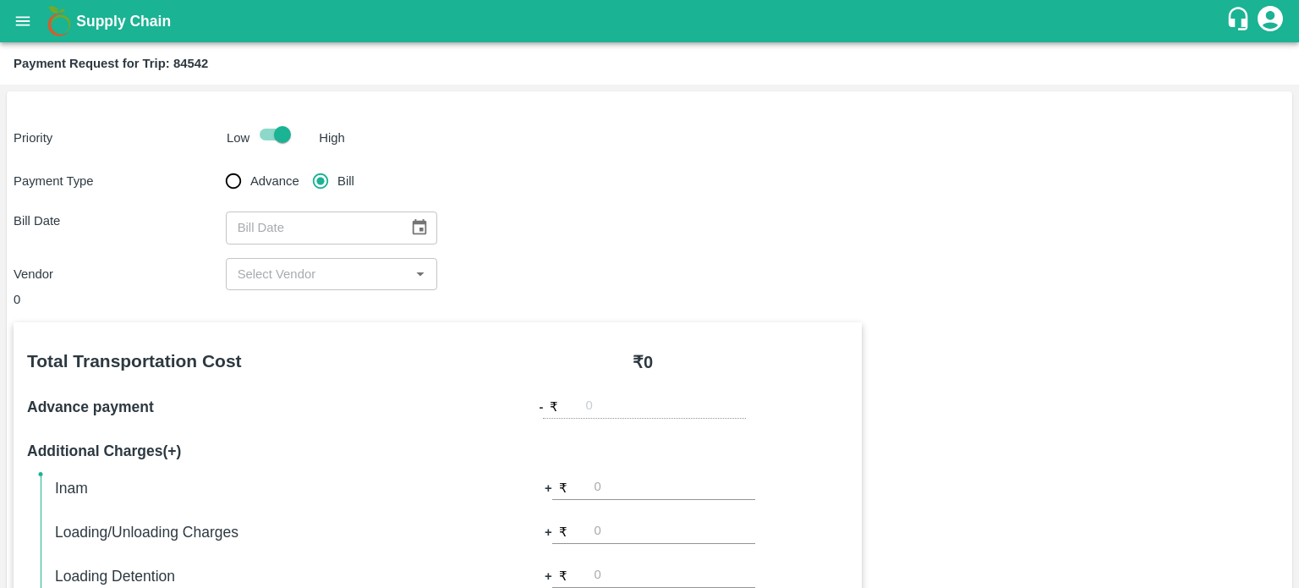
click at [304, 164] on input "Bill" at bounding box center [321, 181] width 34 height 34
radio input "true"
click at [217, 164] on input "Advance" at bounding box center [234, 181] width 34 height 34
radio input "true"
click at [304, 164] on input "Bill" at bounding box center [321, 181] width 34 height 34
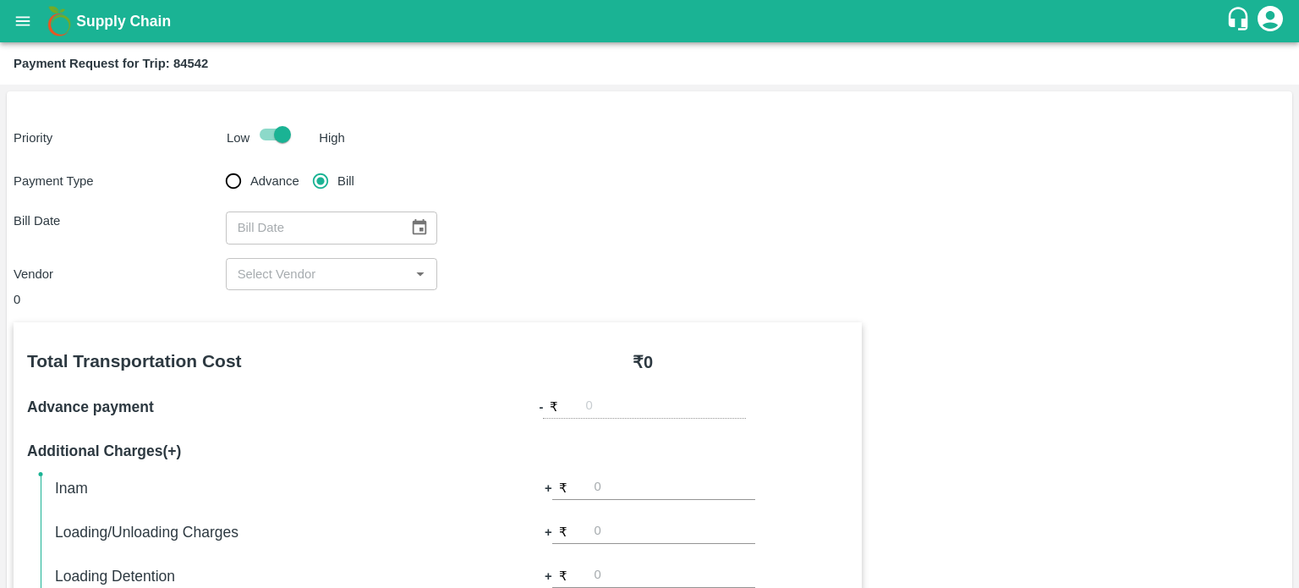
radio input "true"
click at [217, 164] on input "Advance" at bounding box center [234, 181] width 34 height 34
radio input "true"
click at [304, 164] on input "Bill" at bounding box center [321, 181] width 34 height 34
radio input "true"
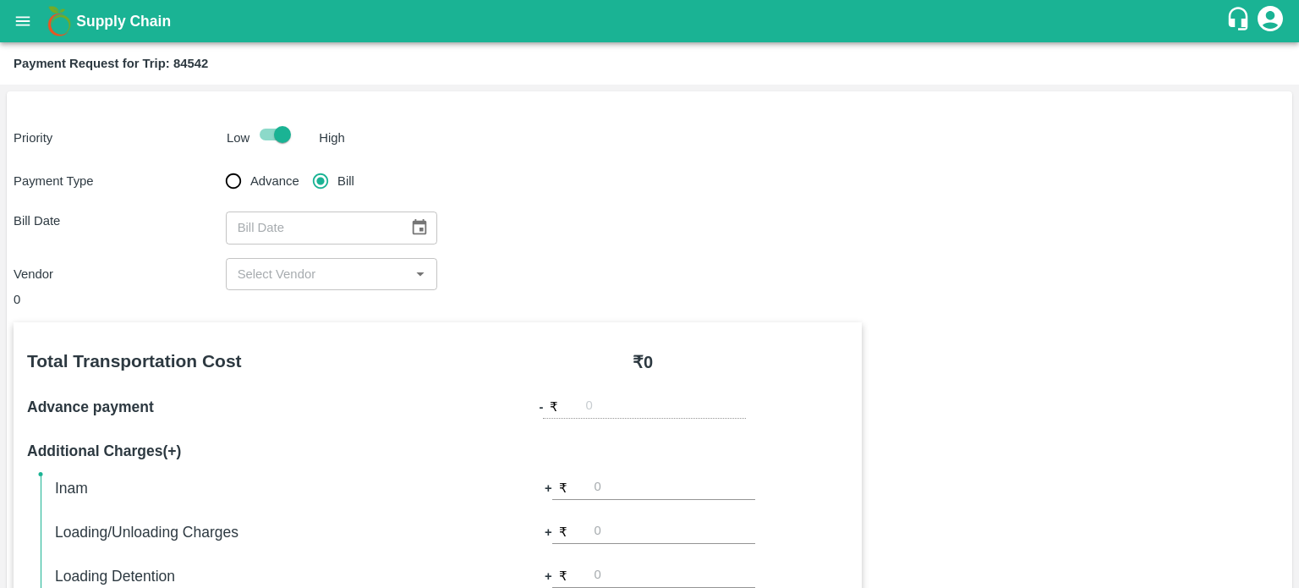
click at [217, 164] on input "Advance" at bounding box center [234, 181] width 34 height 34
radio input "true"
click at [304, 164] on input "Bill" at bounding box center [321, 181] width 34 height 34
radio input "true"
click at [217, 164] on input "Advance" at bounding box center [234, 181] width 34 height 34
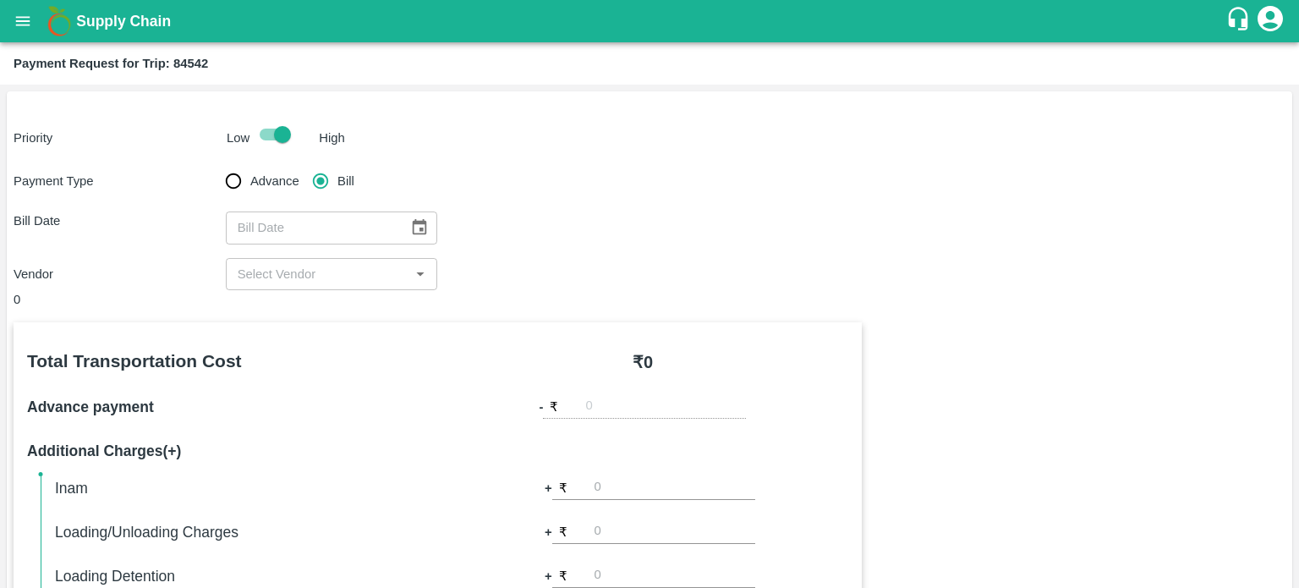
radio input "true"
click at [304, 164] on input "Bill" at bounding box center [321, 181] width 34 height 34
radio input "true"
click at [217, 164] on input "Advance" at bounding box center [234, 181] width 34 height 34
radio input "true"
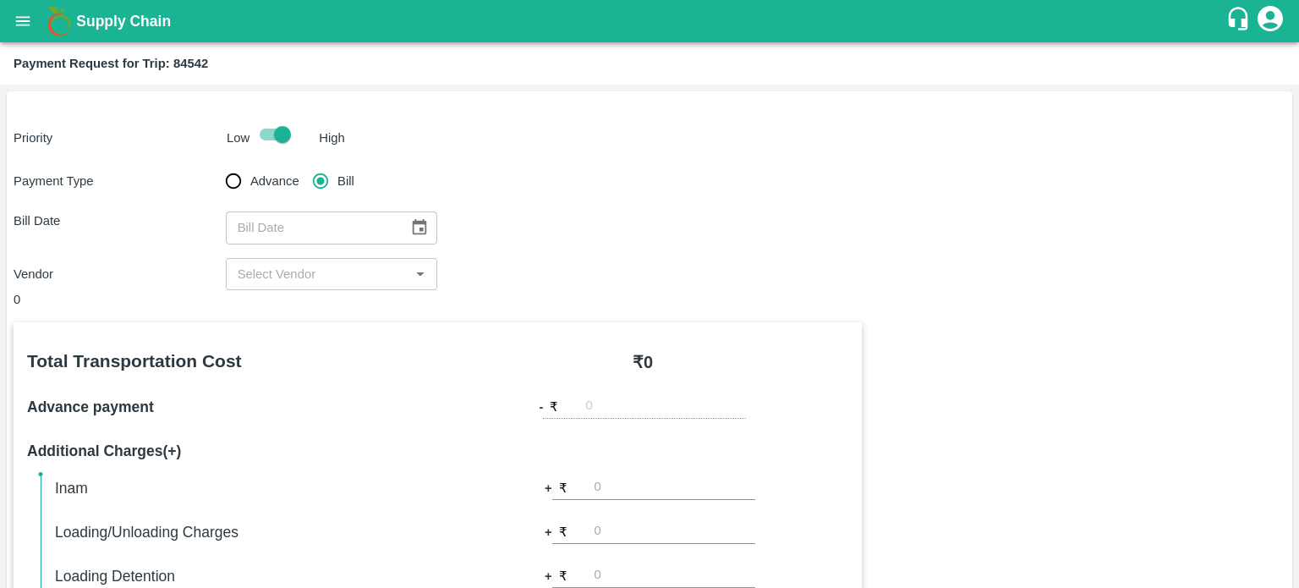
click at [304, 164] on input "Bill" at bounding box center [321, 181] width 34 height 34
radio input "true"
click at [217, 164] on input "Advance" at bounding box center [234, 181] width 34 height 34
radio input "true"
click at [304, 164] on input "Bill" at bounding box center [321, 181] width 34 height 34
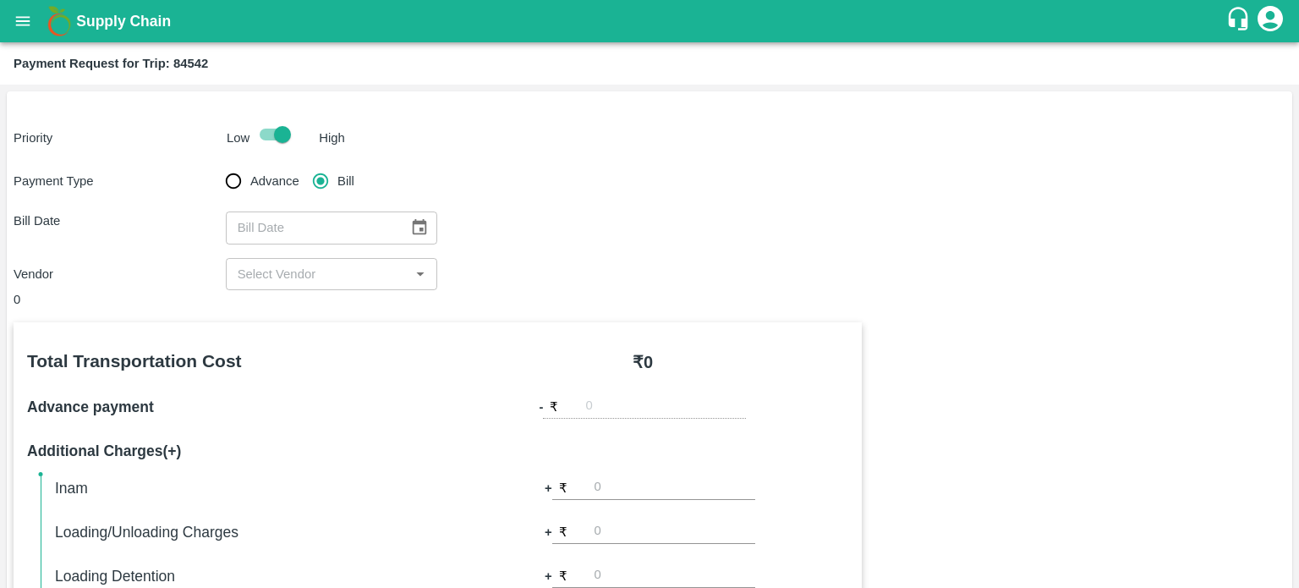
radio input "true"
click at [217, 164] on input "Advance" at bounding box center [234, 181] width 34 height 34
radio input "true"
click at [304, 164] on input "Bill" at bounding box center [321, 181] width 34 height 34
radio input "true"
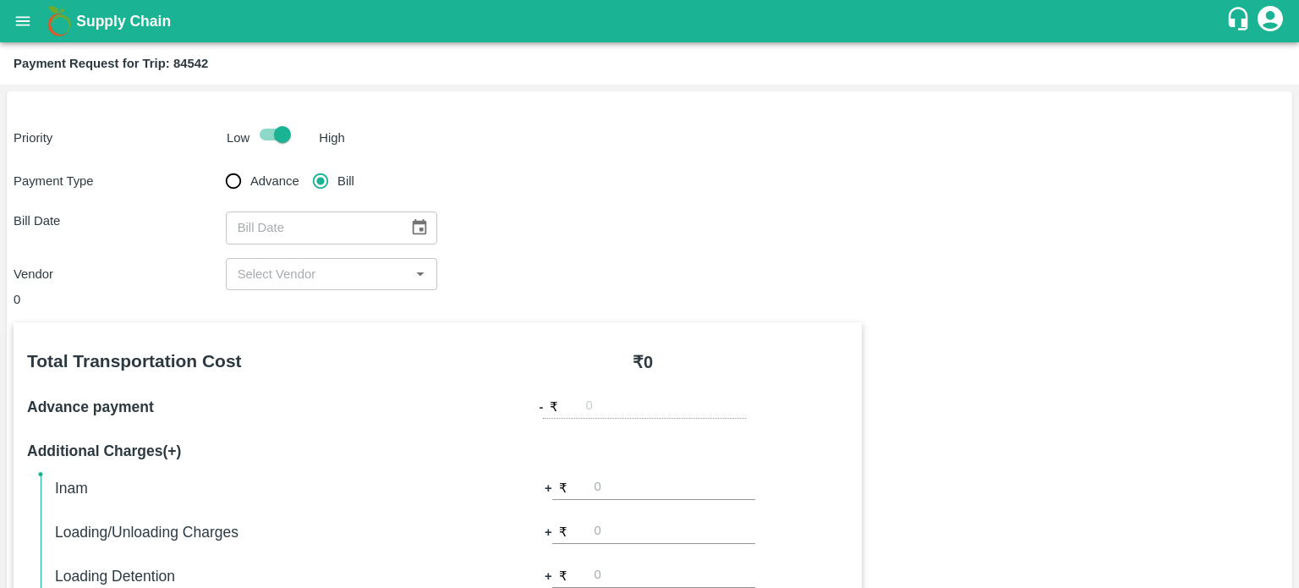
click at [217, 164] on input "Advance" at bounding box center [234, 181] width 34 height 34
radio input "true"
click at [304, 164] on input "Bill" at bounding box center [321, 181] width 34 height 34
radio input "true"
click at [217, 164] on input "Advance" at bounding box center [234, 181] width 34 height 34
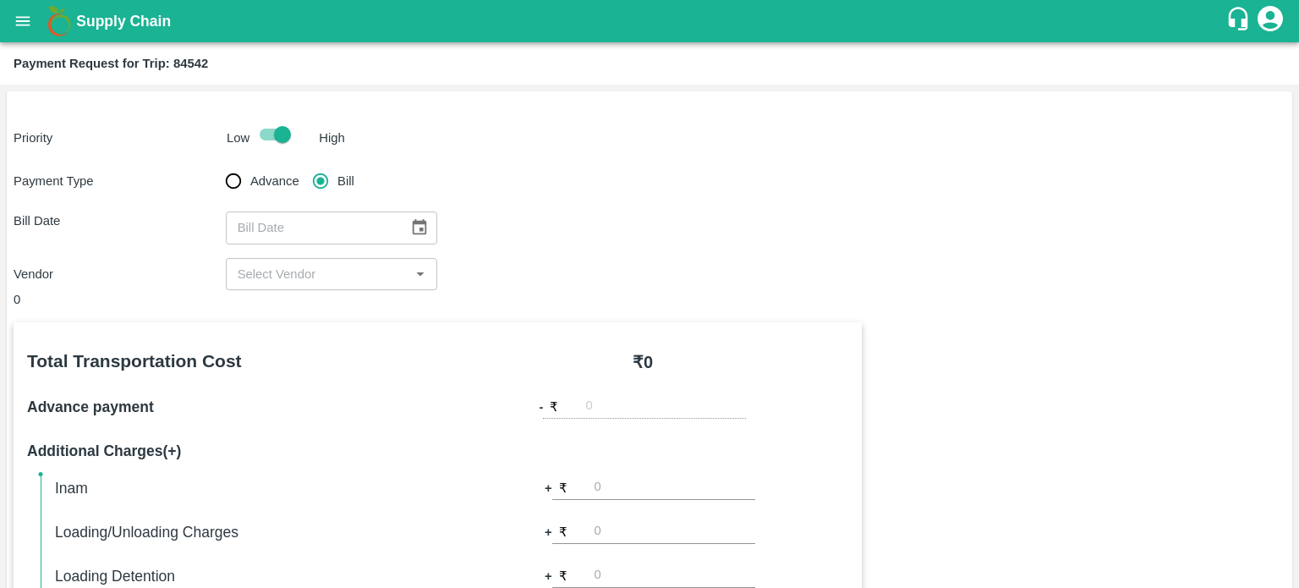
radio input "true"
click at [304, 164] on input "Bill" at bounding box center [321, 181] width 34 height 34
radio input "true"
click at [217, 164] on input "Advance" at bounding box center [234, 181] width 34 height 34
radio input "true"
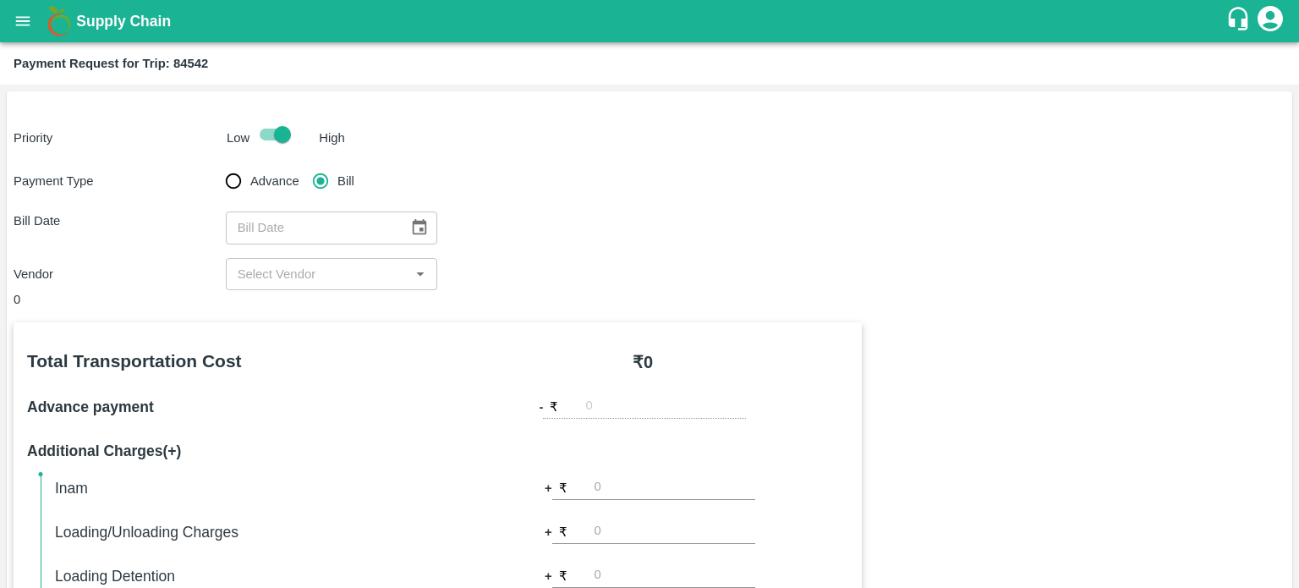
click at [304, 164] on input "Bill" at bounding box center [321, 181] width 34 height 34
radio input "true"
click at [217, 164] on input "Advance" at bounding box center [234, 181] width 34 height 34
radio input "true"
click at [304, 164] on input "Bill" at bounding box center [321, 181] width 34 height 34
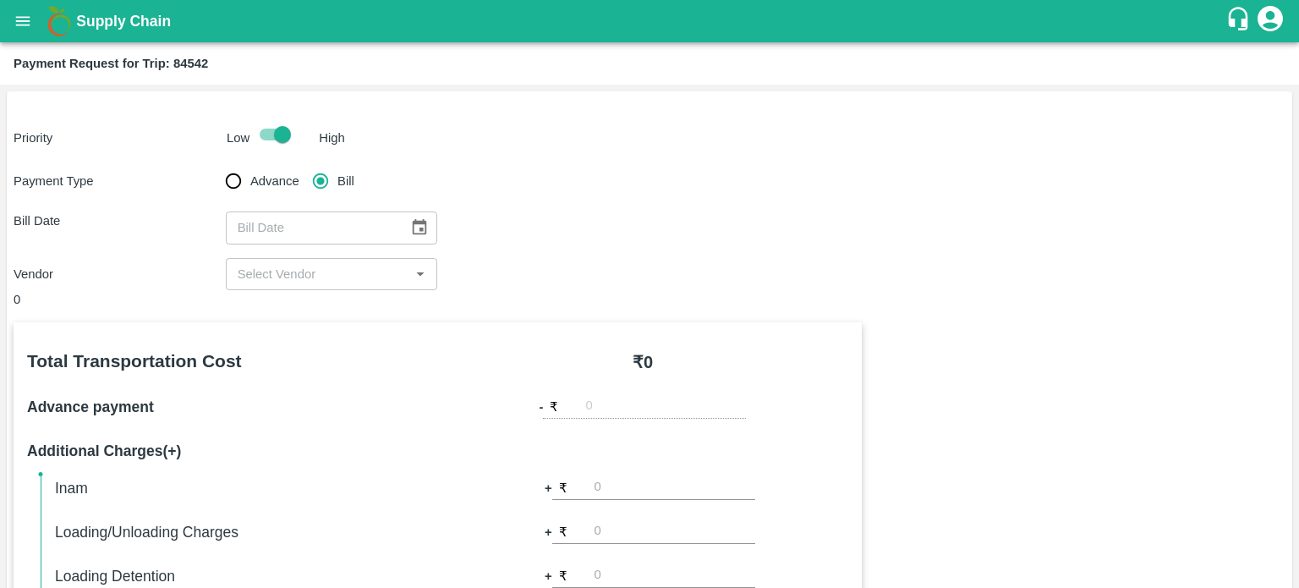
radio input "true"
click at [217, 164] on input "Advance" at bounding box center [234, 181] width 34 height 34
radio input "true"
click at [304, 164] on input "Bill" at bounding box center [321, 181] width 34 height 34
radio input "true"
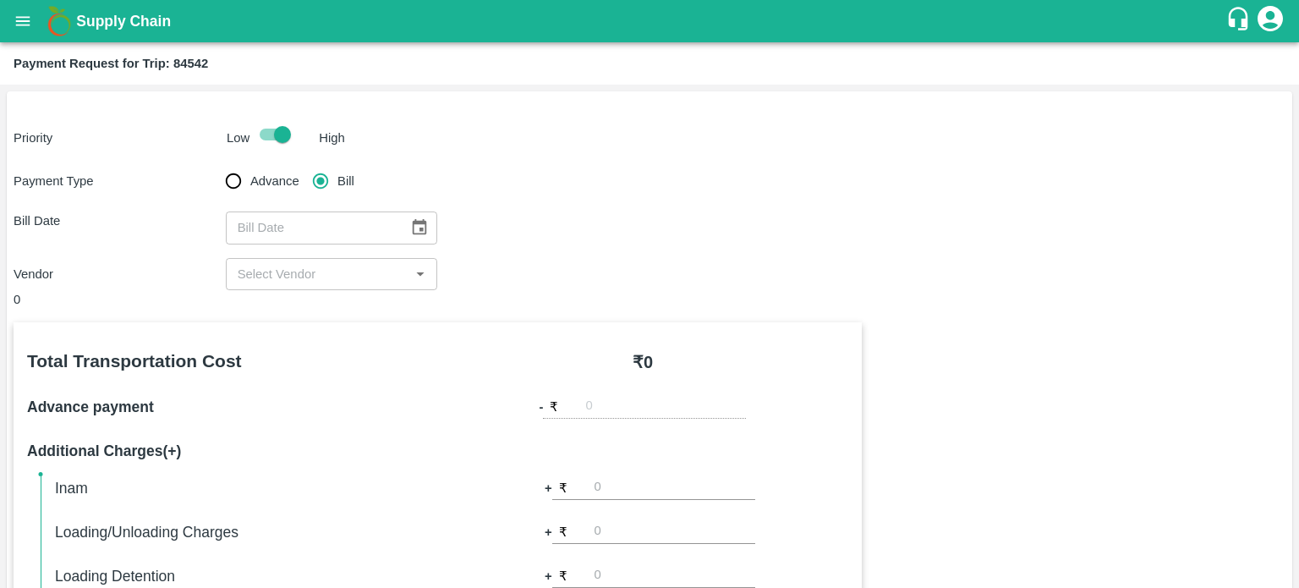
click at [217, 164] on input "Advance" at bounding box center [234, 181] width 34 height 34
radio input "true"
click at [304, 164] on input "Bill" at bounding box center [321, 181] width 34 height 34
radio input "true"
click at [217, 164] on input "Advance" at bounding box center [234, 181] width 34 height 34
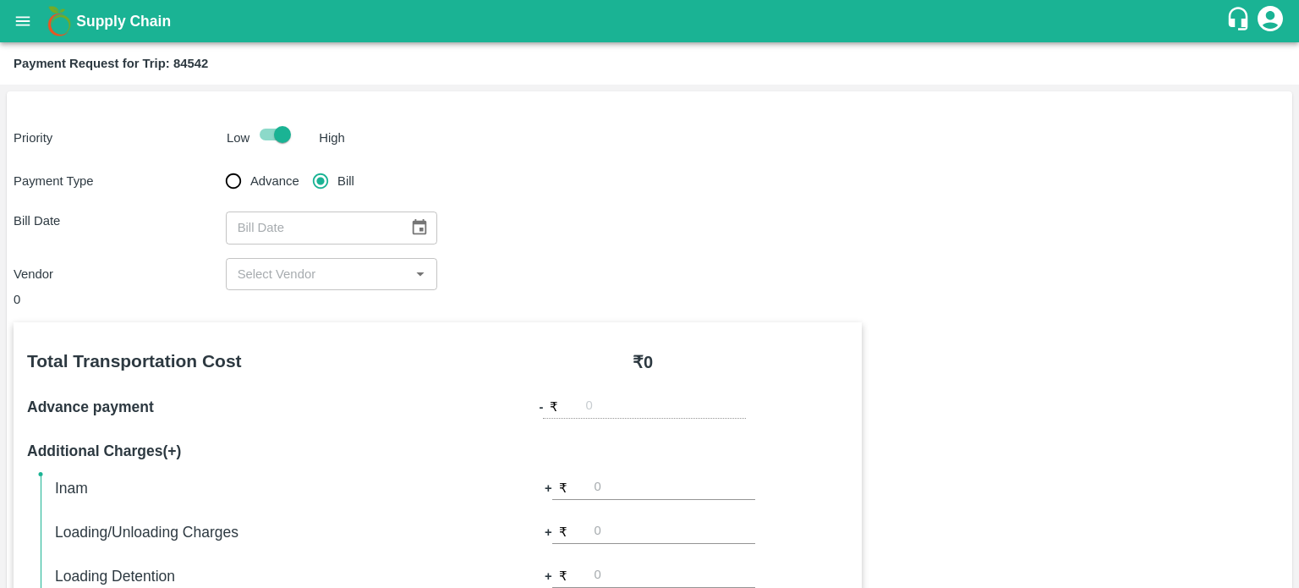
radio input "true"
click at [304, 164] on input "Bill" at bounding box center [321, 181] width 34 height 34
radio input "true"
click at [217, 164] on input "Advance" at bounding box center [234, 181] width 34 height 34
radio input "true"
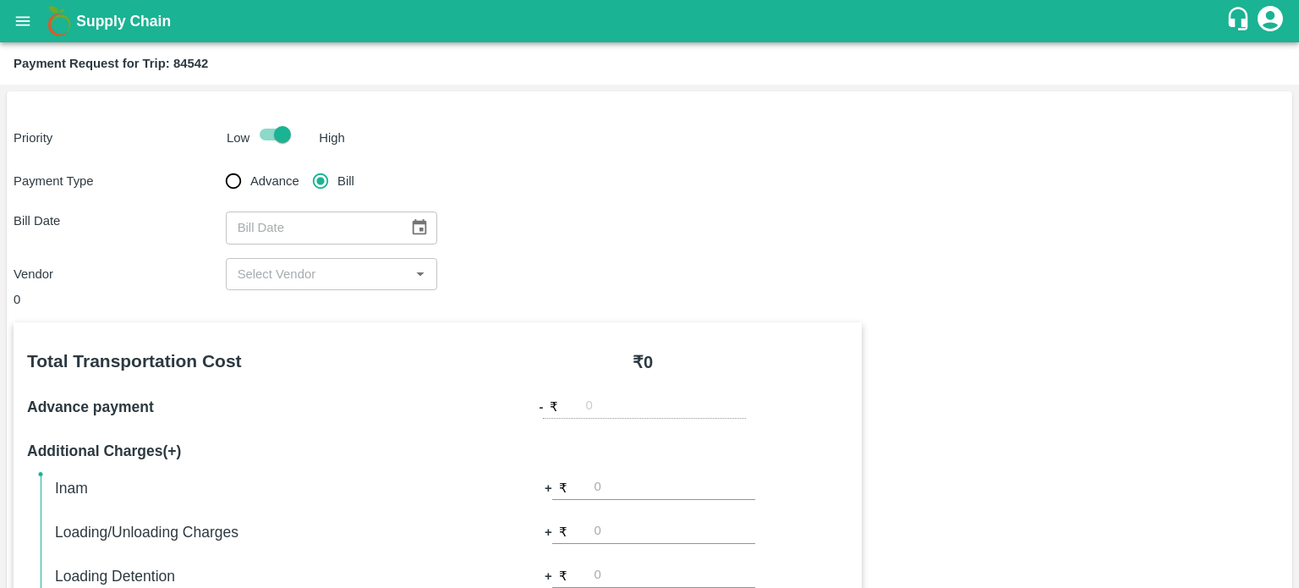
click at [304, 164] on input "Bill" at bounding box center [321, 181] width 34 height 34
radio input "true"
click at [217, 164] on input "Advance" at bounding box center [234, 181] width 34 height 34
radio input "true"
click at [304, 164] on input "Bill" at bounding box center [321, 181] width 34 height 34
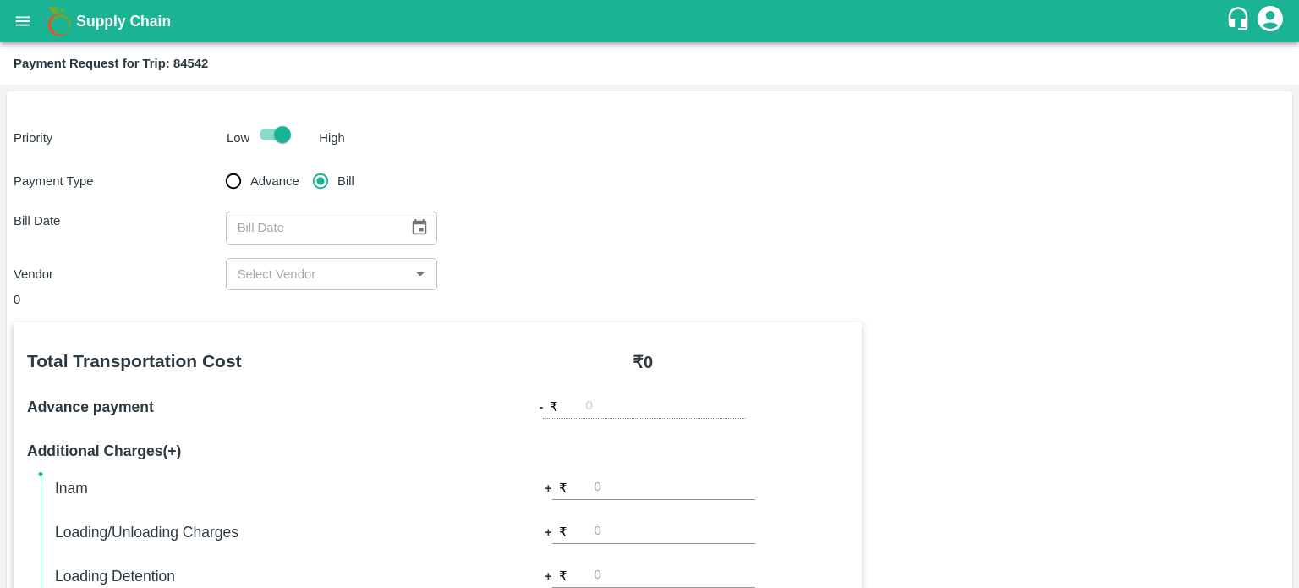
radio input "true"
click at [217, 164] on input "Advance" at bounding box center [234, 181] width 34 height 34
radio input "true"
click at [304, 164] on input "Bill" at bounding box center [321, 181] width 34 height 34
radio input "true"
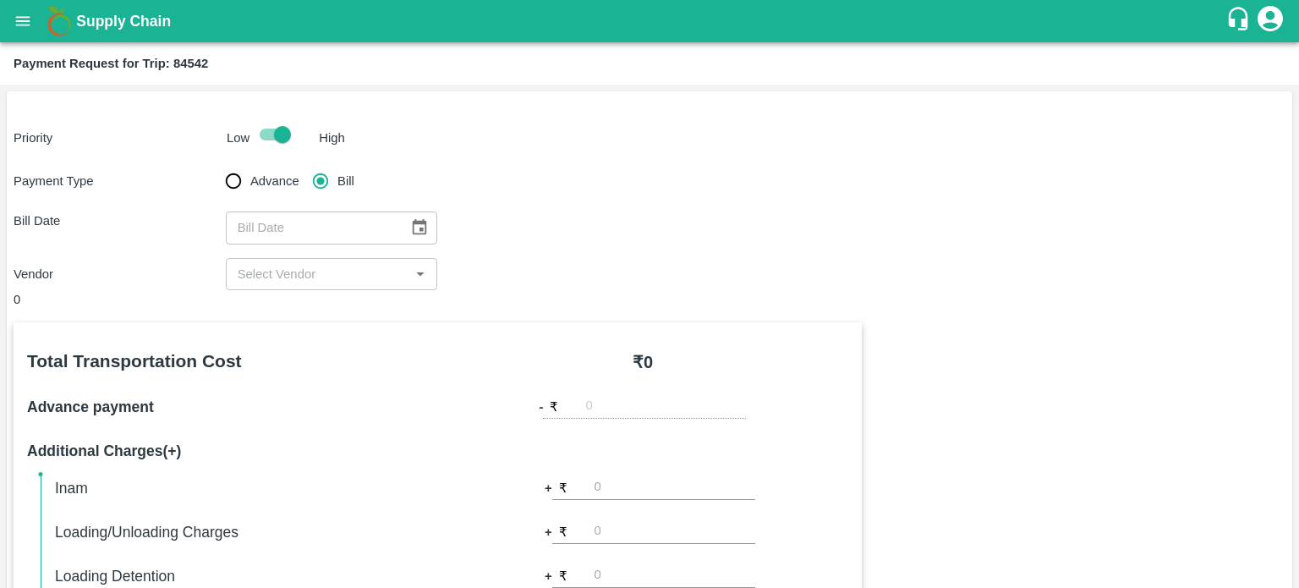
click at [217, 164] on input "Advance" at bounding box center [234, 181] width 34 height 34
radio input "true"
click at [304, 164] on input "Bill" at bounding box center [321, 181] width 34 height 34
radio input "true"
click at [217, 164] on input "Advance" at bounding box center [234, 181] width 34 height 34
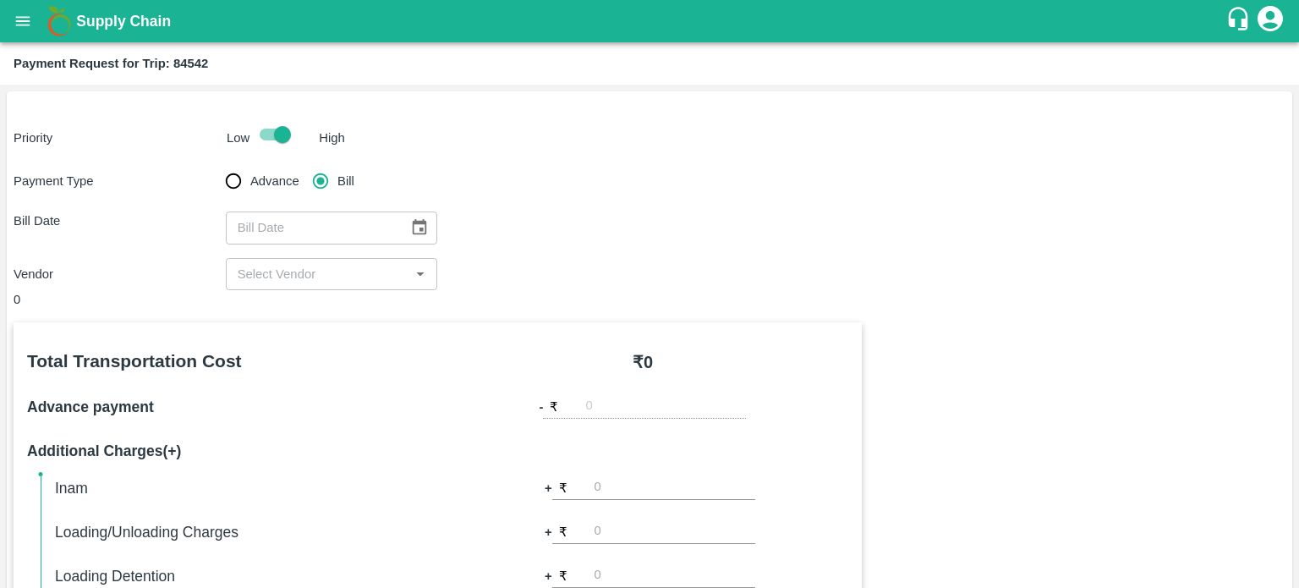
radio input "true"
click at [304, 164] on input "Bill" at bounding box center [321, 181] width 34 height 34
radio input "true"
click at [217, 164] on input "Advance" at bounding box center [234, 181] width 34 height 34
radio input "true"
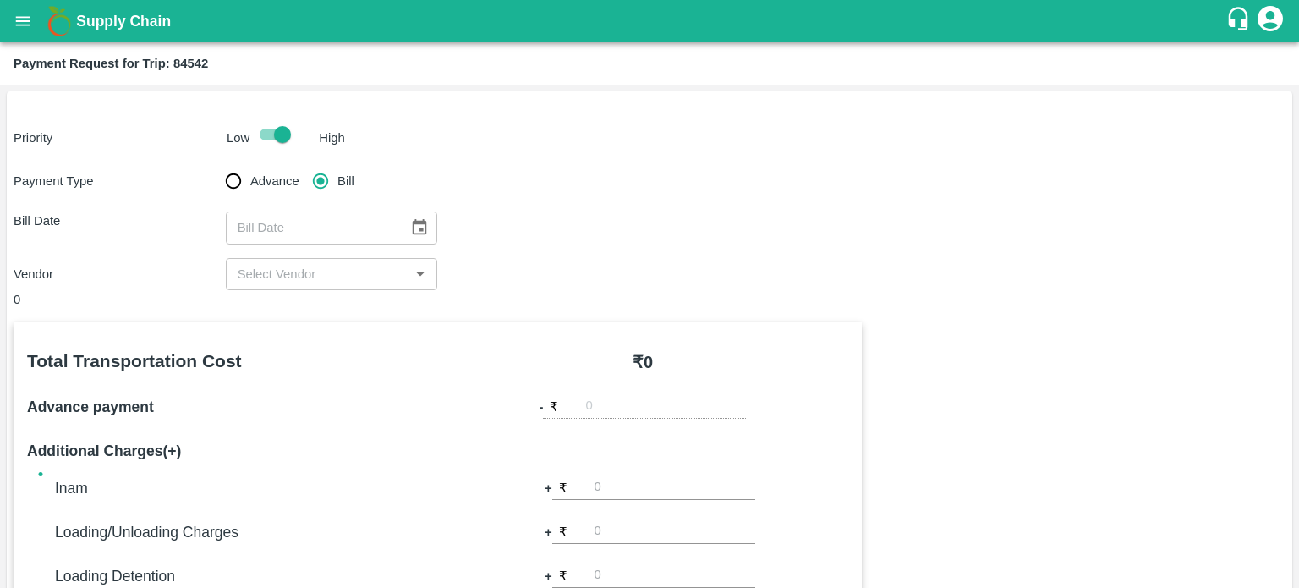
click at [304, 164] on input "Bill" at bounding box center [321, 181] width 34 height 34
radio input "true"
click at [217, 164] on input "Advance" at bounding box center [234, 181] width 34 height 34
radio input "true"
click at [304, 164] on input "Bill" at bounding box center [321, 181] width 34 height 34
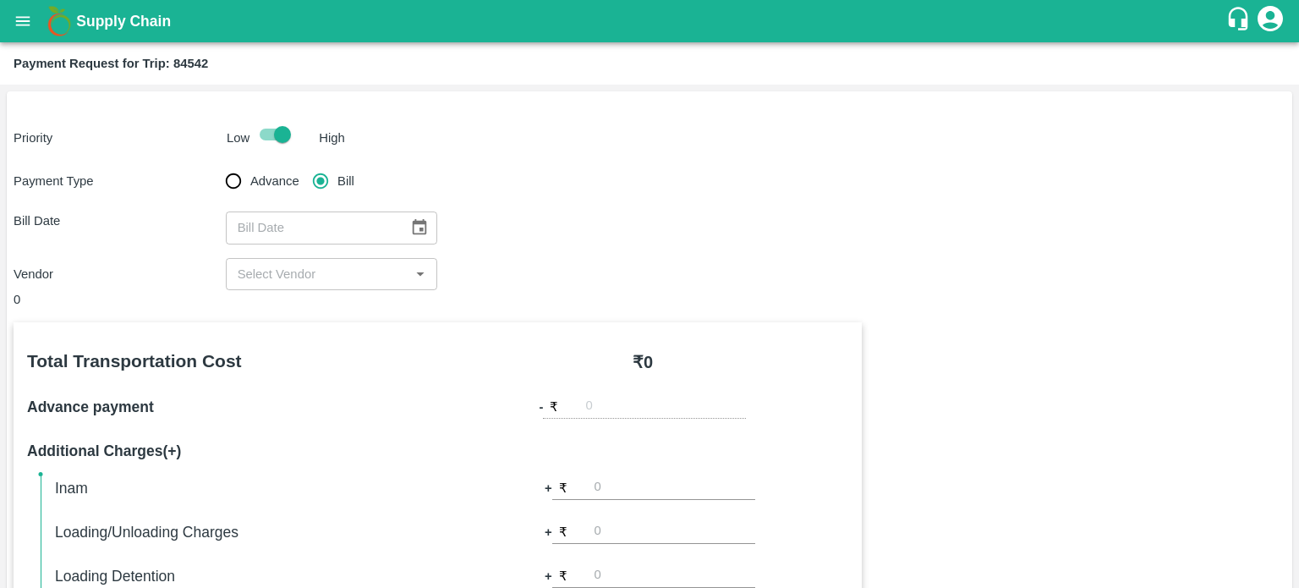
radio input "true"
click at [217, 164] on input "Advance" at bounding box center [234, 181] width 34 height 34
radio input "true"
click at [304, 164] on input "Bill" at bounding box center [321, 181] width 34 height 34
radio input "true"
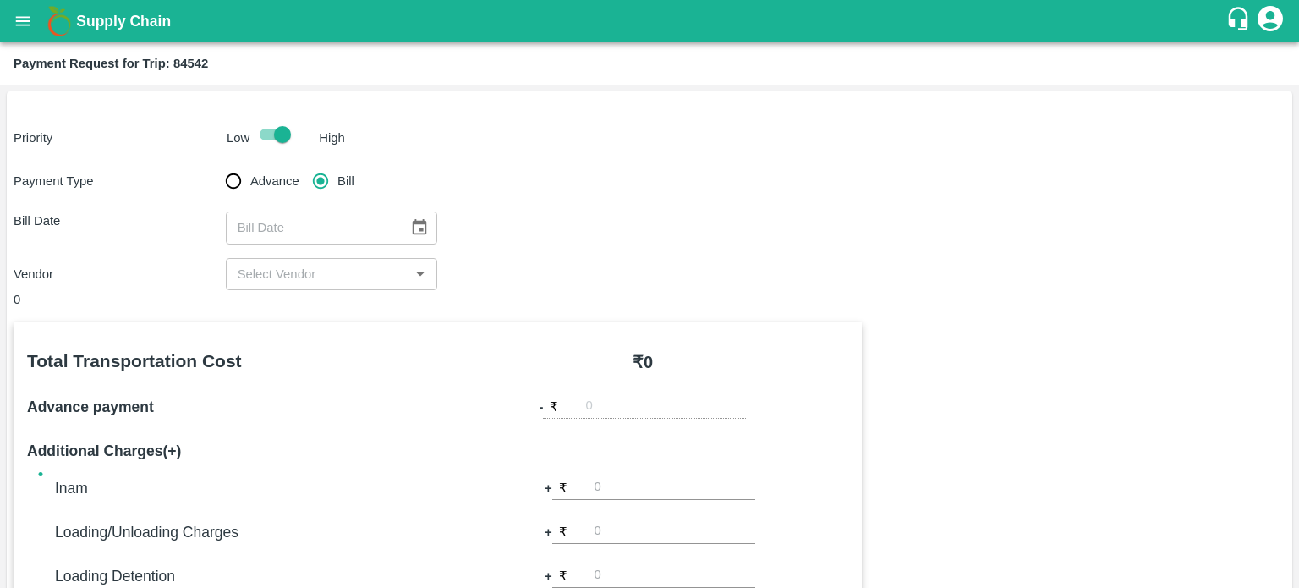
click at [217, 164] on input "Advance" at bounding box center [234, 181] width 34 height 34
radio input "true"
click at [304, 164] on input "Bill" at bounding box center [321, 181] width 34 height 34
radio input "true"
click at [217, 164] on input "Advance" at bounding box center [234, 181] width 34 height 34
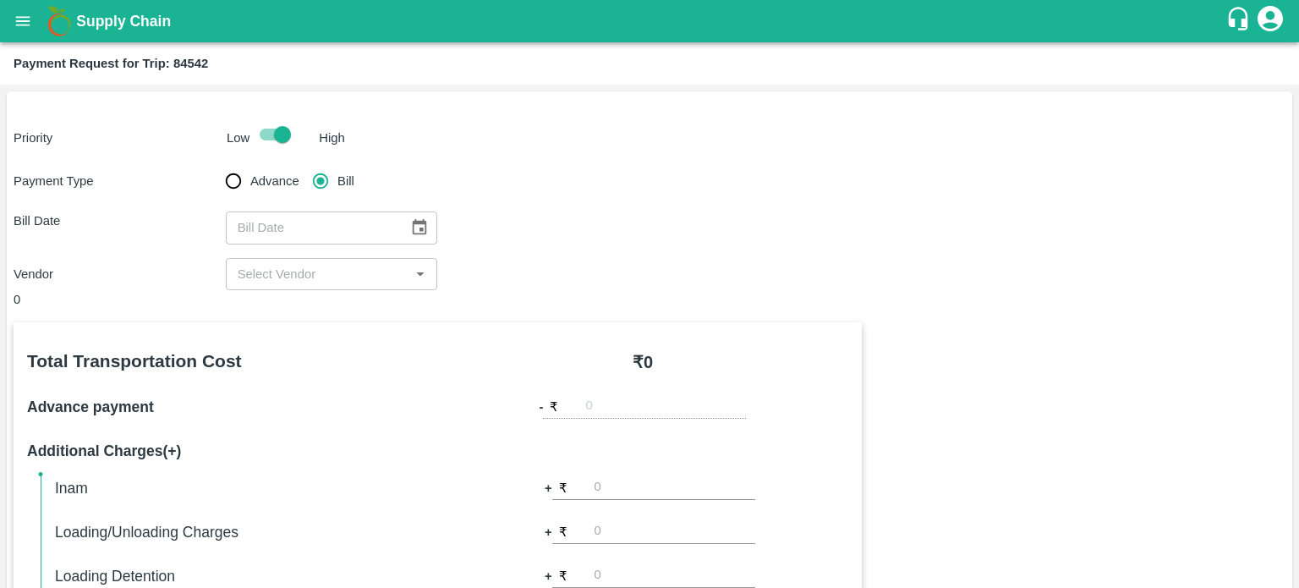
radio input "true"
click at [304, 164] on input "Bill" at bounding box center [321, 181] width 34 height 34
radio input "true"
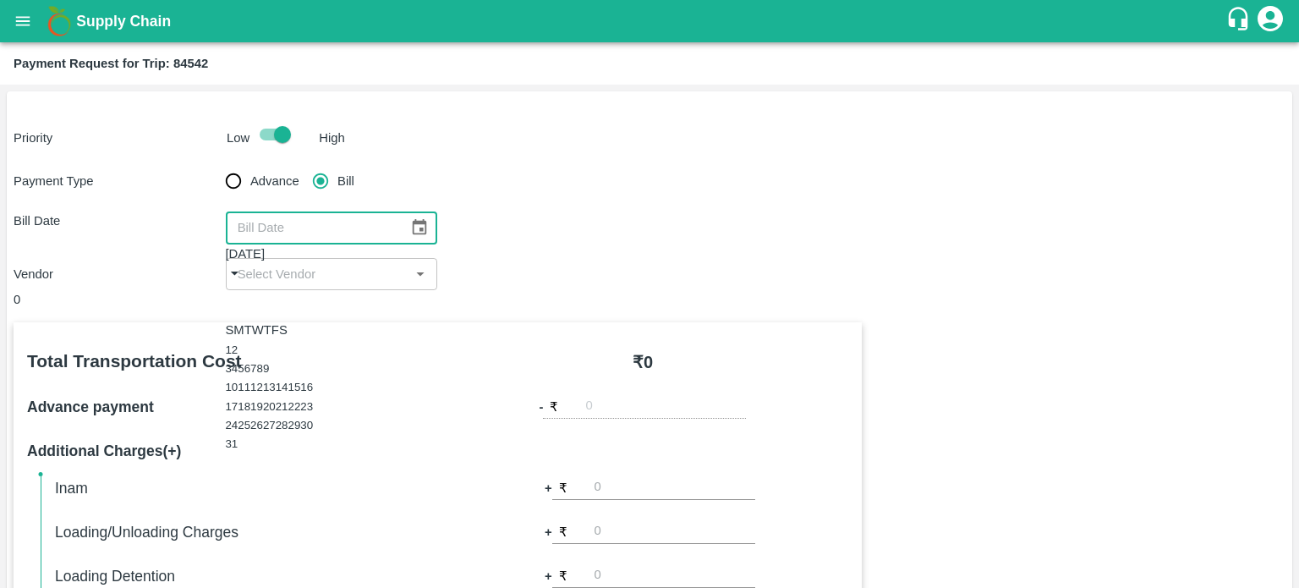
click at [410, 229] on icon "Choose date" at bounding box center [419, 227] width 19 height 19
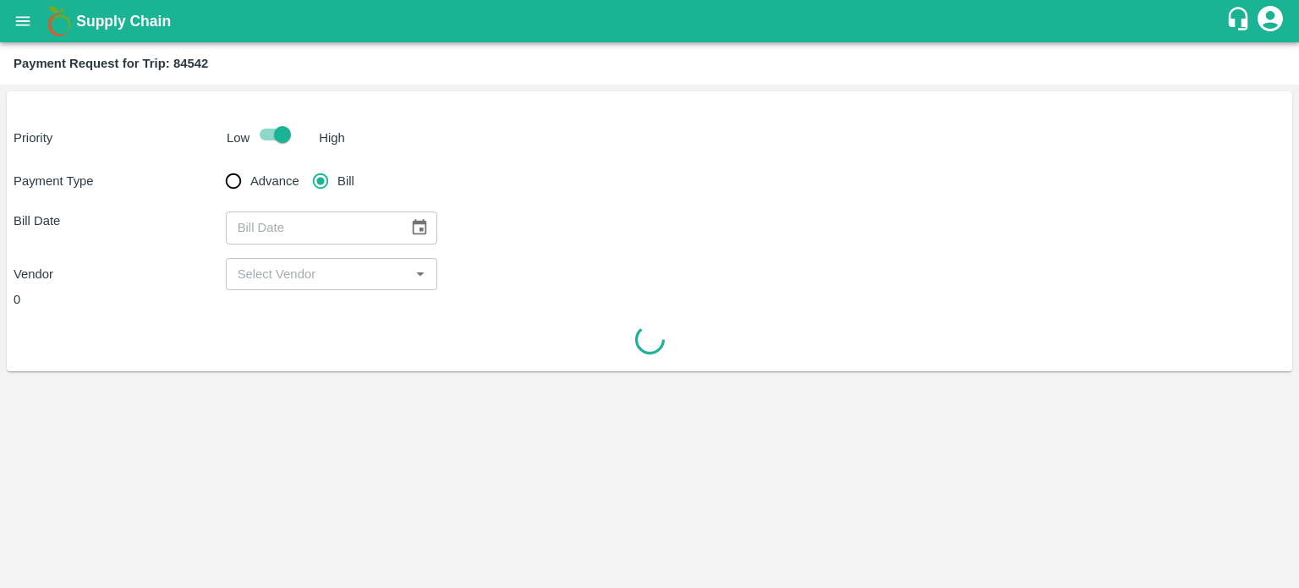
click at [417, 235] on icon "Choose date" at bounding box center [419, 227] width 19 height 19
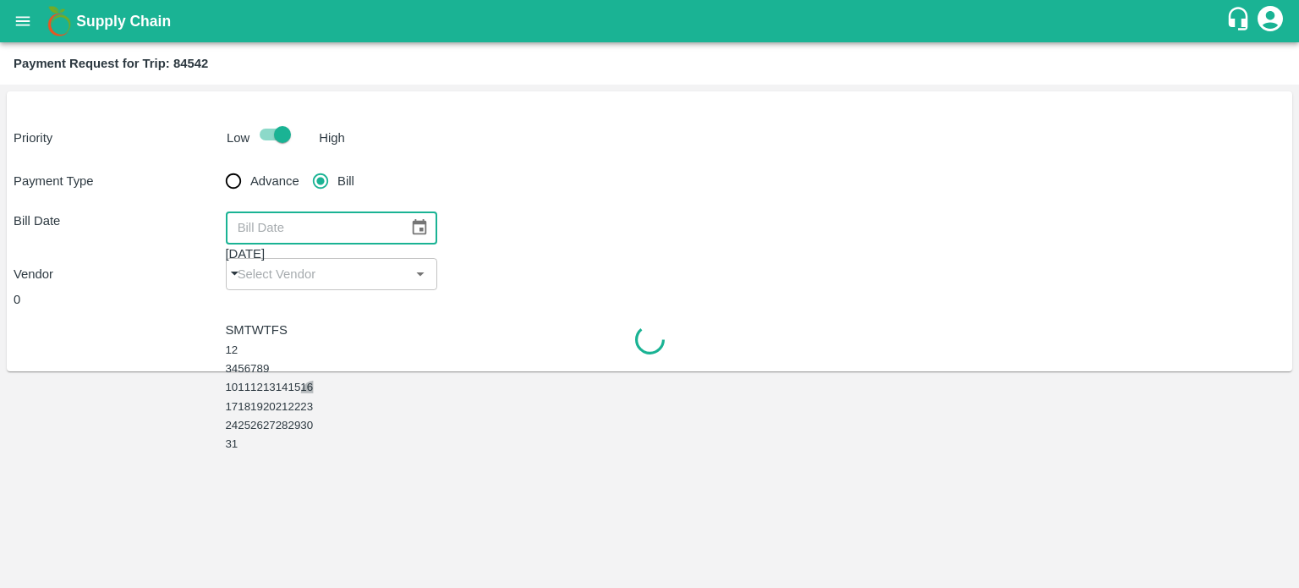
click at [313, 393] on button "16" at bounding box center [306, 387] width 13 height 13
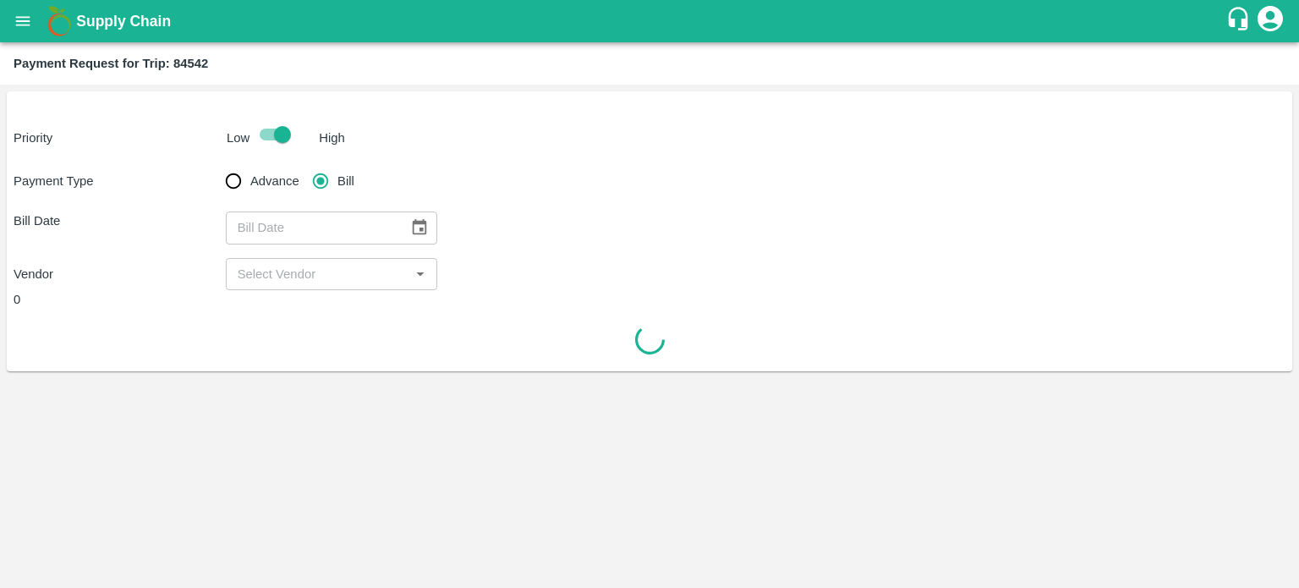
click at [302, 290] on div "[DATE]" at bounding box center [269, 295] width 66 height 11
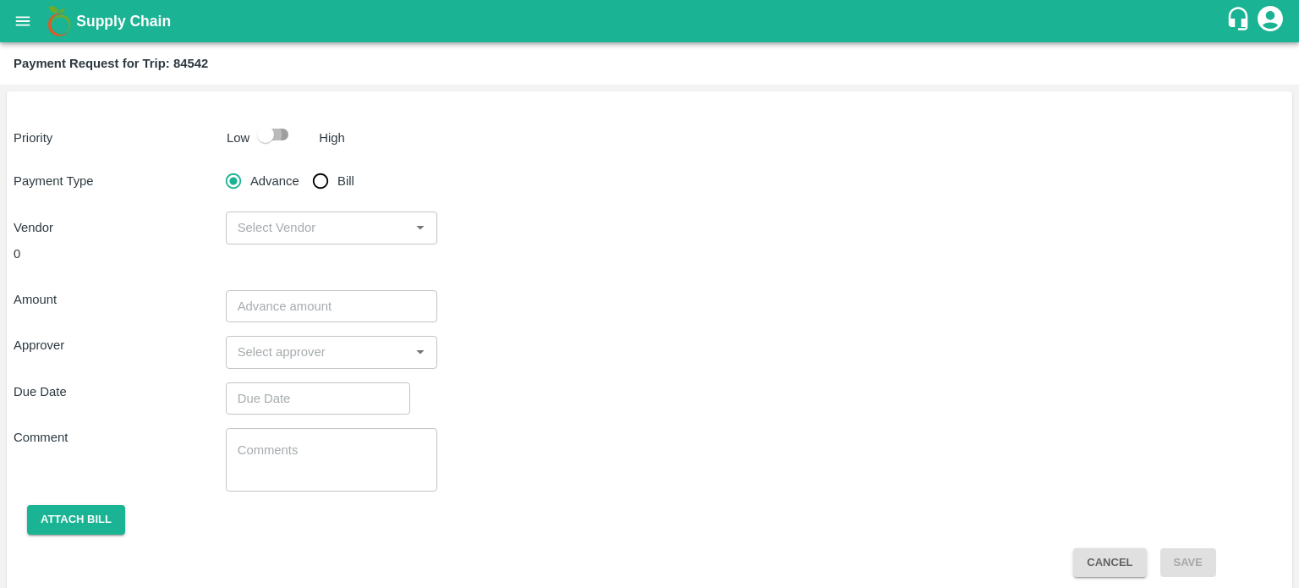
click at [271, 128] on input "checkbox" at bounding box center [265, 134] width 96 height 32
checkbox input "true"
click at [323, 183] on input "Bill" at bounding box center [321, 181] width 34 height 34
radio input "true"
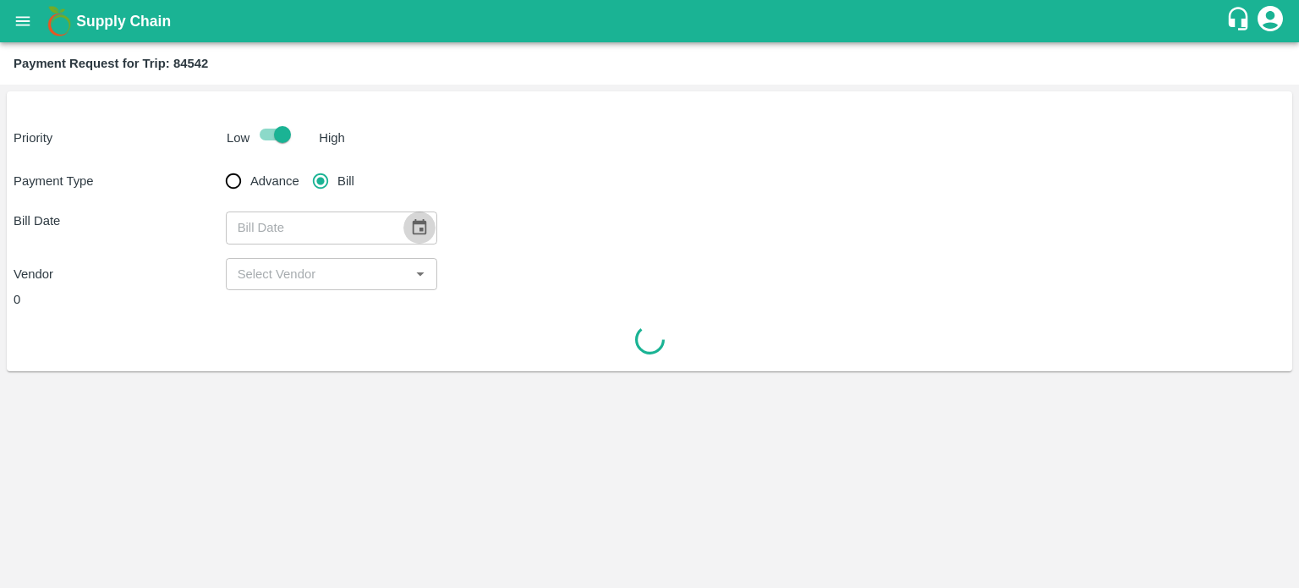
click at [410, 233] on icon "Choose date" at bounding box center [419, 227] width 19 height 19
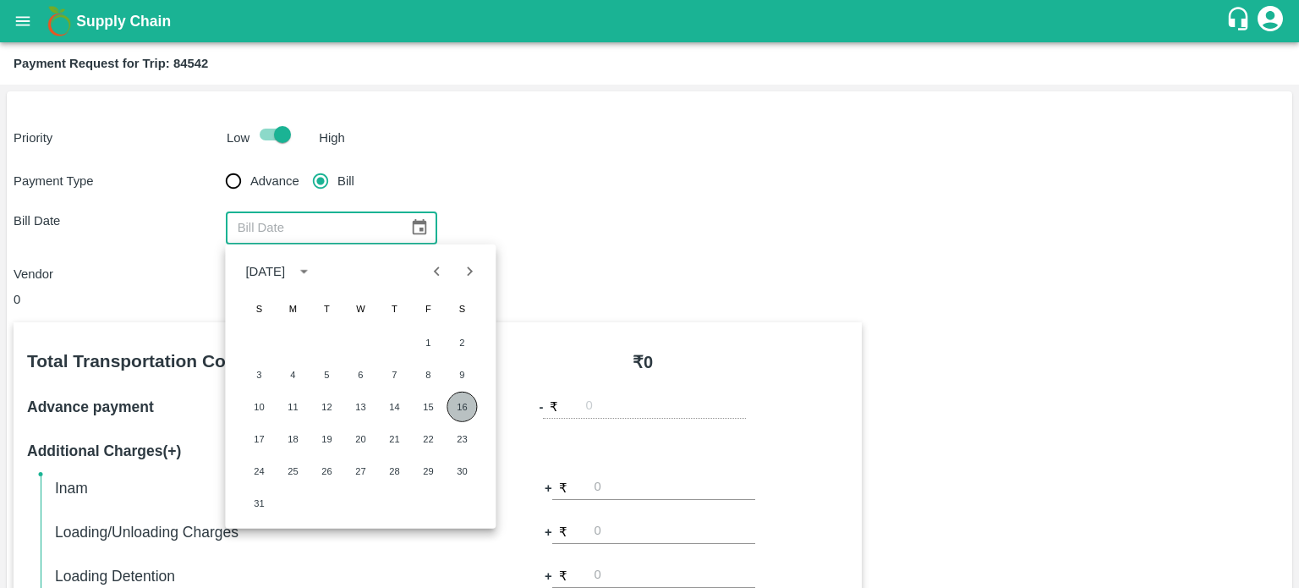
click at [464, 398] on button "16" at bounding box center [462, 407] width 30 height 30
type input "[DATE]"
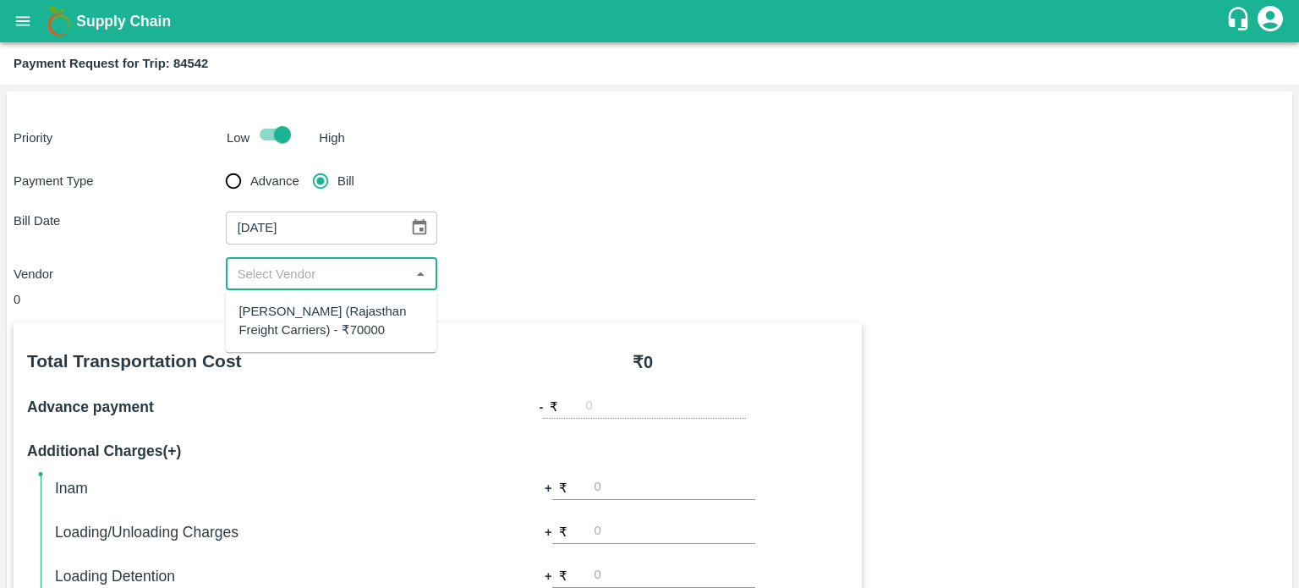
click at [318, 270] on input "input" at bounding box center [318, 274] width 174 height 22
click at [327, 318] on div "[PERSON_NAME] (Rajasthan Freight Carriers) - ₹70000" at bounding box center [331, 321] width 184 height 38
type input "H"
click at [327, 318] on div "[PERSON_NAME] (Rajasthan Freight Carriers) - ₹70000" at bounding box center [331, 321] width 184 height 38
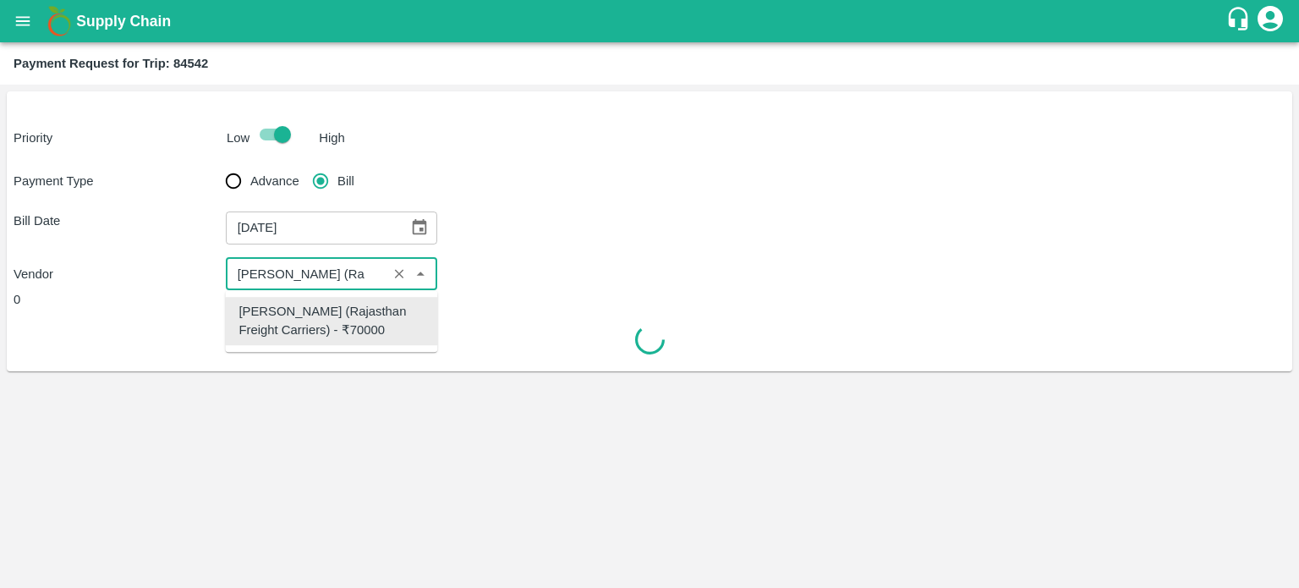
type input "[PERSON_NAME] (Rajasthan Freight Carriers) - ₹70000"
click at [615, 298] on div "0" at bounding box center [438, 299] width 848 height 19
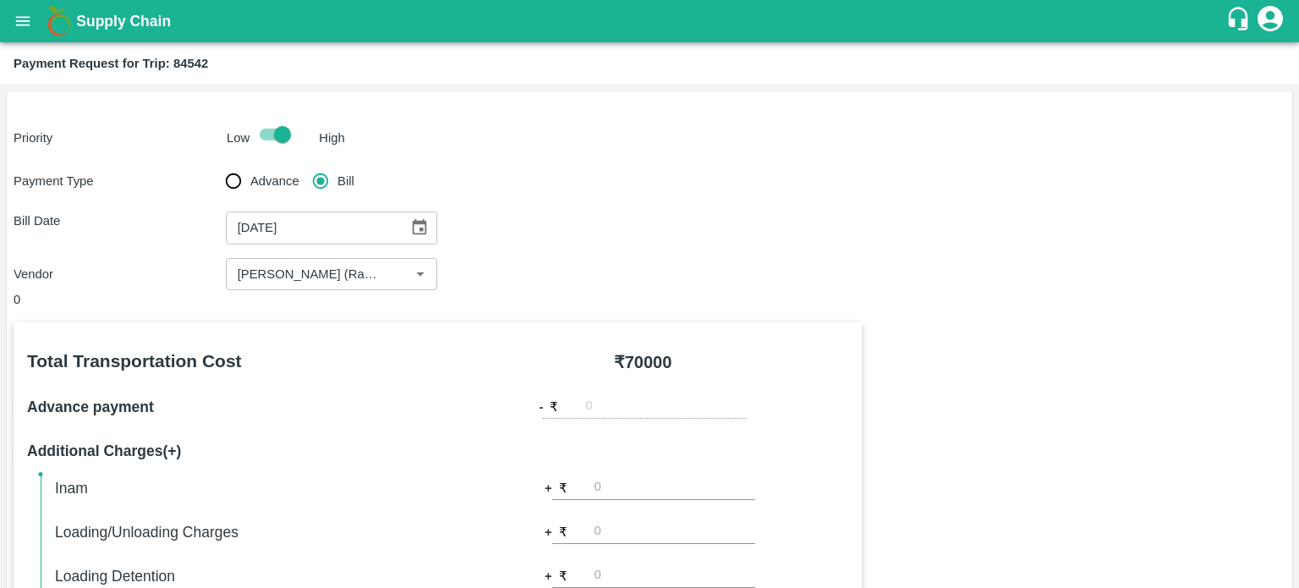
click at [714, 283] on div "Vendor ​" at bounding box center [650, 274] width 1272 height 32
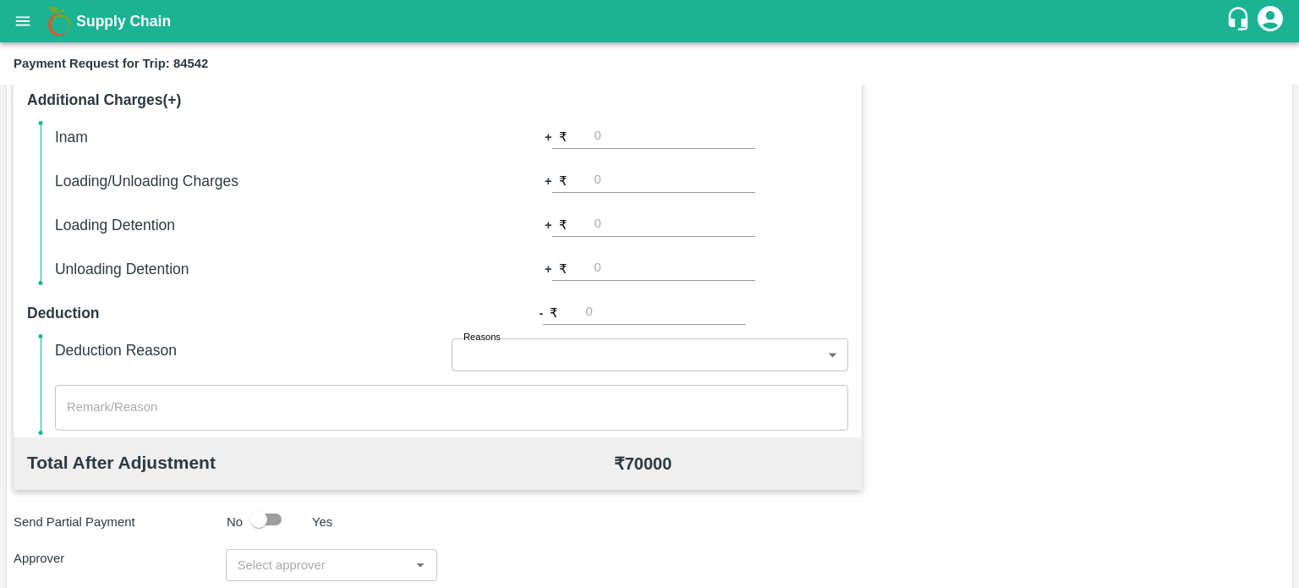
scroll to position [560, 0]
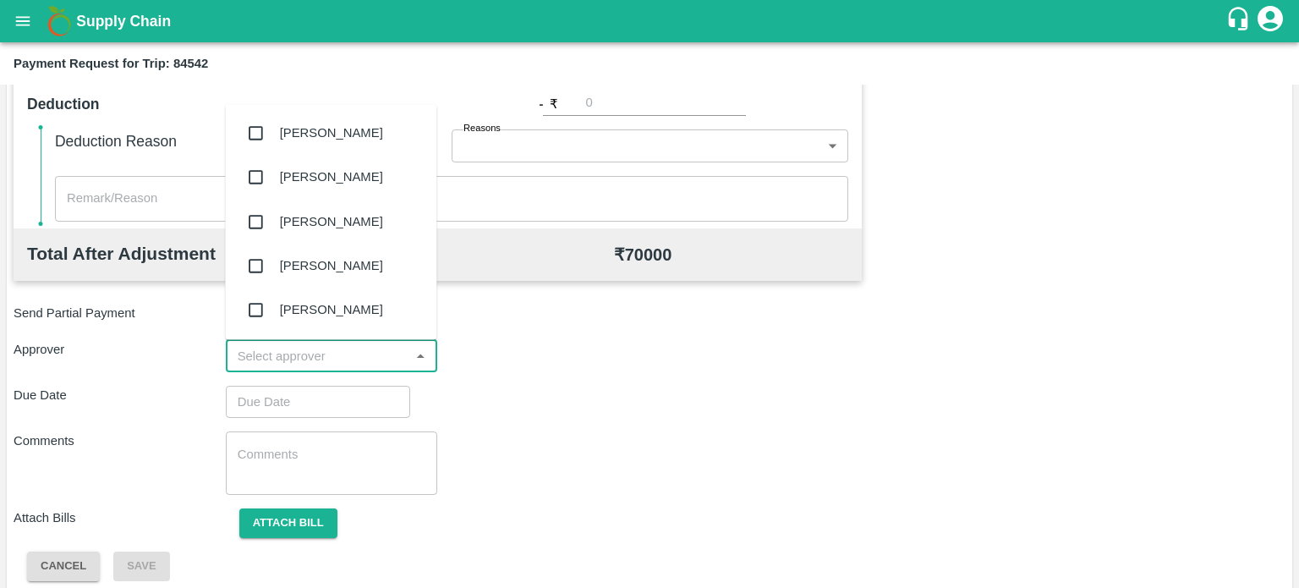
click at [309, 363] on input "input" at bounding box center [318, 356] width 174 height 22
type input "PAL"
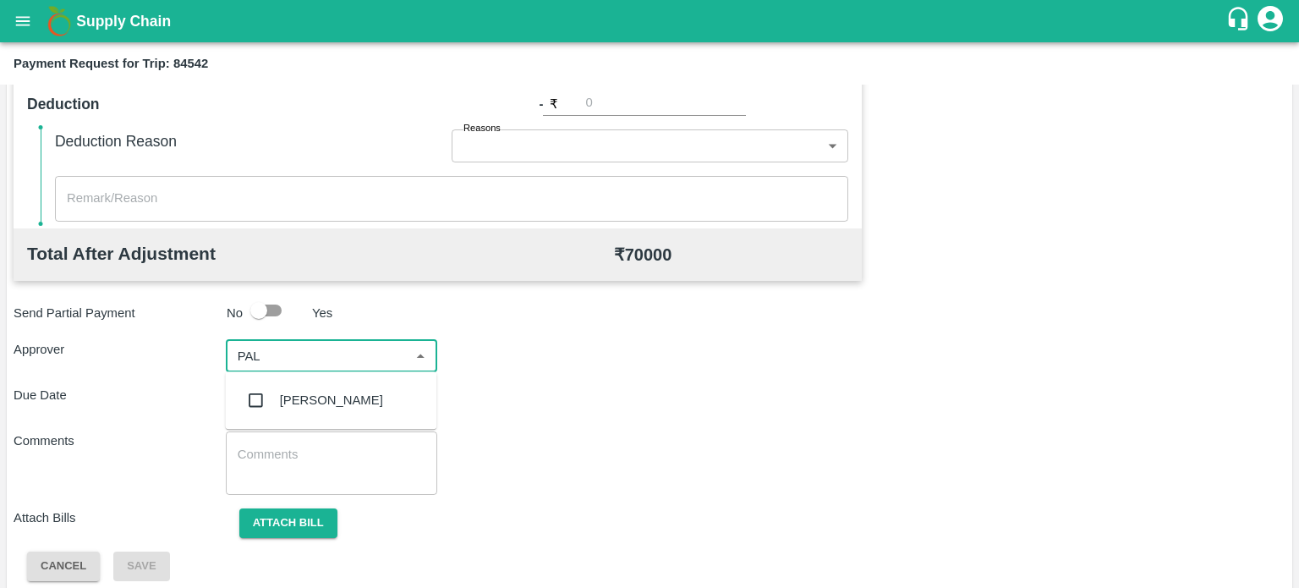
click at [320, 392] on div "[PERSON_NAME]" at bounding box center [331, 400] width 103 height 19
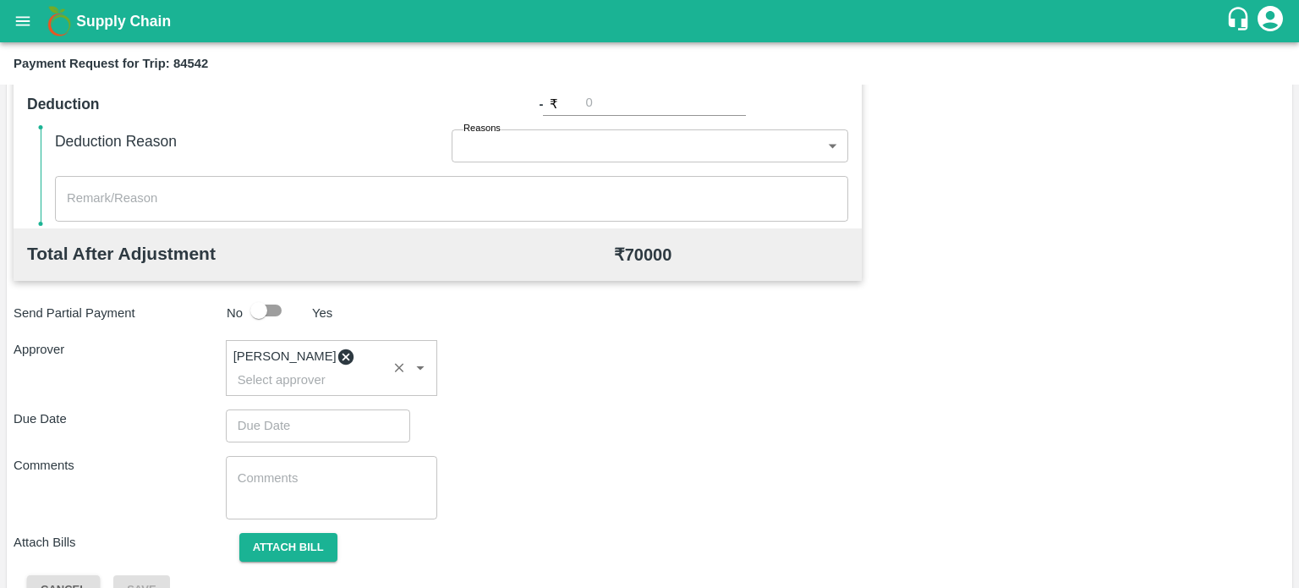
type input "DD/MM/YYYY hh:mm aa"
click at [308, 428] on input "DD/MM/YYYY hh:mm aa" at bounding box center [312, 425] width 173 height 32
type input "[DATE] 12:00 AM"
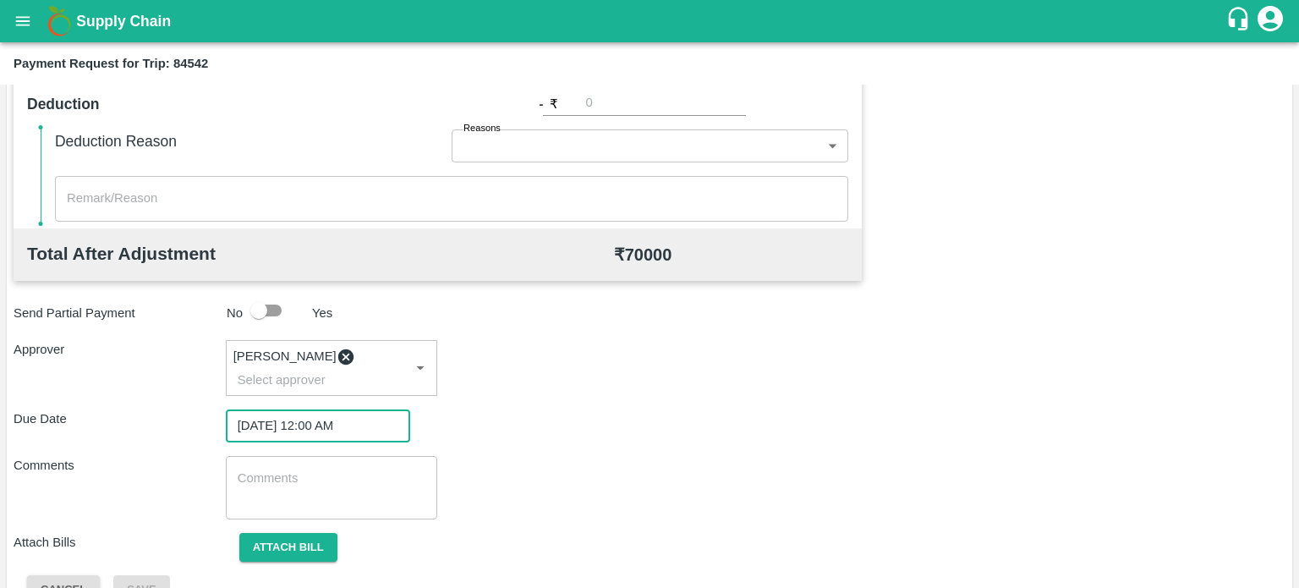
scroll to position [606, 0]
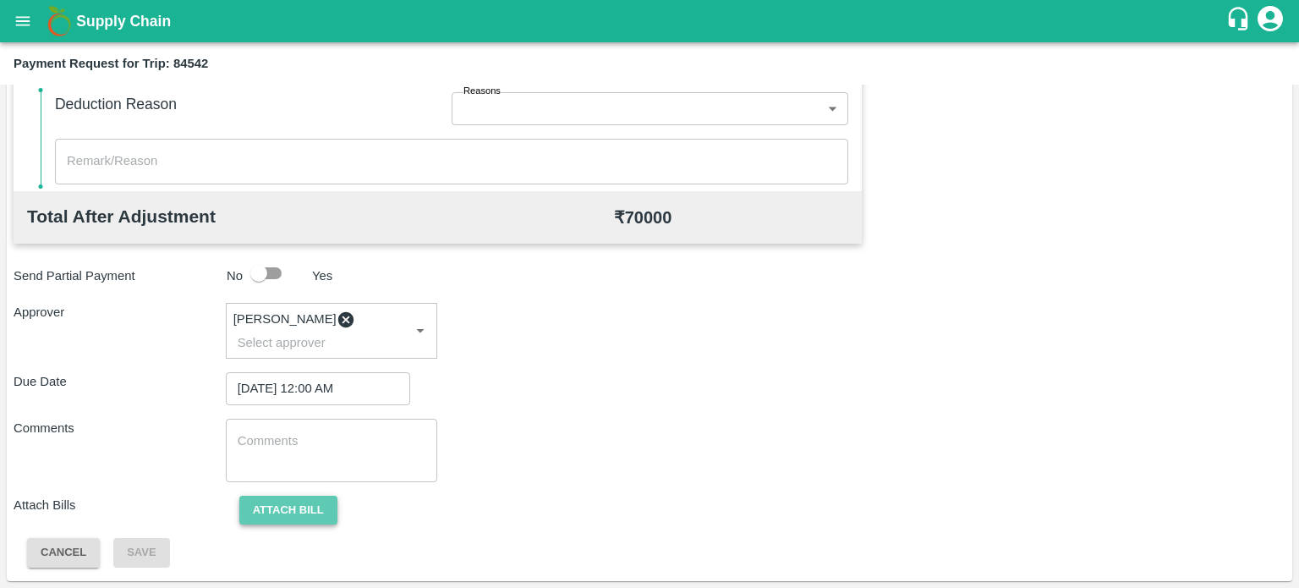
click at [299, 503] on button "Attach bill" at bounding box center [288, 511] width 98 height 30
click at [0, 0] on input "Attach bill" at bounding box center [0, 0] width 0 height 0
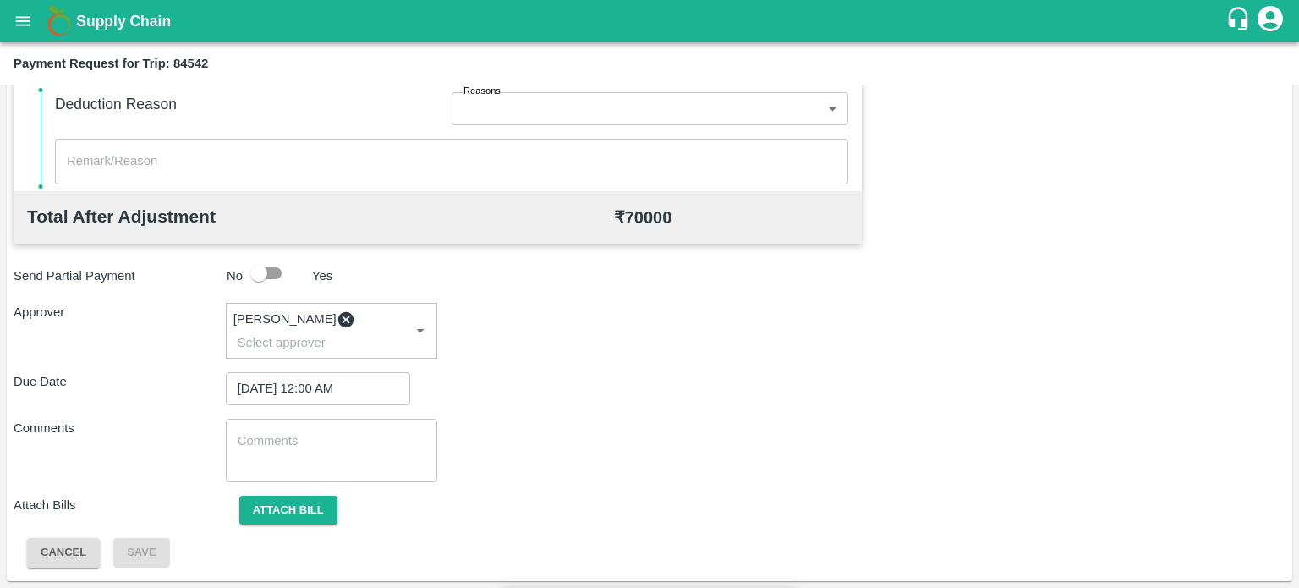
type input "6627"
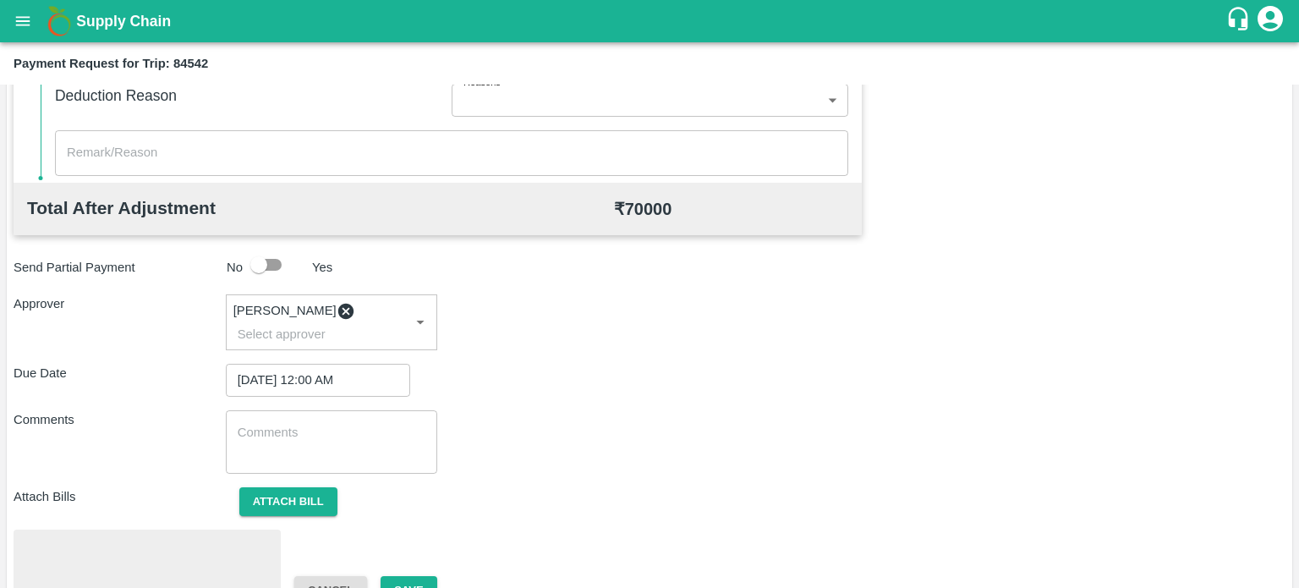
scroll to position [694, 0]
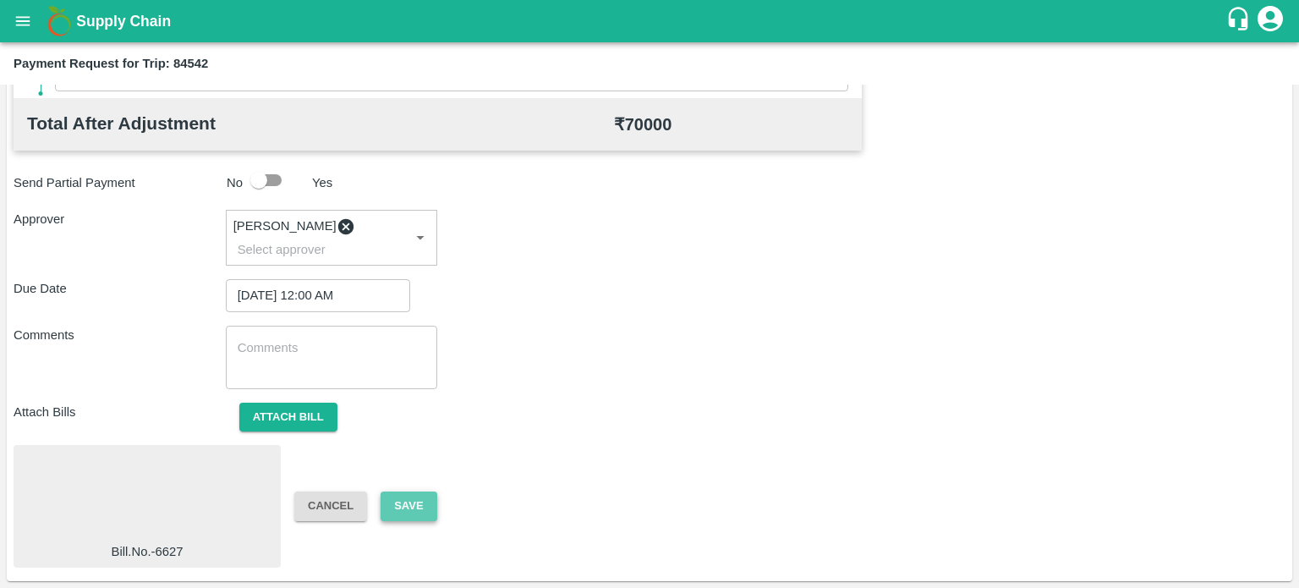
click at [413, 507] on button "Save" at bounding box center [409, 506] width 56 height 30
